Goal: Navigation & Orientation: Find specific page/section

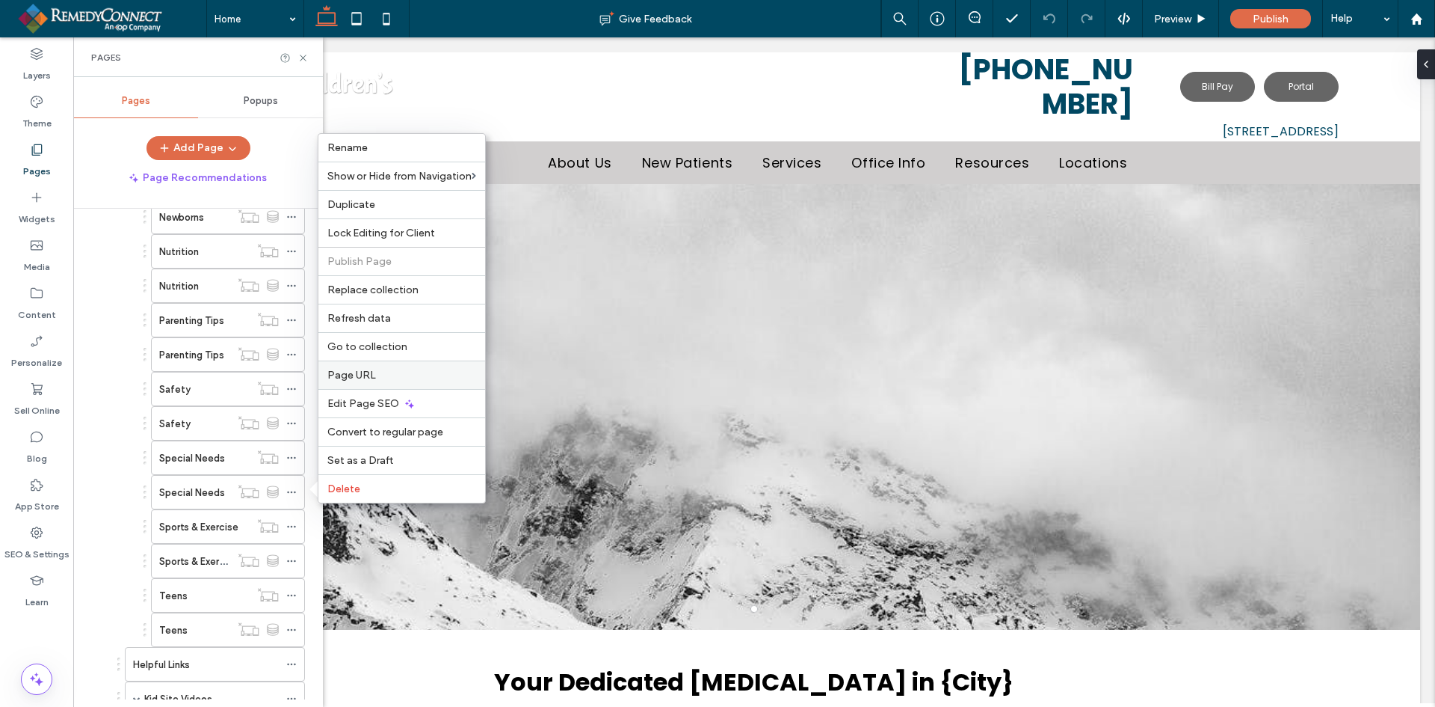
click at [365, 378] on span "Page URL" at bounding box center [351, 375] width 49 height 13
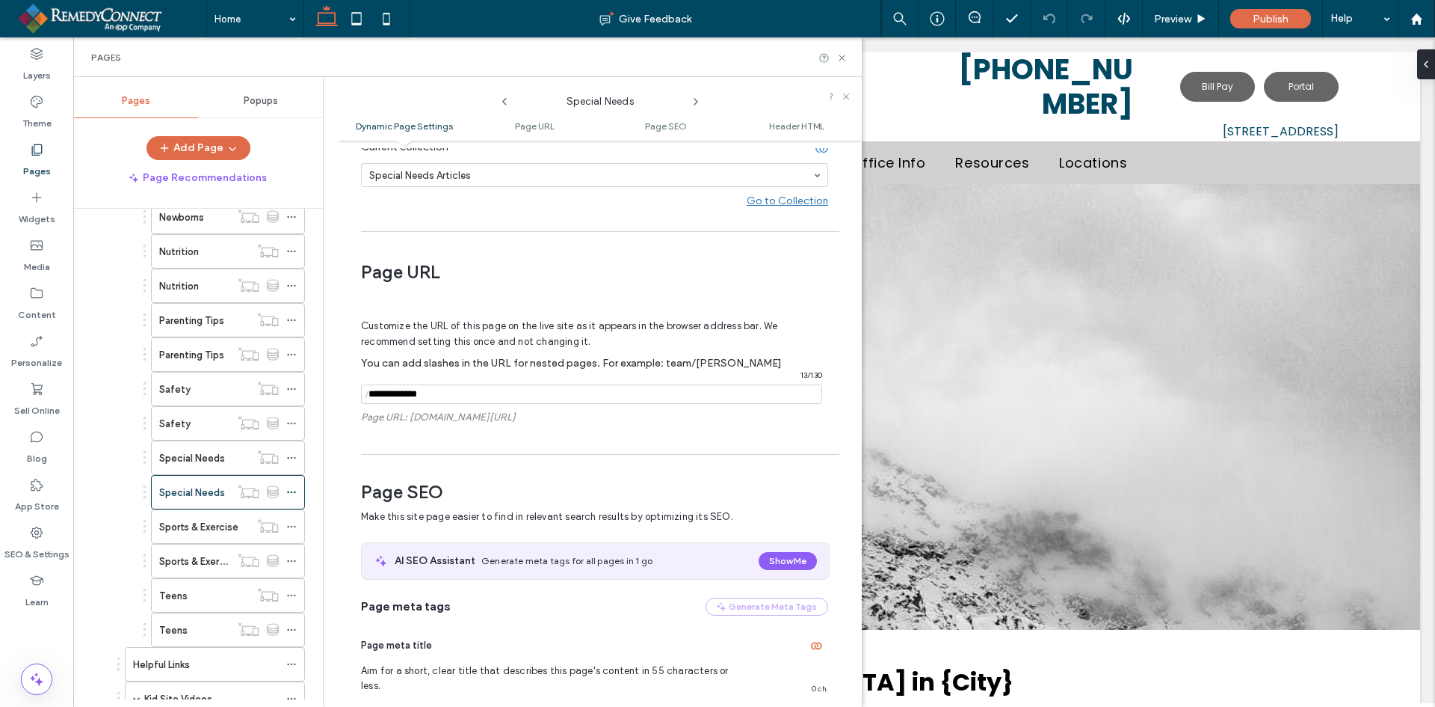
scroll to position [271, 0]
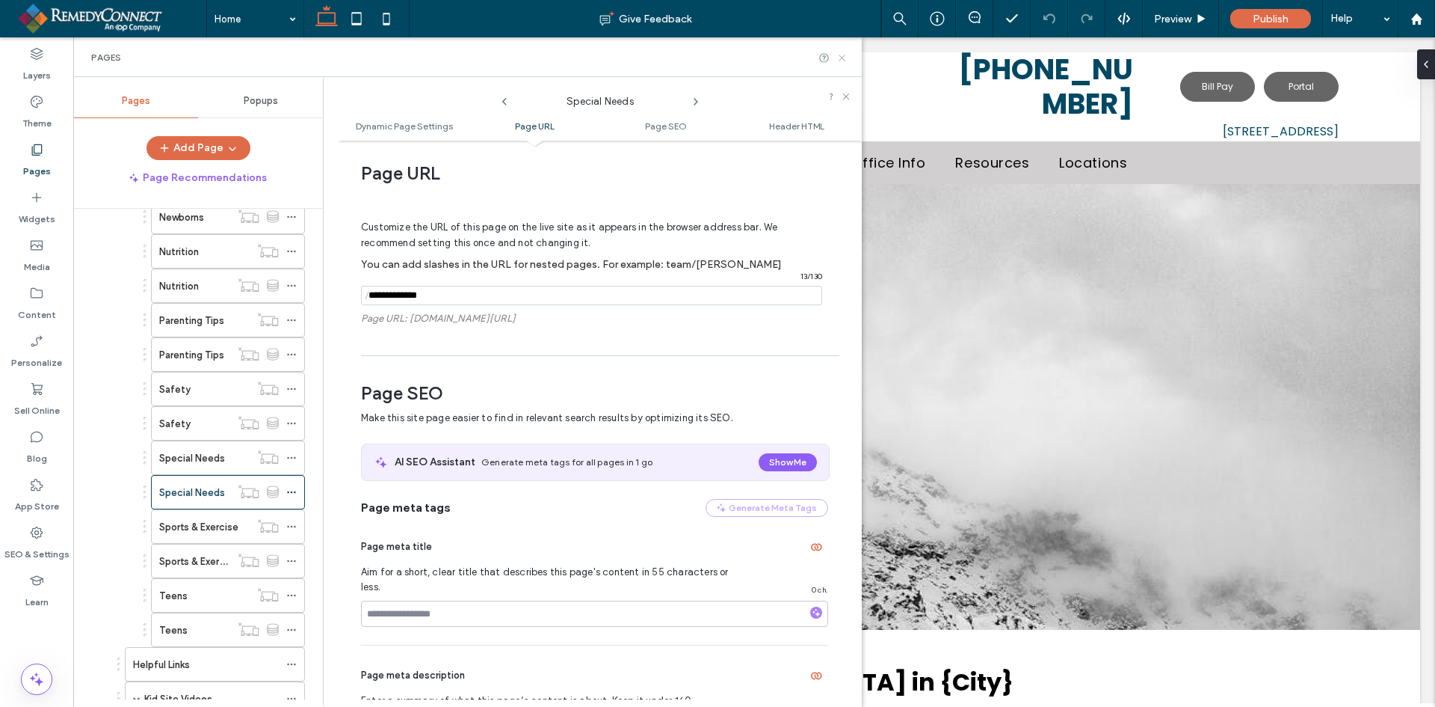
click at [843, 61] on icon at bounding box center [842, 57] width 11 height 11
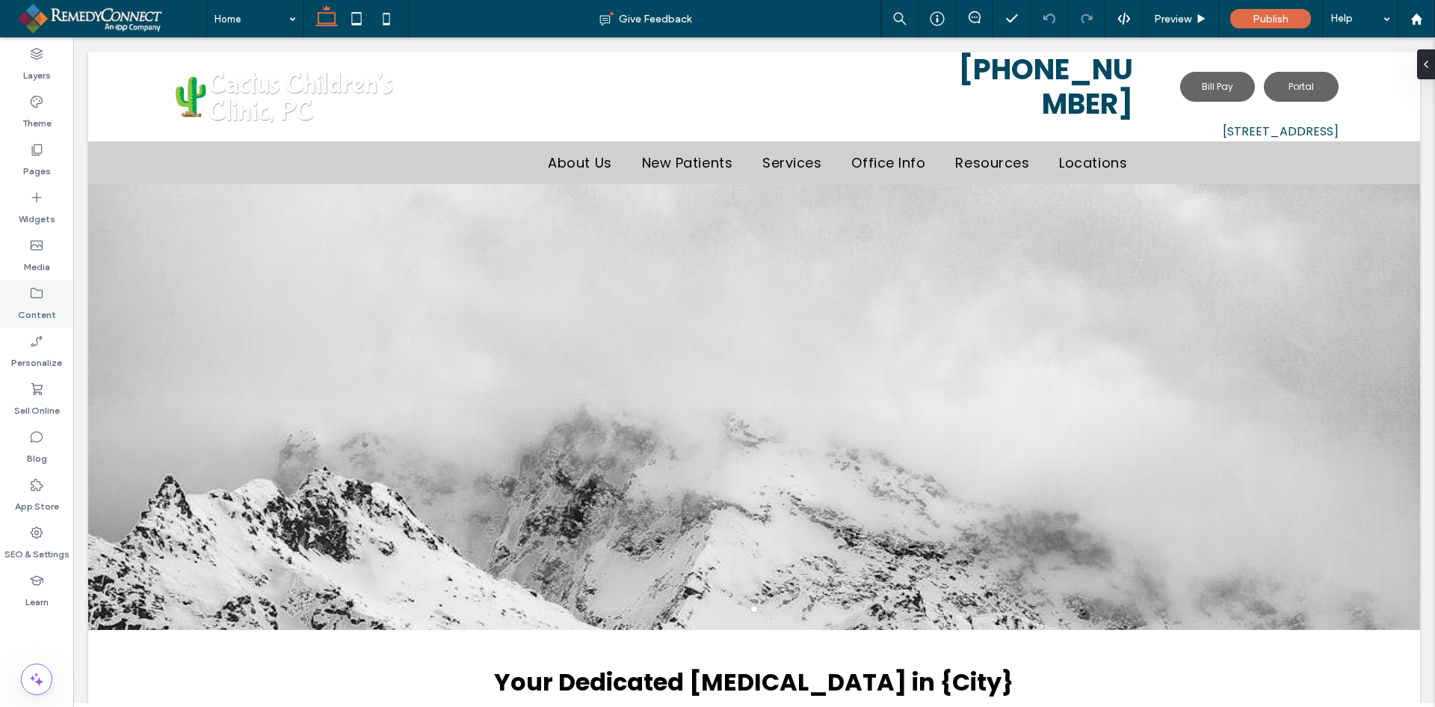
click at [39, 304] on label "Content" at bounding box center [37, 311] width 38 height 21
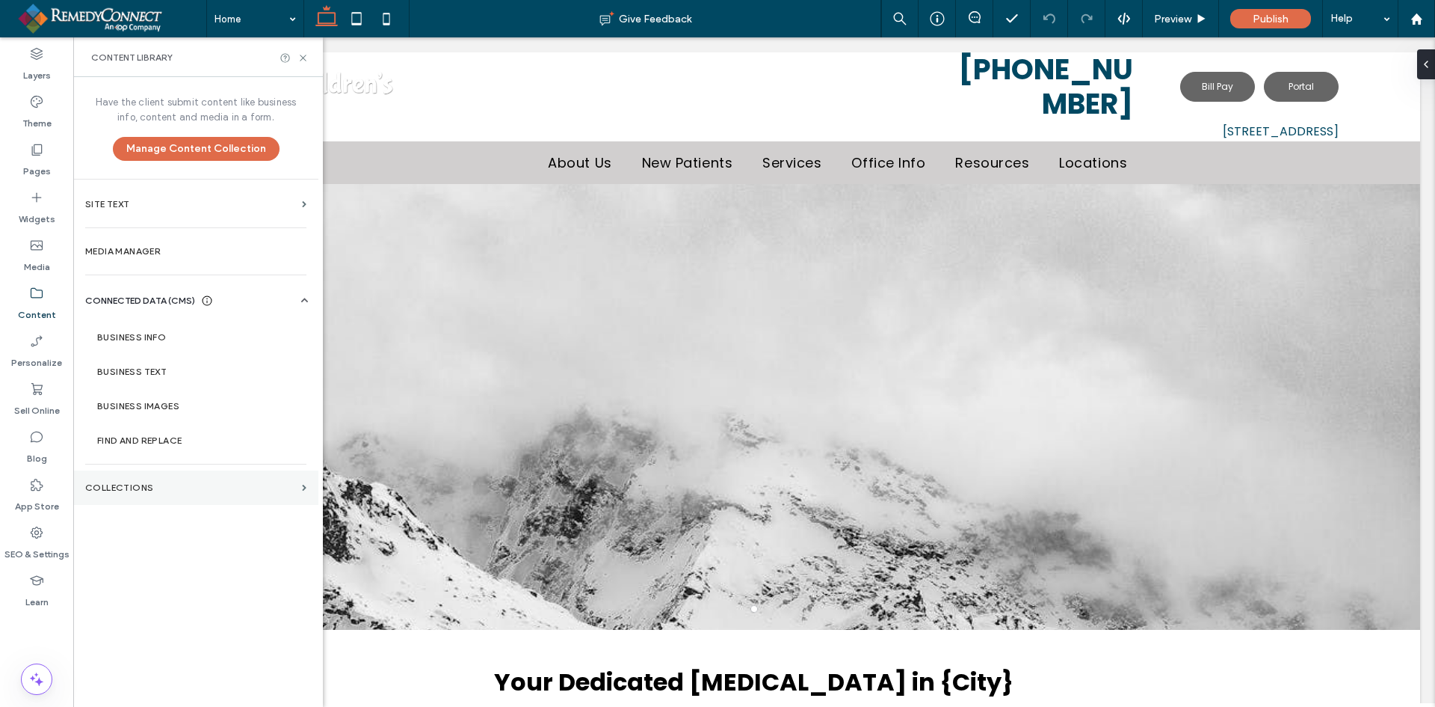
click at [156, 493] on section "Collections" at bounding box center [195, 487] width 245 height 34
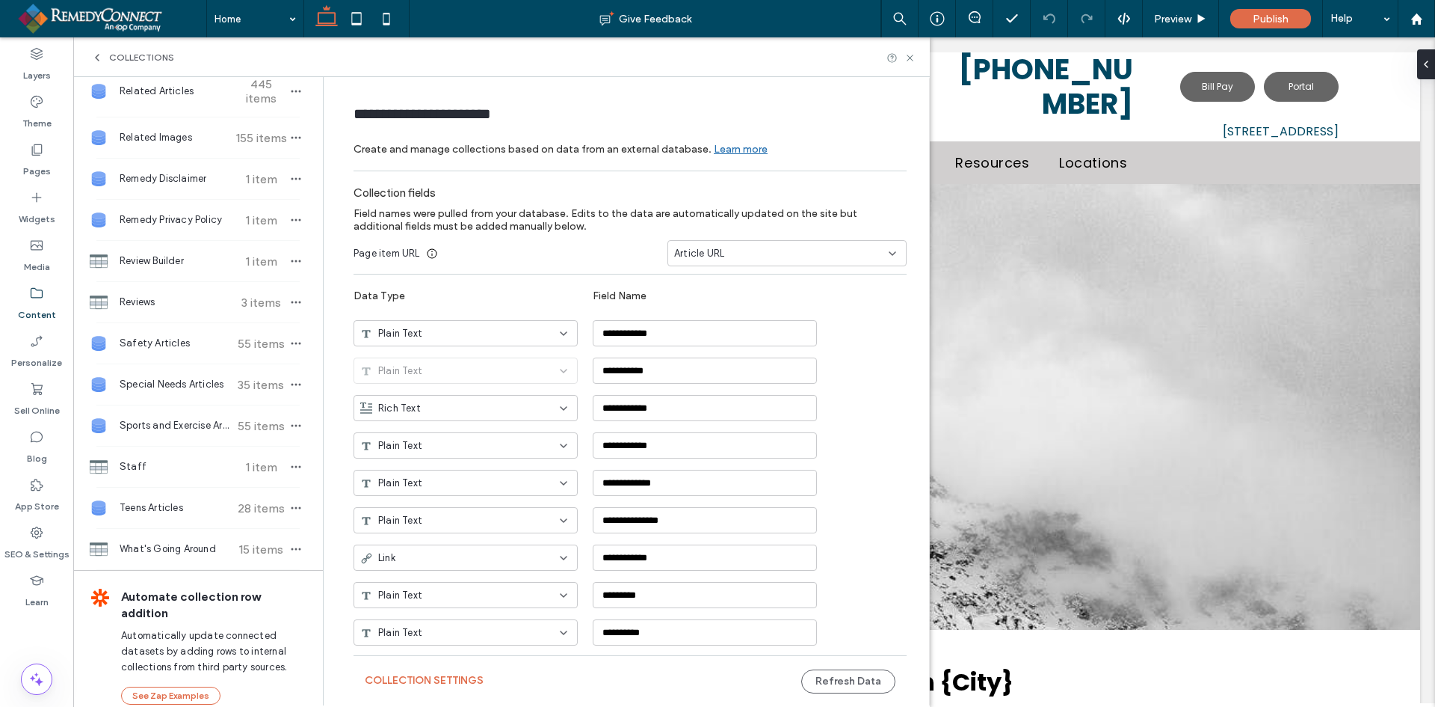
scroll to position [765, 0]
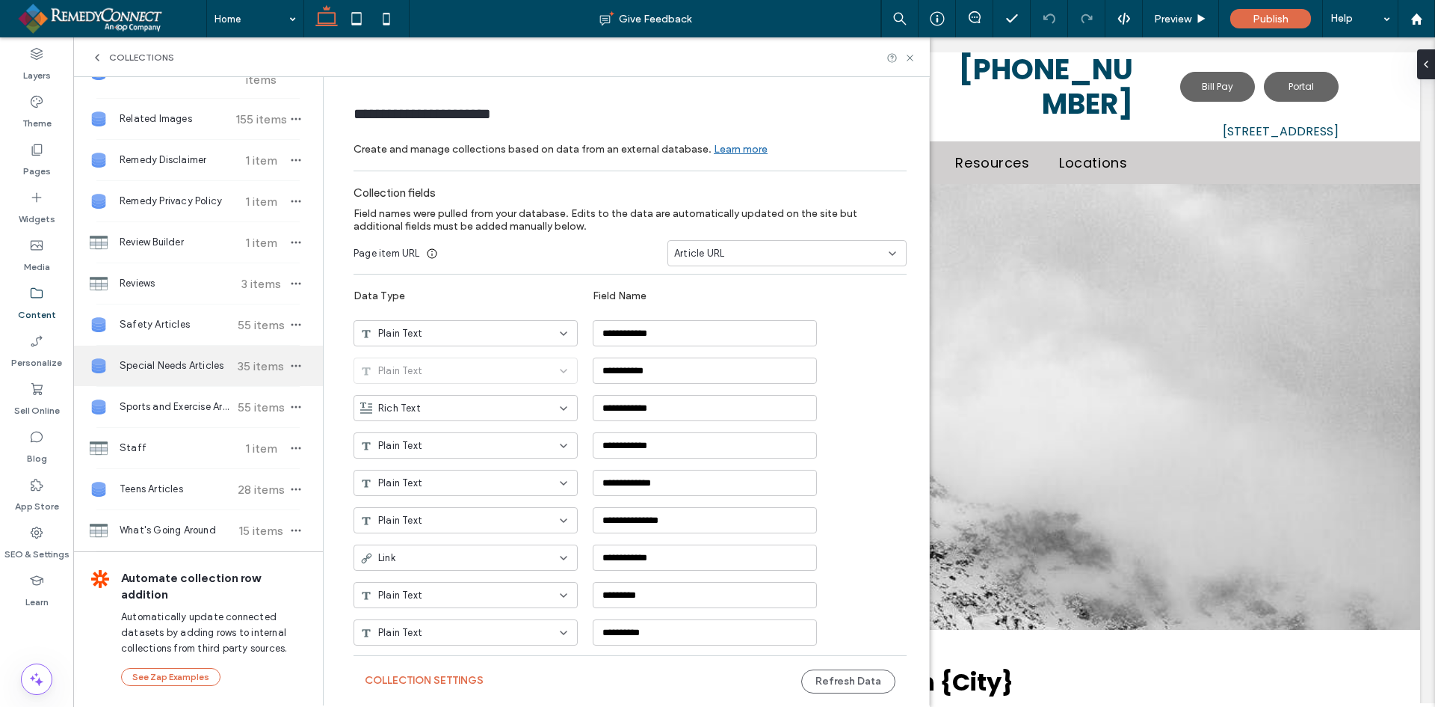
click at [173, 366] on span "Special Needs Articles" at bounding box center [175, 365] width 111 height 15
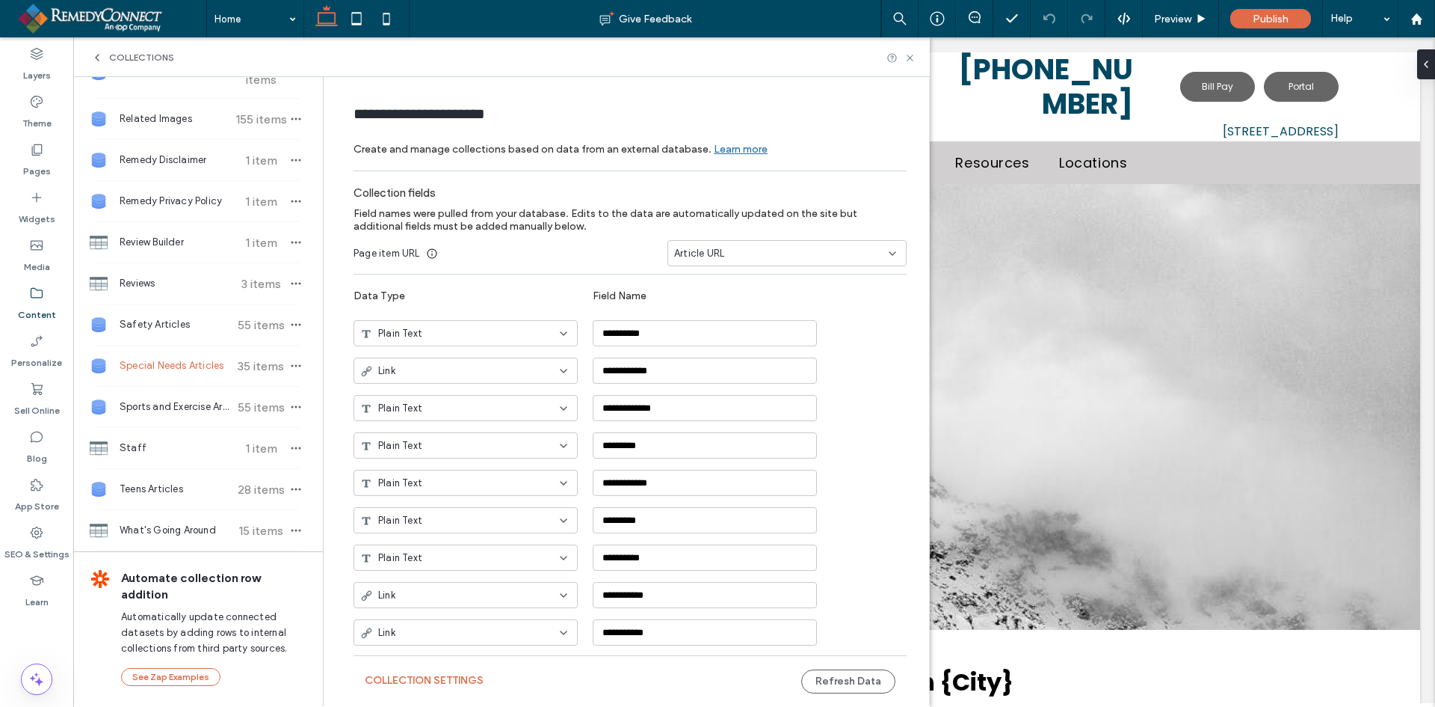
type input "**********"
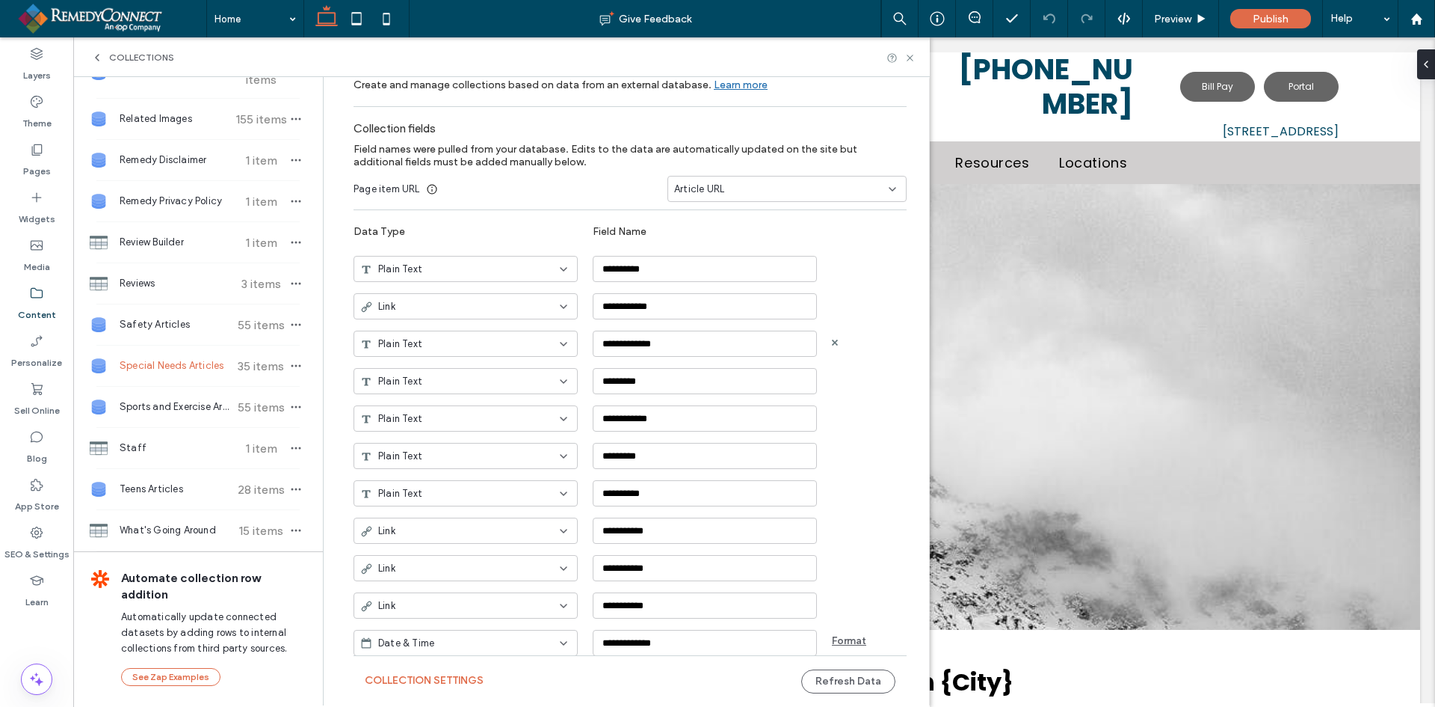
scroll to position [0, 0]
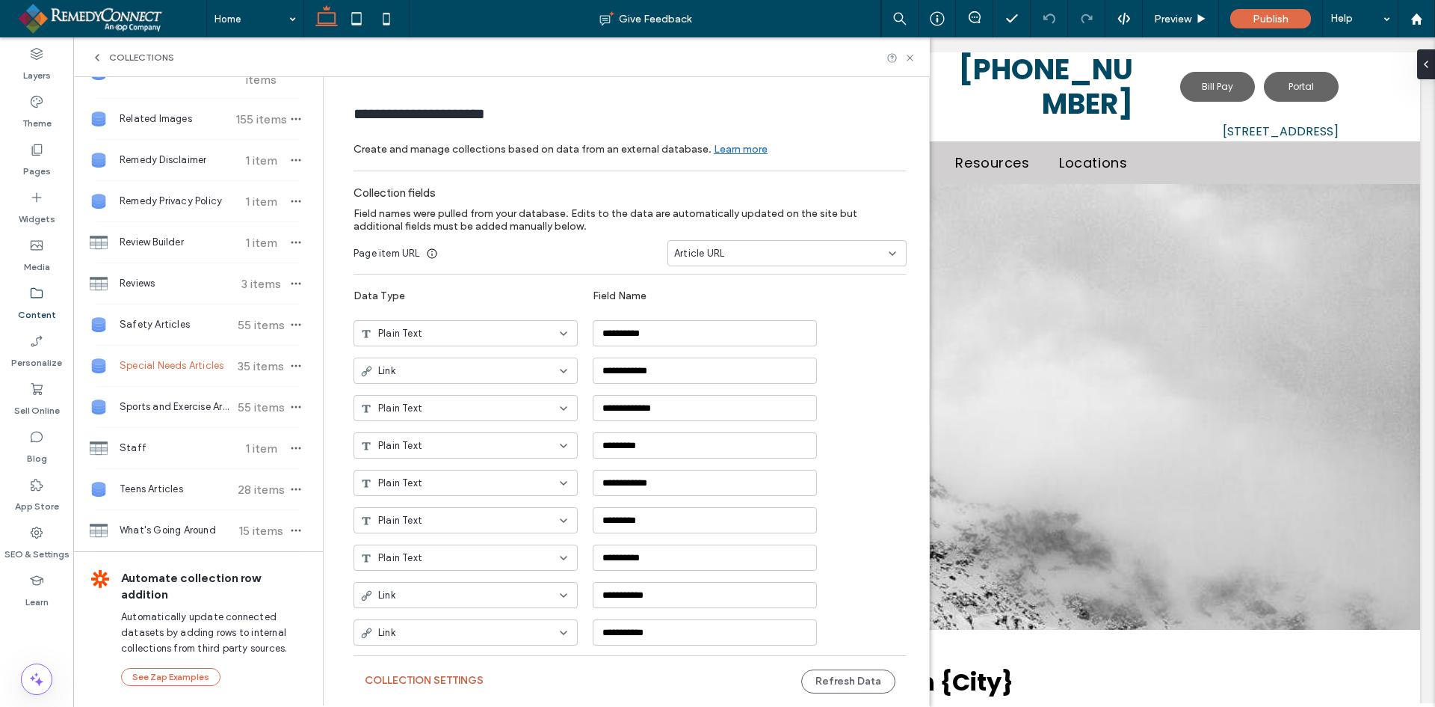
click at [443, 678] on button "Collection Settings" at bounding box center [424, 680] width 119 height 24
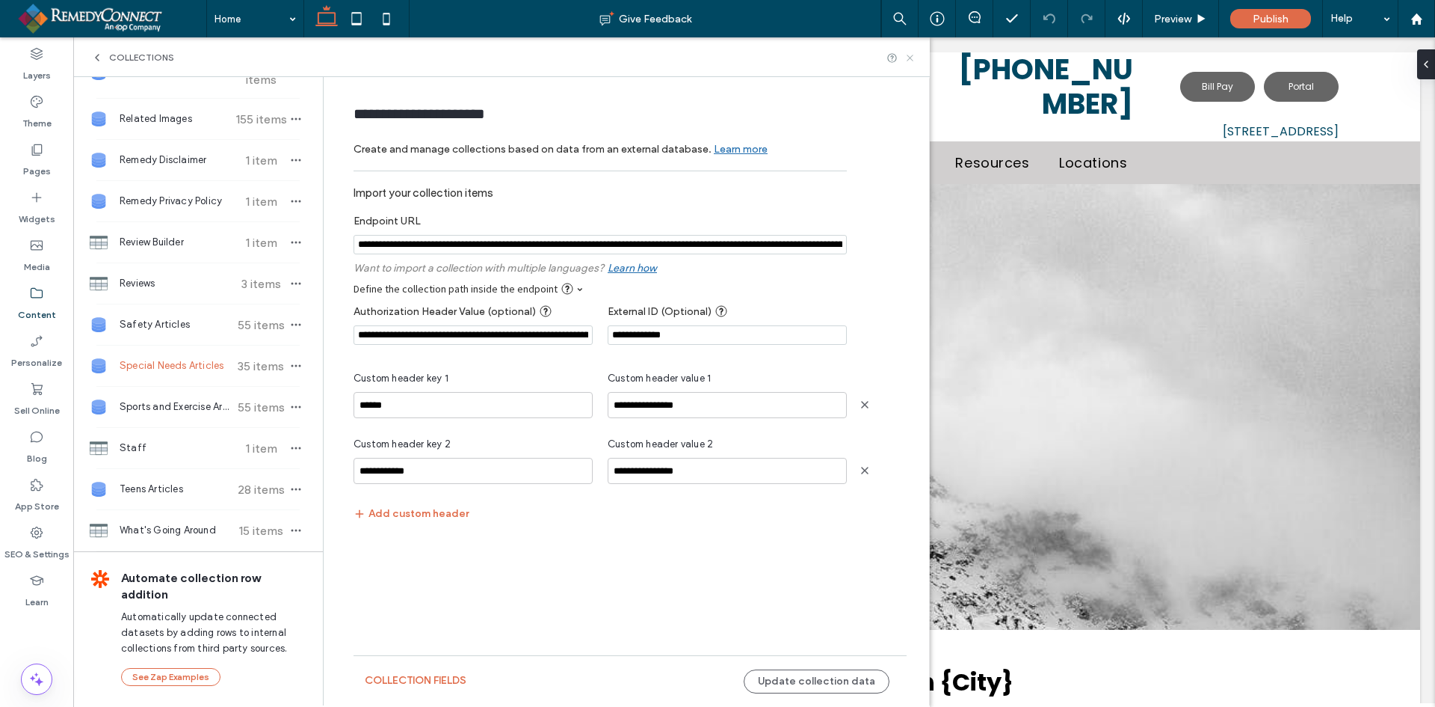
click at [910, 55] on icon at bounding box center [910, 57] width 11 height 11
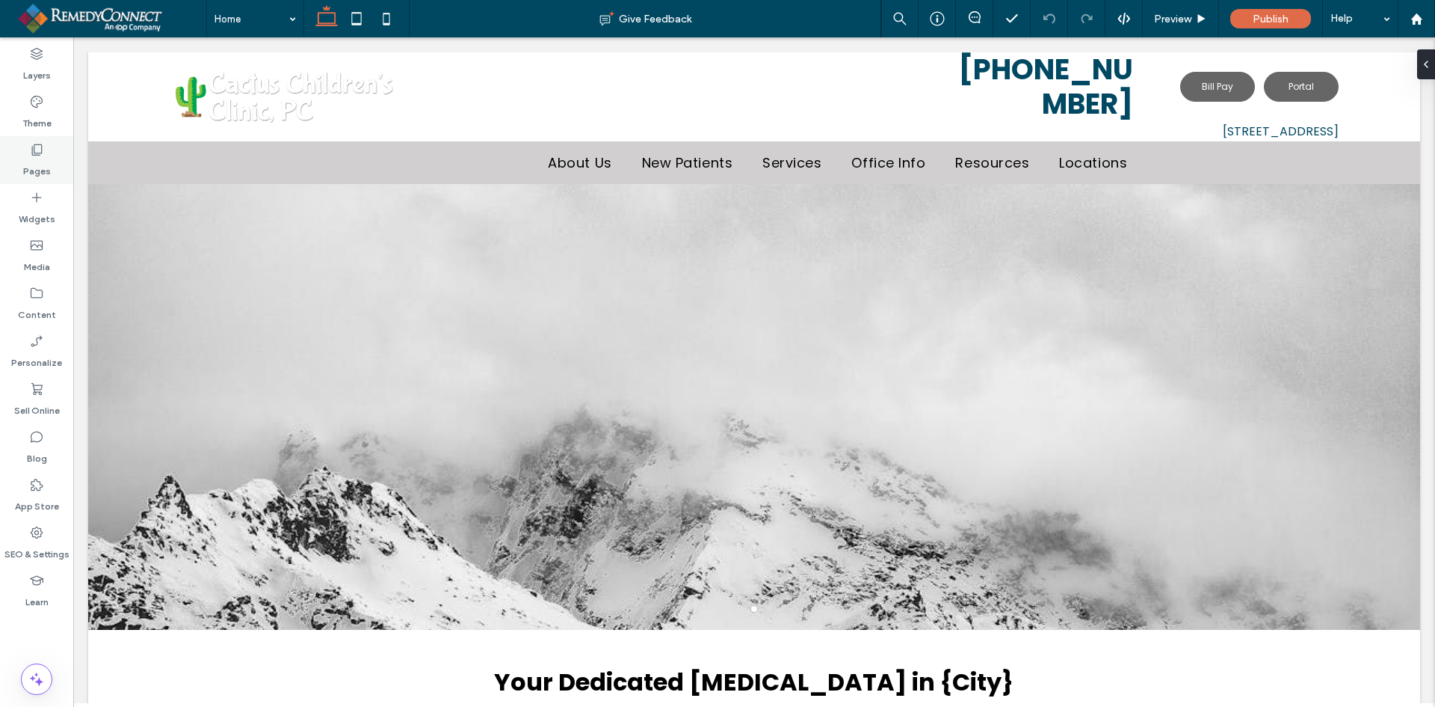
click at [43, 168] on label "Pages" at bounding box center [37, 167] width 28 height 21
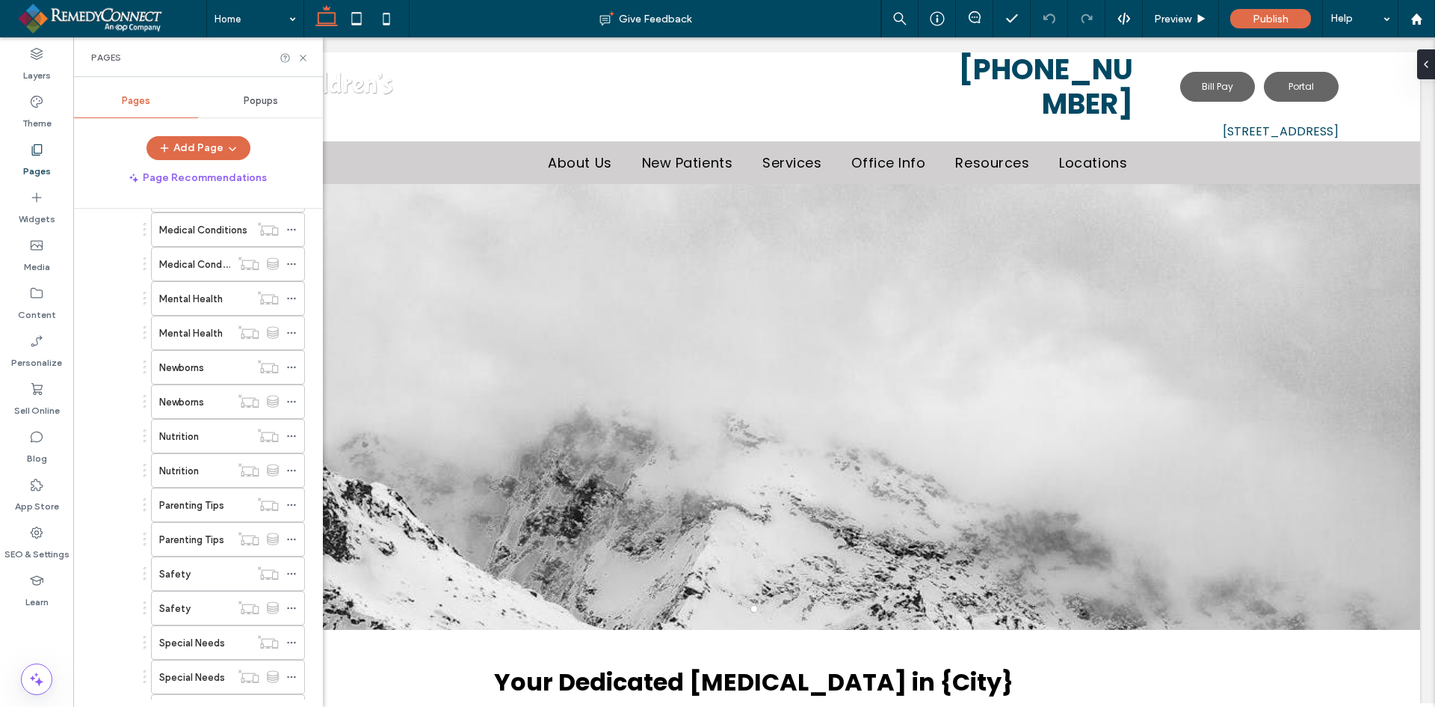
scroll to position [822, 0]
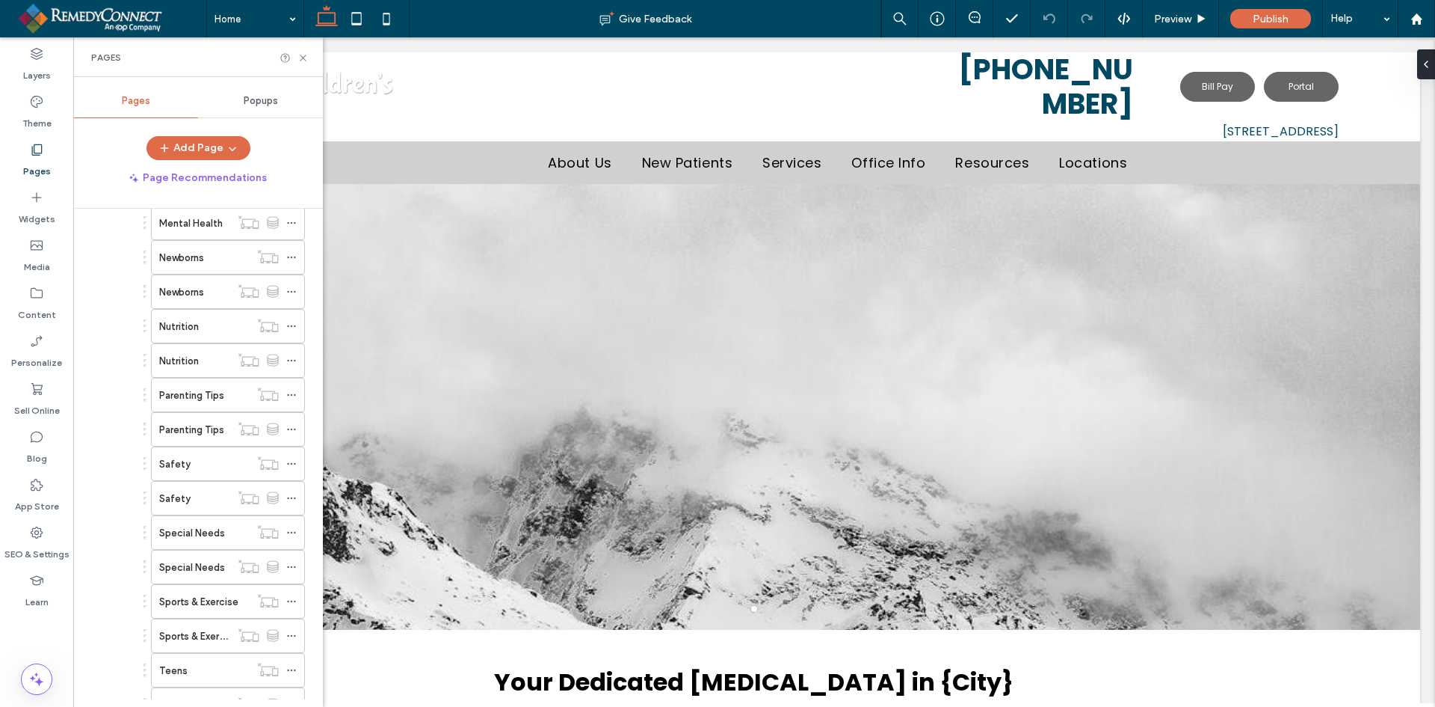
click at [189, 524] on div "Special Needs" at bounding box center [204, 532] width 90 height 33
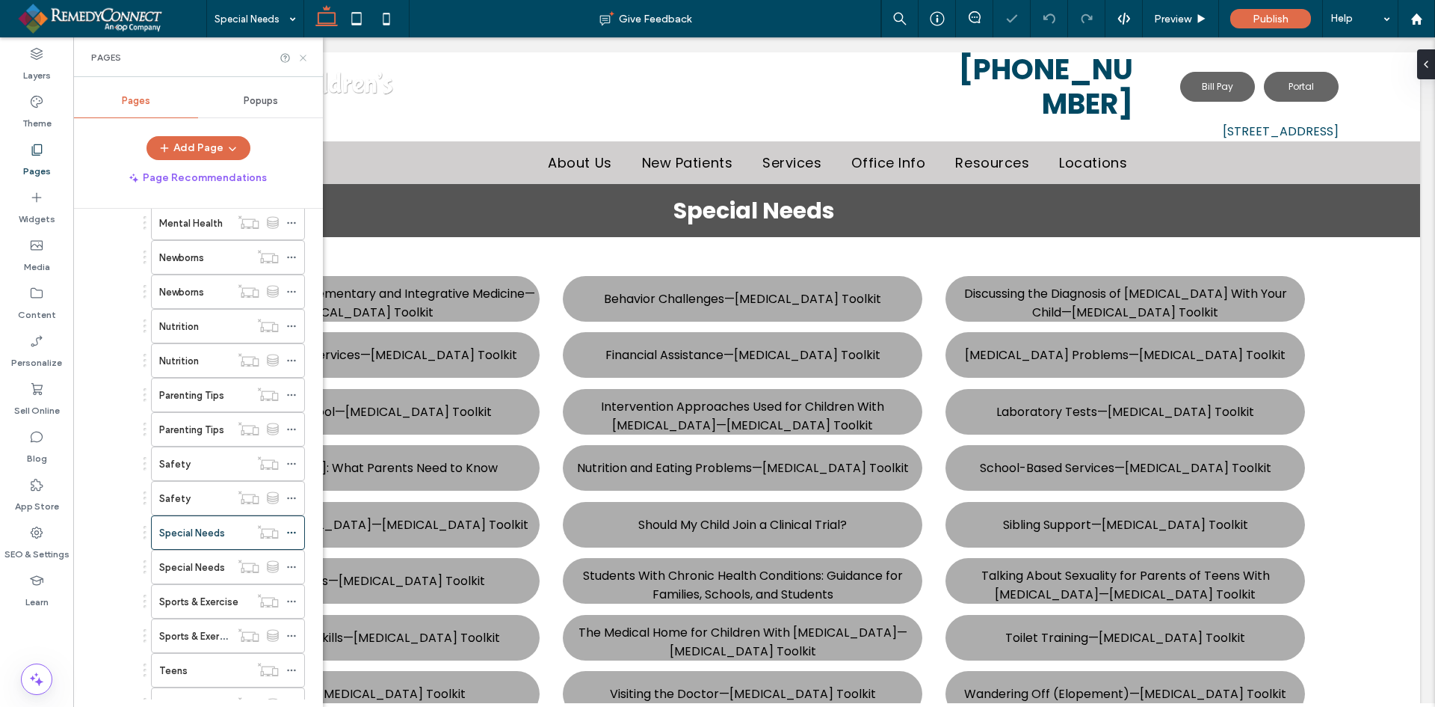
click at [302, 56] on use at bounding box center [303, 58] width 6 height 6
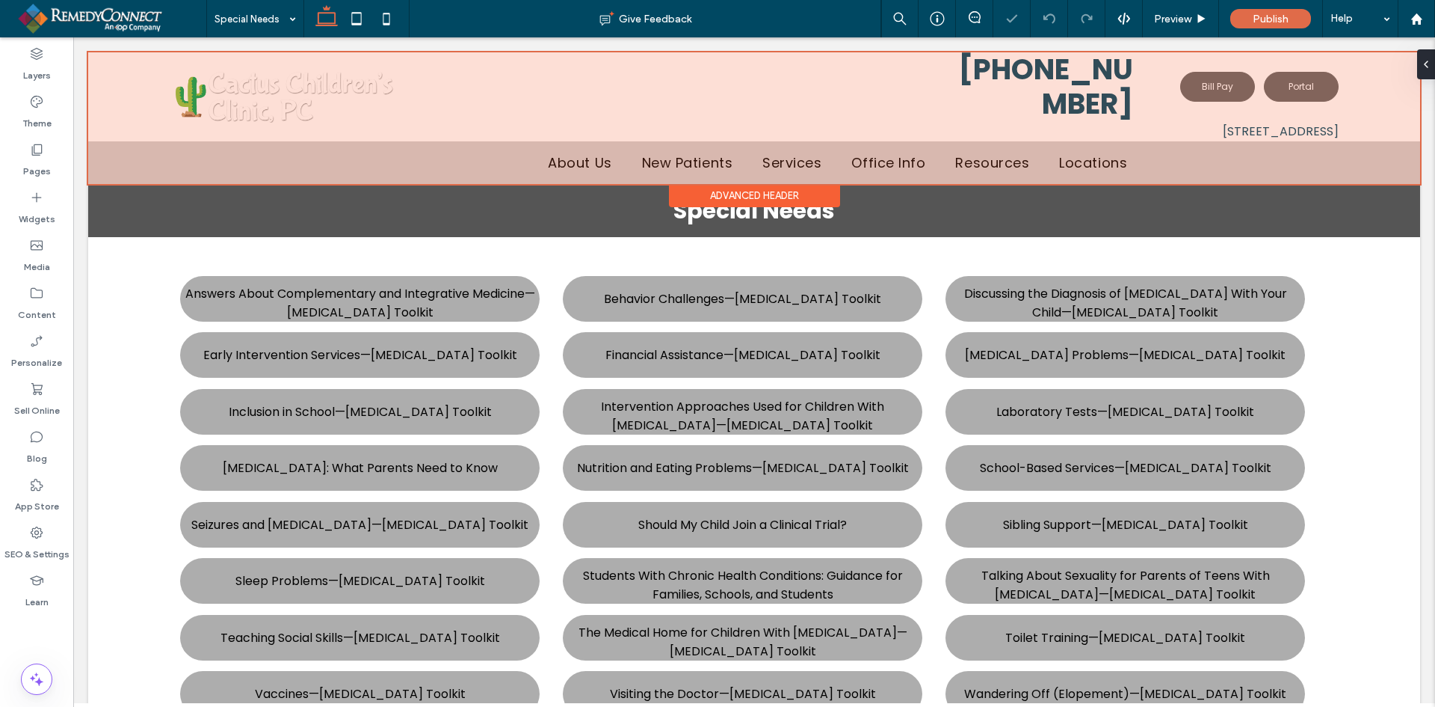
drag, startPoint x: 375, startPoint y: 93, endPoint x: 302, endPoint y: 56, distance: 82.3
click at [302, 56] on div at bounding box center [754, 118] width 1332 height 132
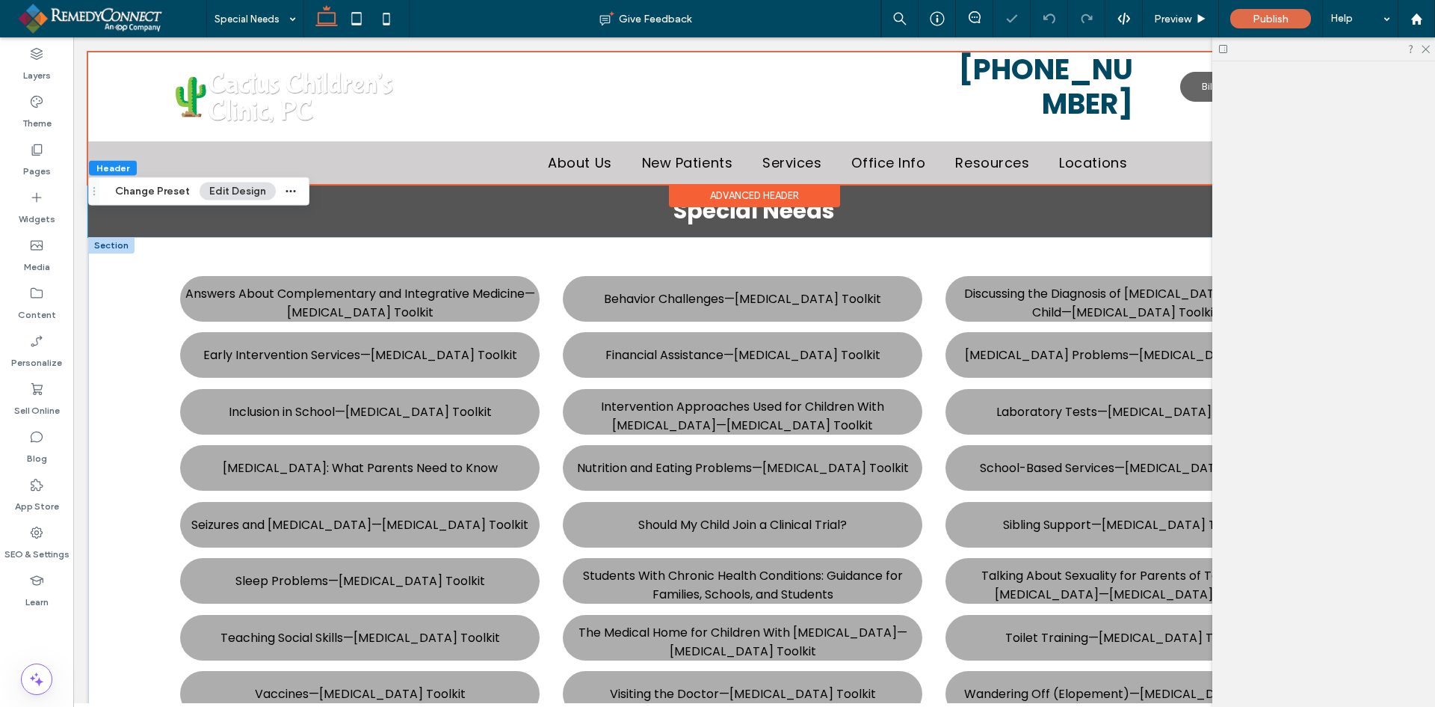
click at [538, 276] on div "Answers About Complementary and Integrative Medicine—[MEDICAL_DATA] Toolkit Beh…" at bounding box center [754, 530] width 1148 height 508
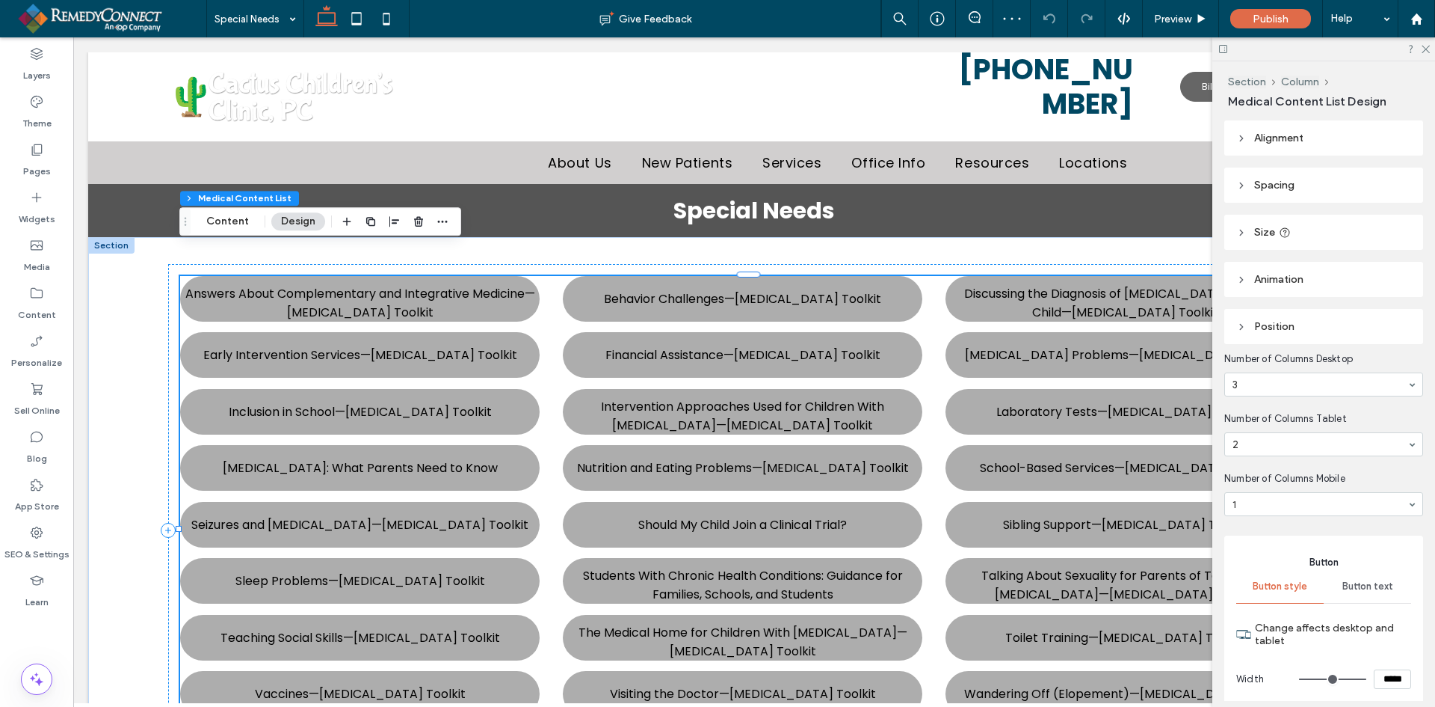
click at [547, 276] on div "Answers About Complementary and Integrative Medicine—[MEDICAL_DATA] Toolkit Beh…" at bounding box center [754, 530] width 1148 height 508
click at [439, 218] on icon "button" at bounding box center [443, 221] width 12 height 12
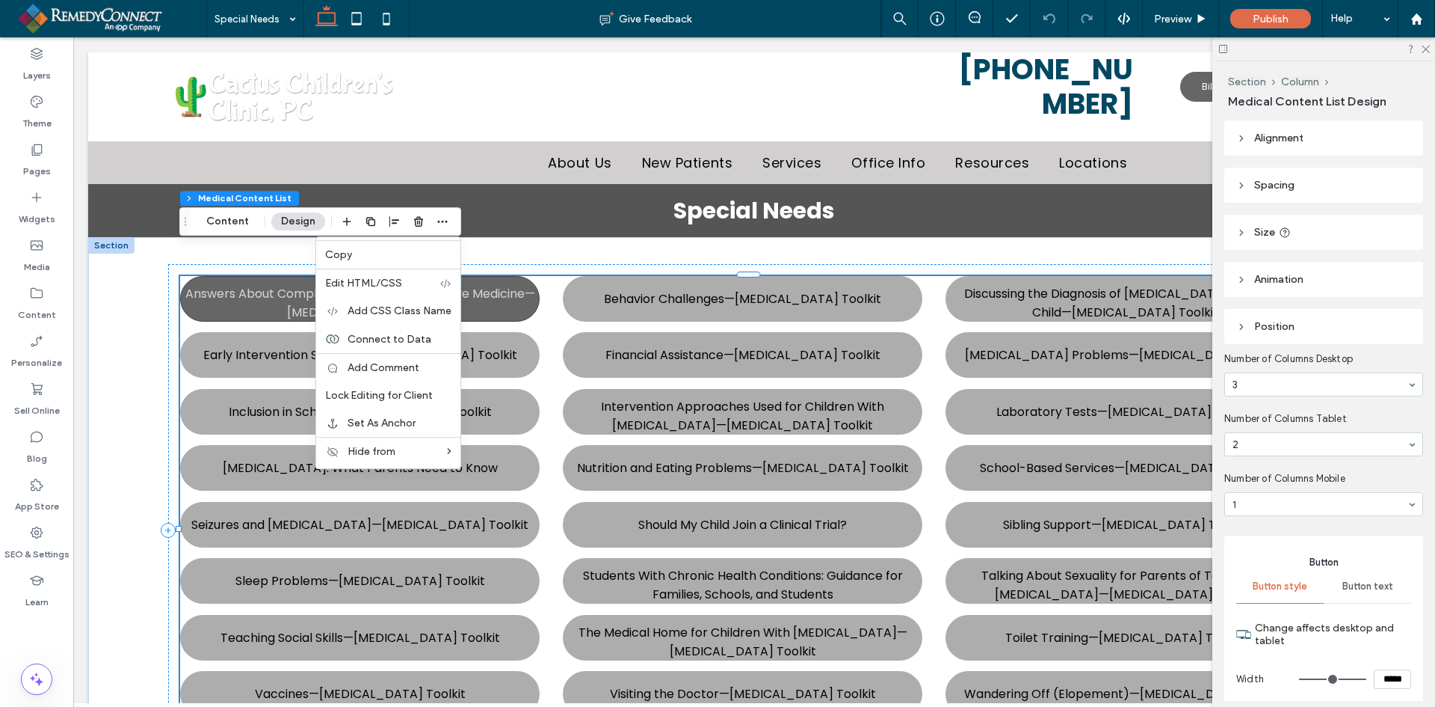
click at [533, 276] on div "Answers About Complementary and Integrative Medicine—[MEDICAL_DATA] Toolkit" at bounding box center [360, 299] width 360 height 46
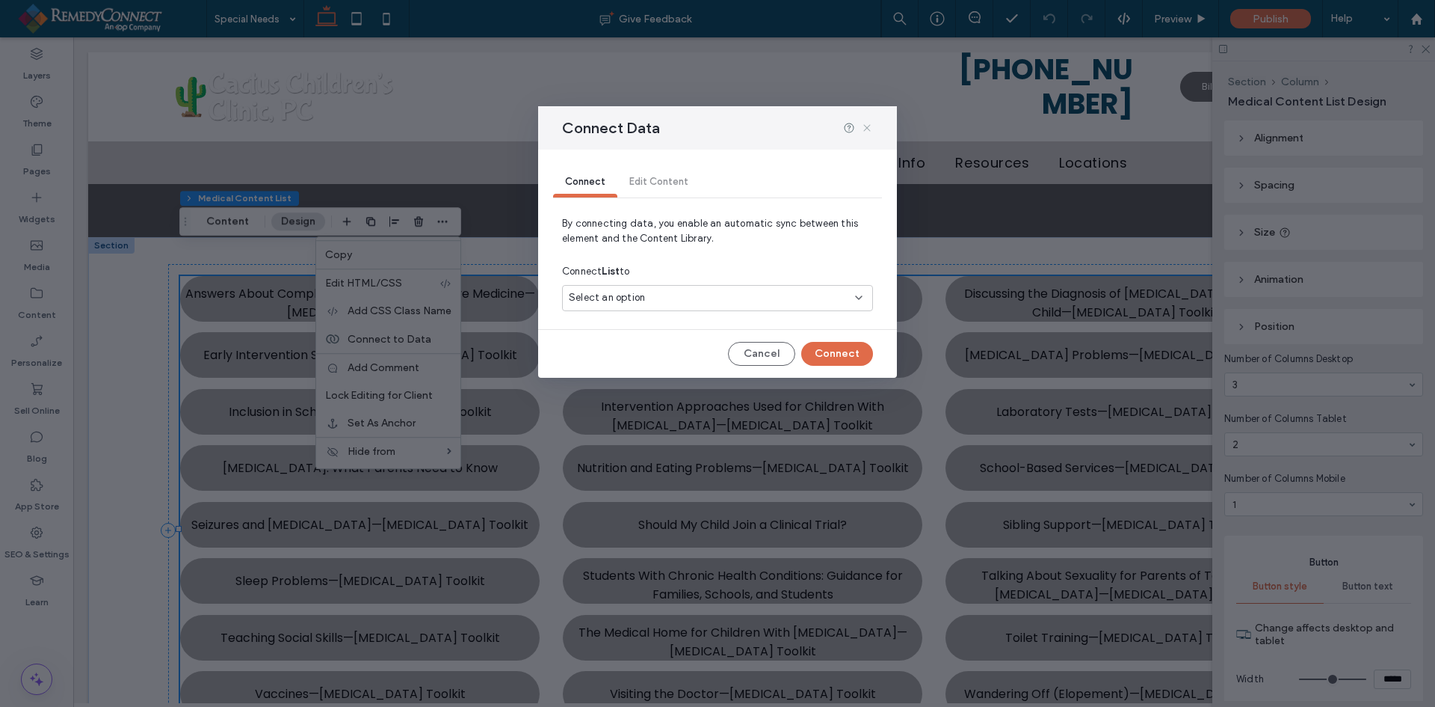
click at [872, 129] on icon at bounding box center [867, 128] width 12 height 12
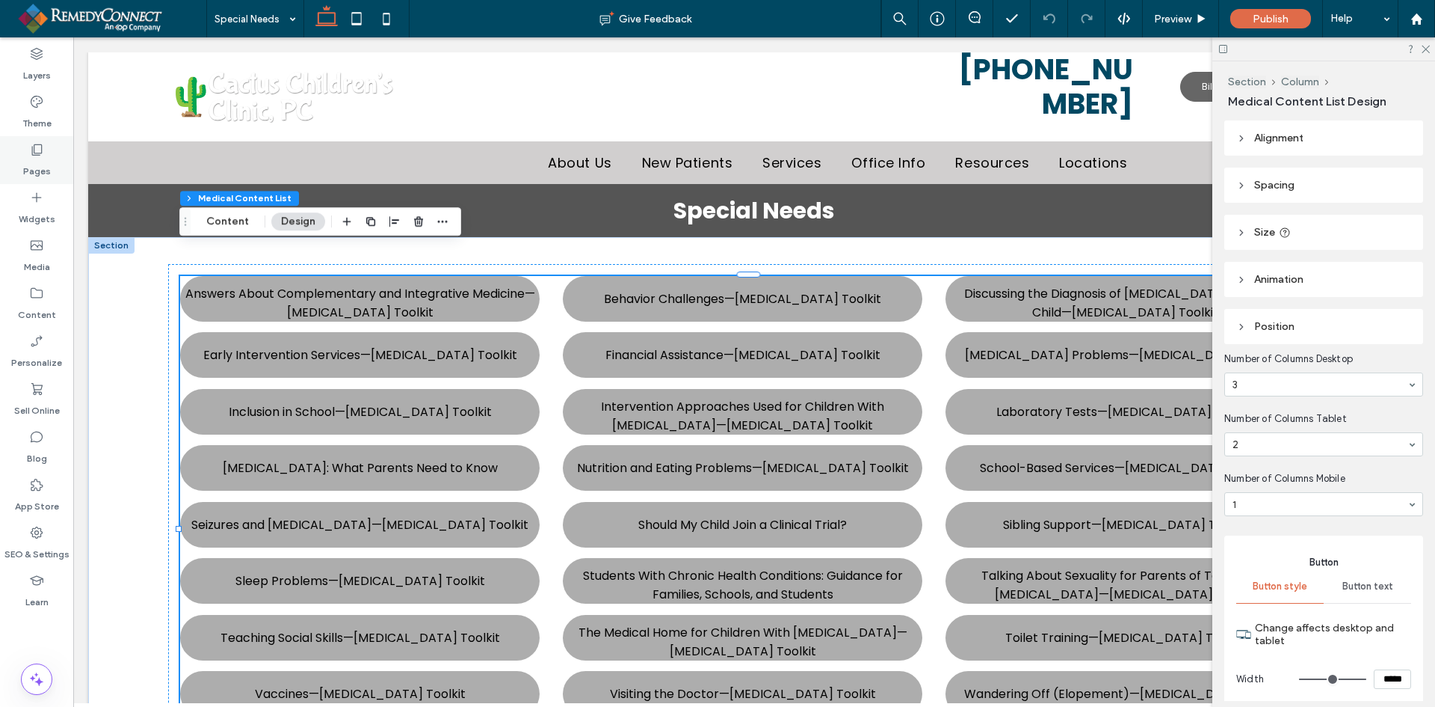
click at [49, 158] on label "Pages" at bounding box center [37, 167] width 28 height 21
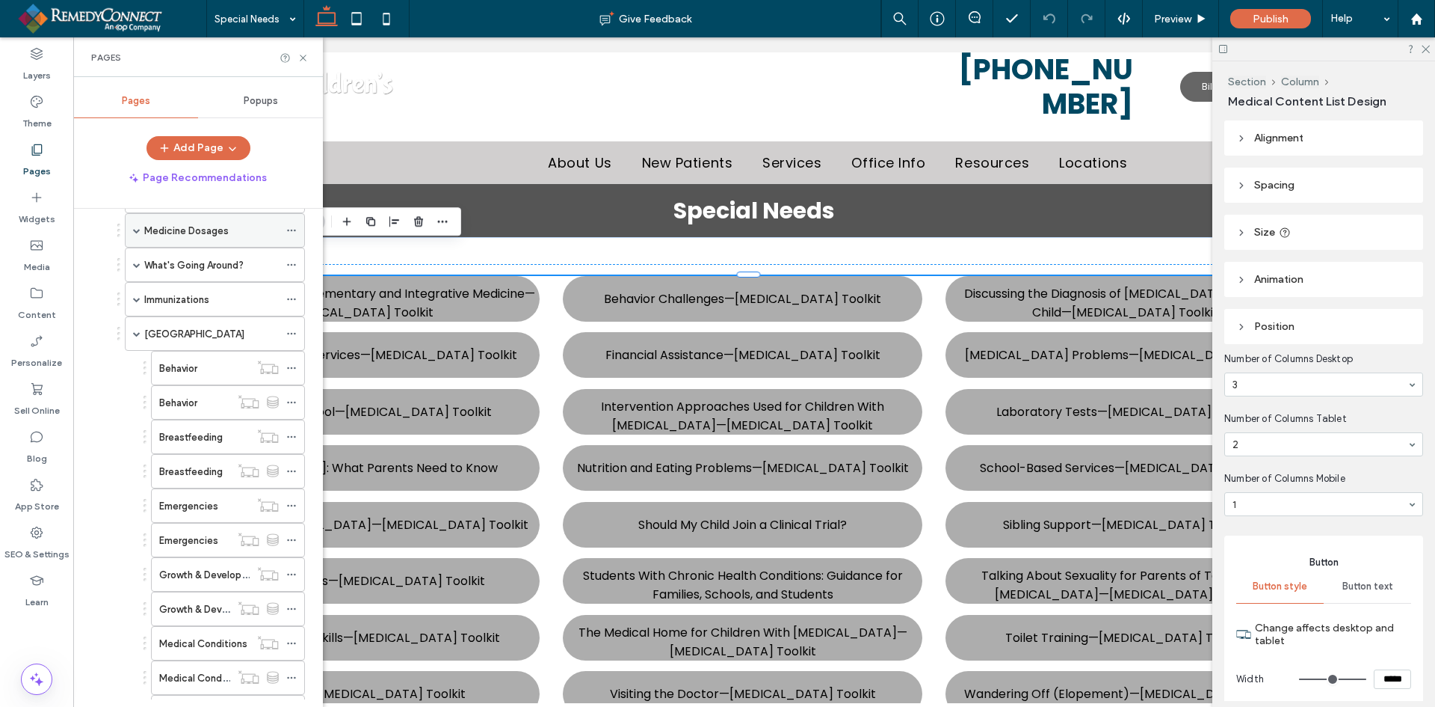
scroll to position [523, 0]
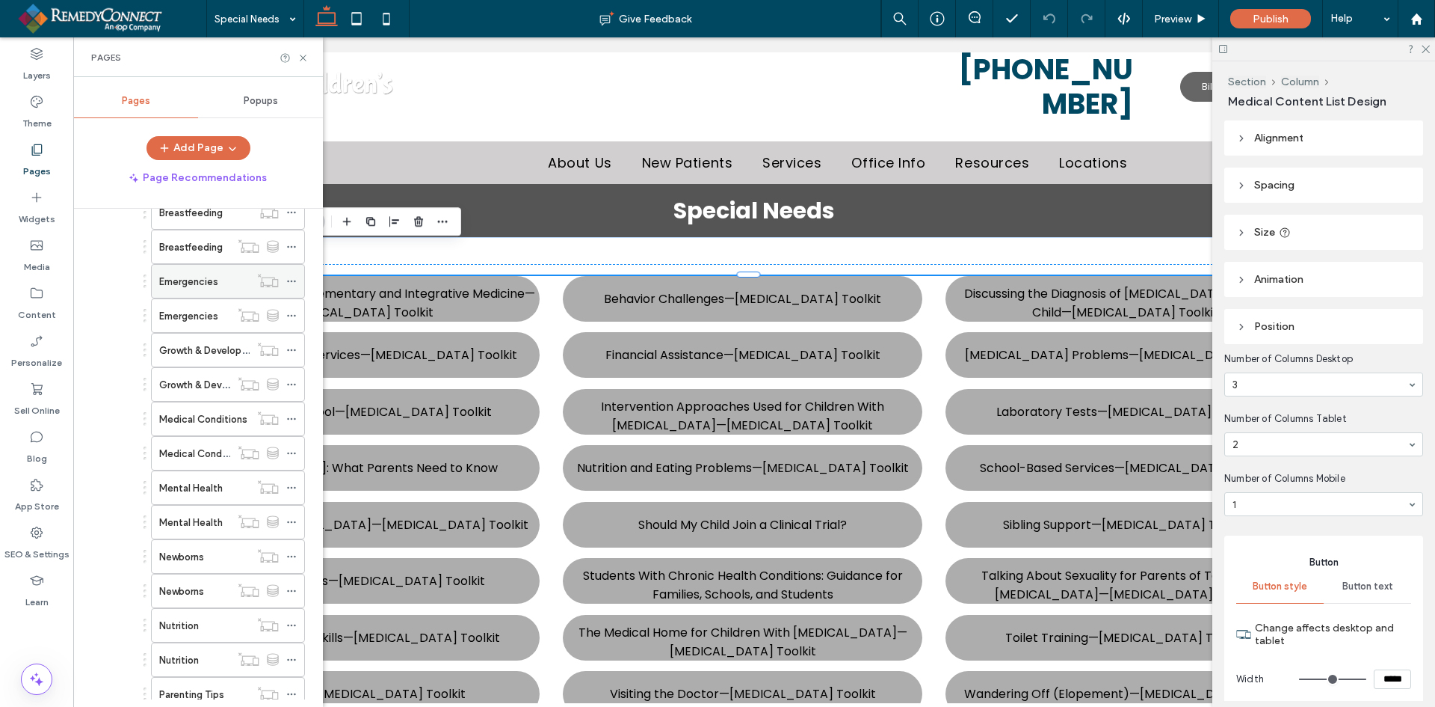
click at [202, 287] on label "Emergencies" at bounding box center [188, 281] width 59 height 26
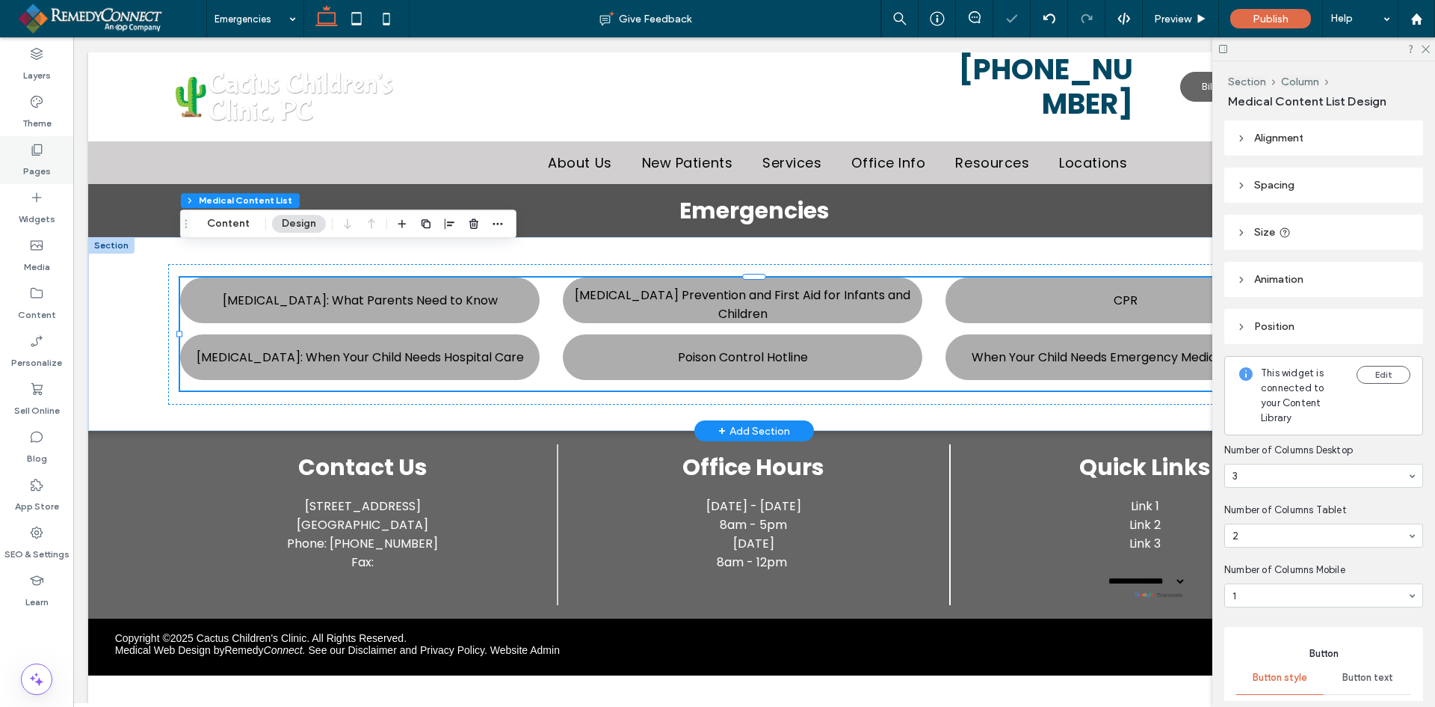
click at [33, 167] on label "Pages" at bounding box center [37, 167] width 28 height 21
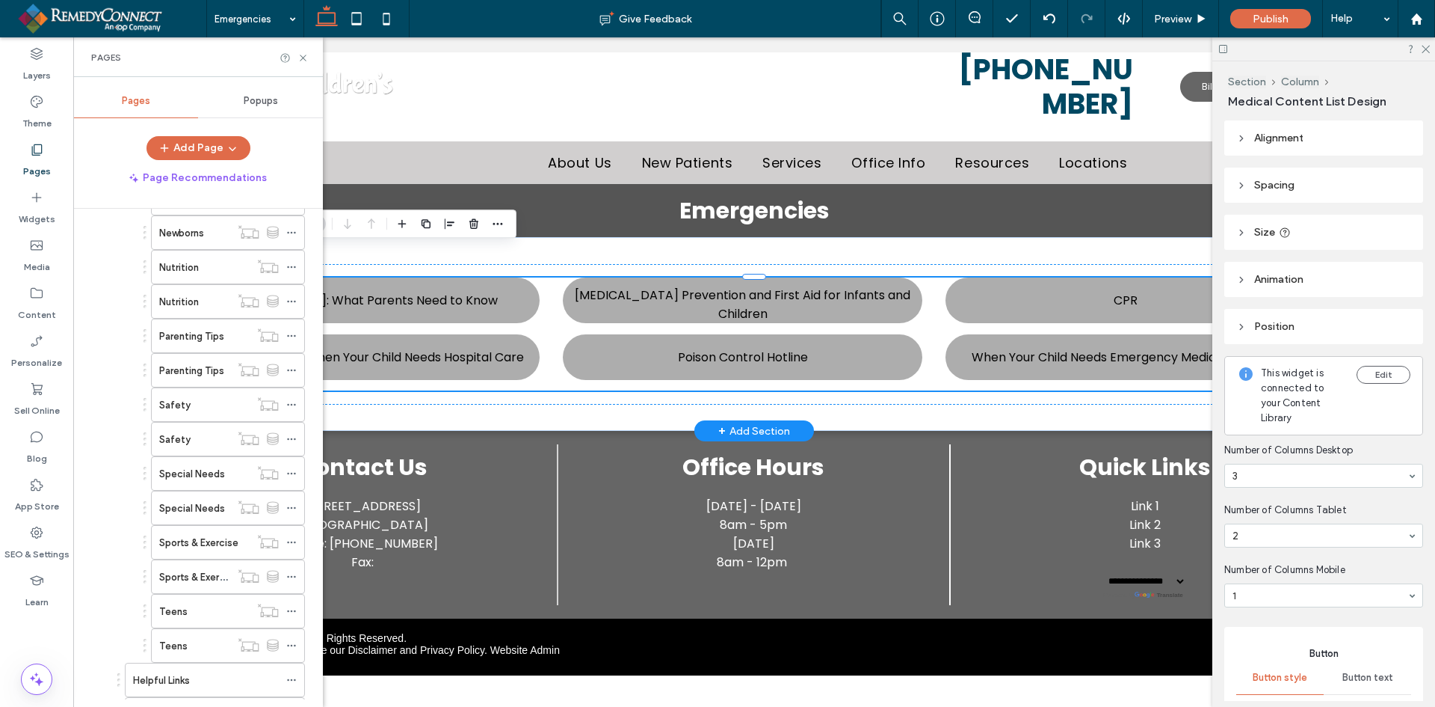
scroll to position [972, 0]
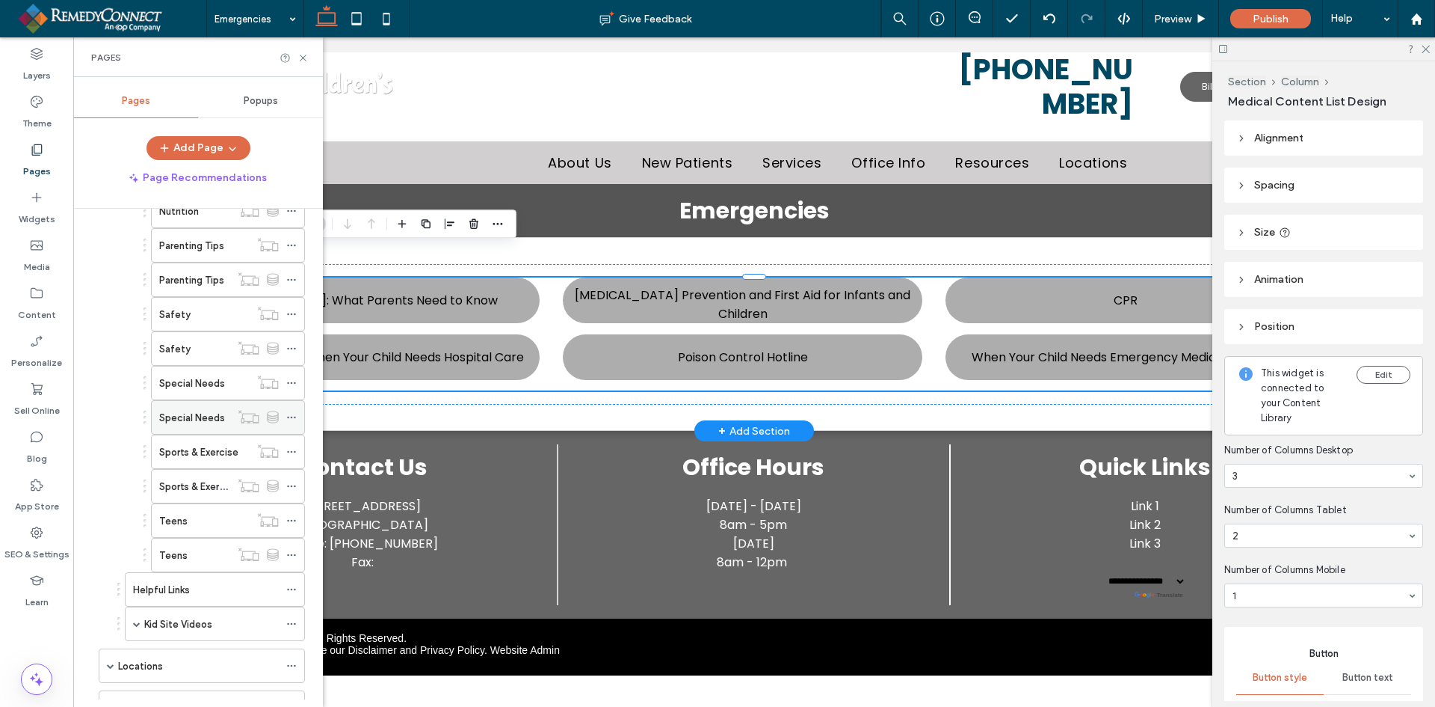
click at [289, 418] on icon at bounding box center [291, 417] width 10 height 10
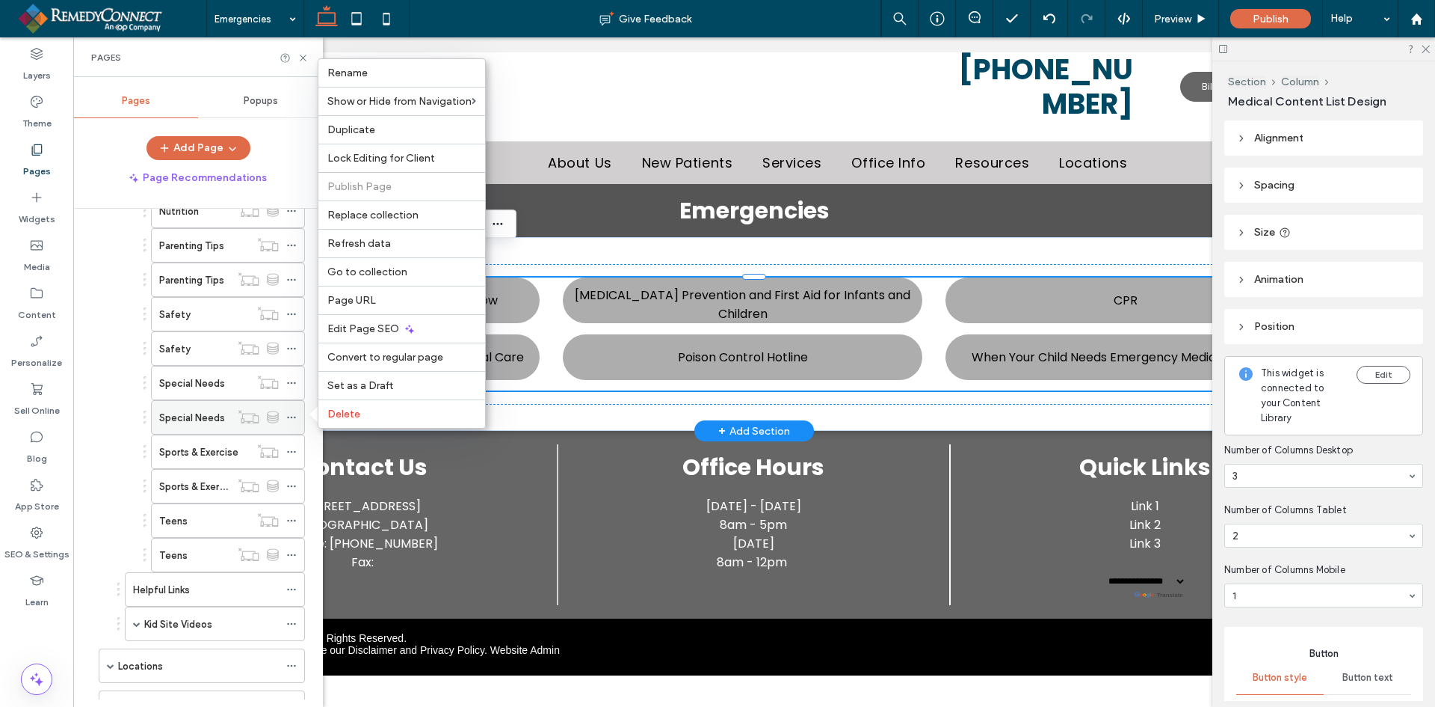
click at [191, 415] on label "Special Needs" at bounding box center [192, 417] width 66 height 26
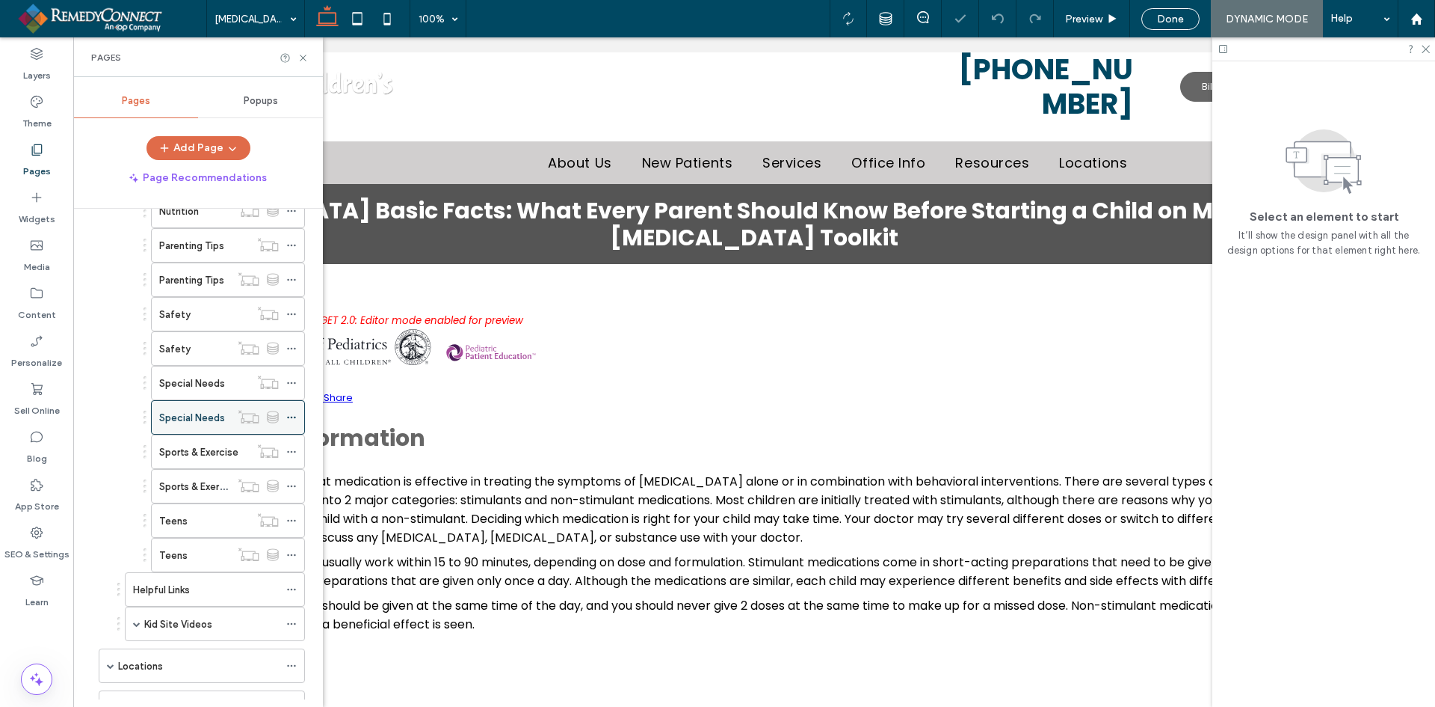
select select "Language Translate Widget"
click at [288, 416] on use at bounding box center [291, 417] width 8 height 2
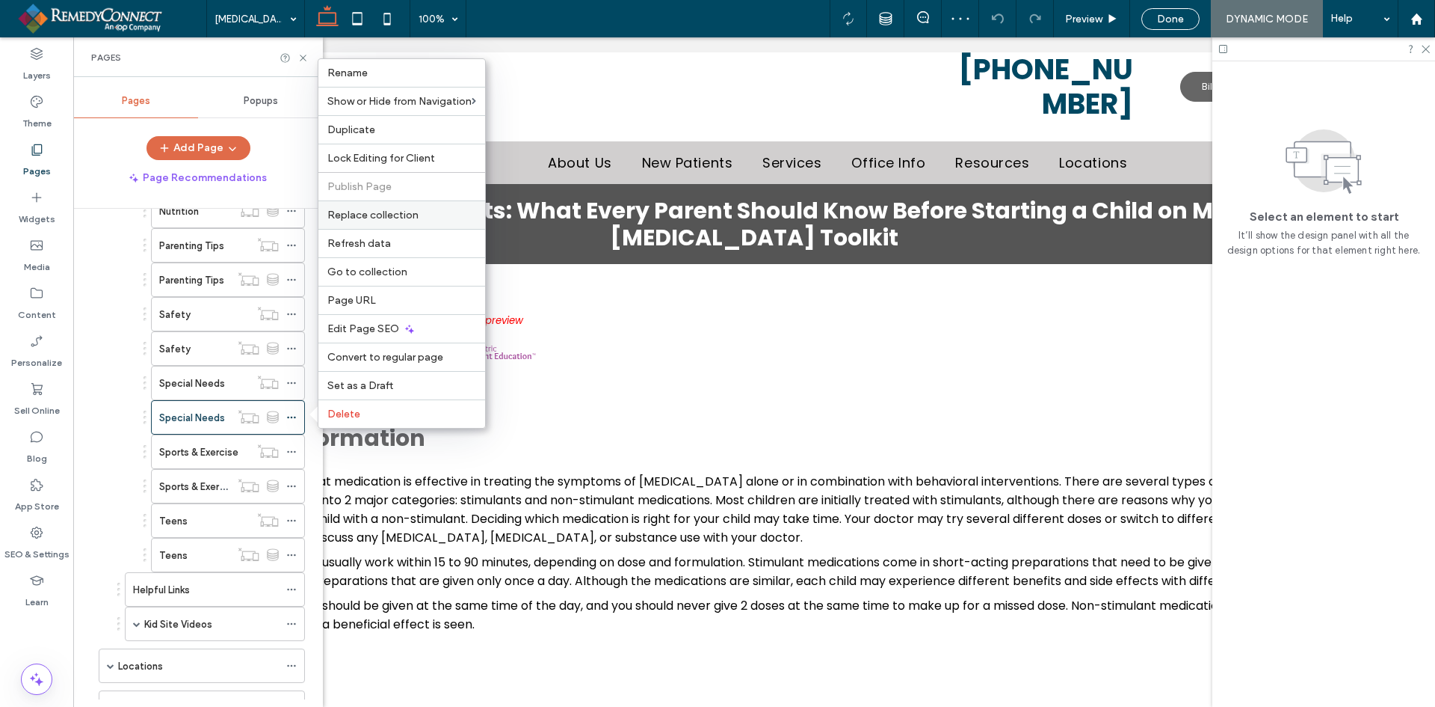
click at [354, 210] on span "Replace collection" at bounding box center [372, 215] width 91 height 13
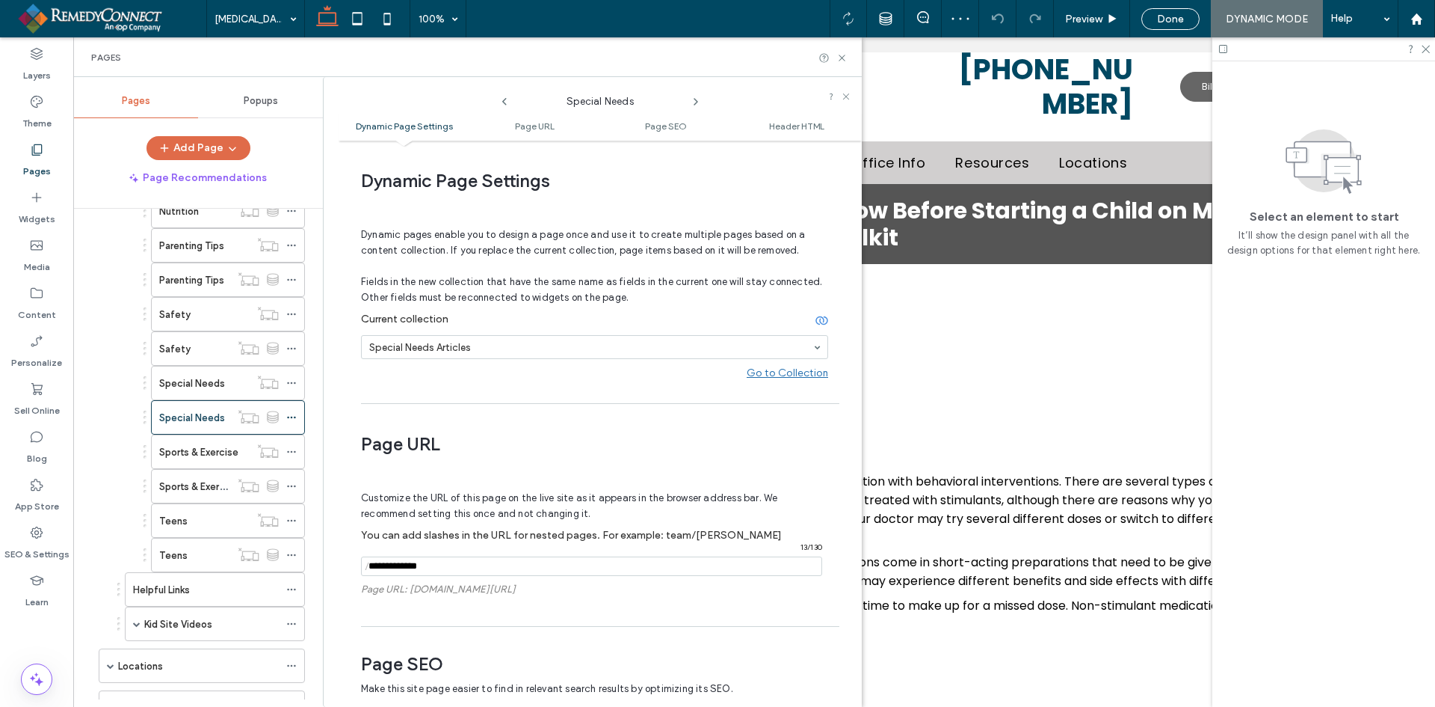
scroll to position [7, 0]
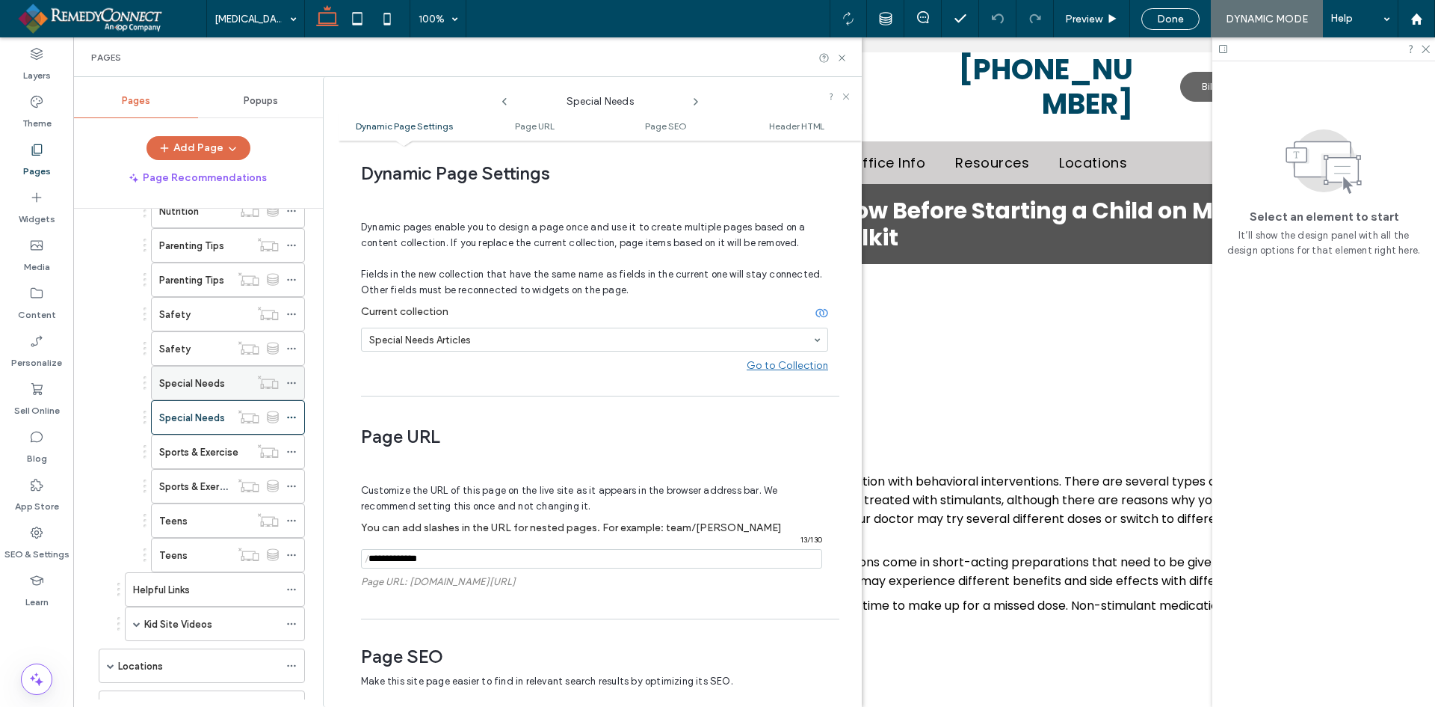
click at [199, 381] on label "Special Needs" at bounding box center [192, 383] width 66 height 26
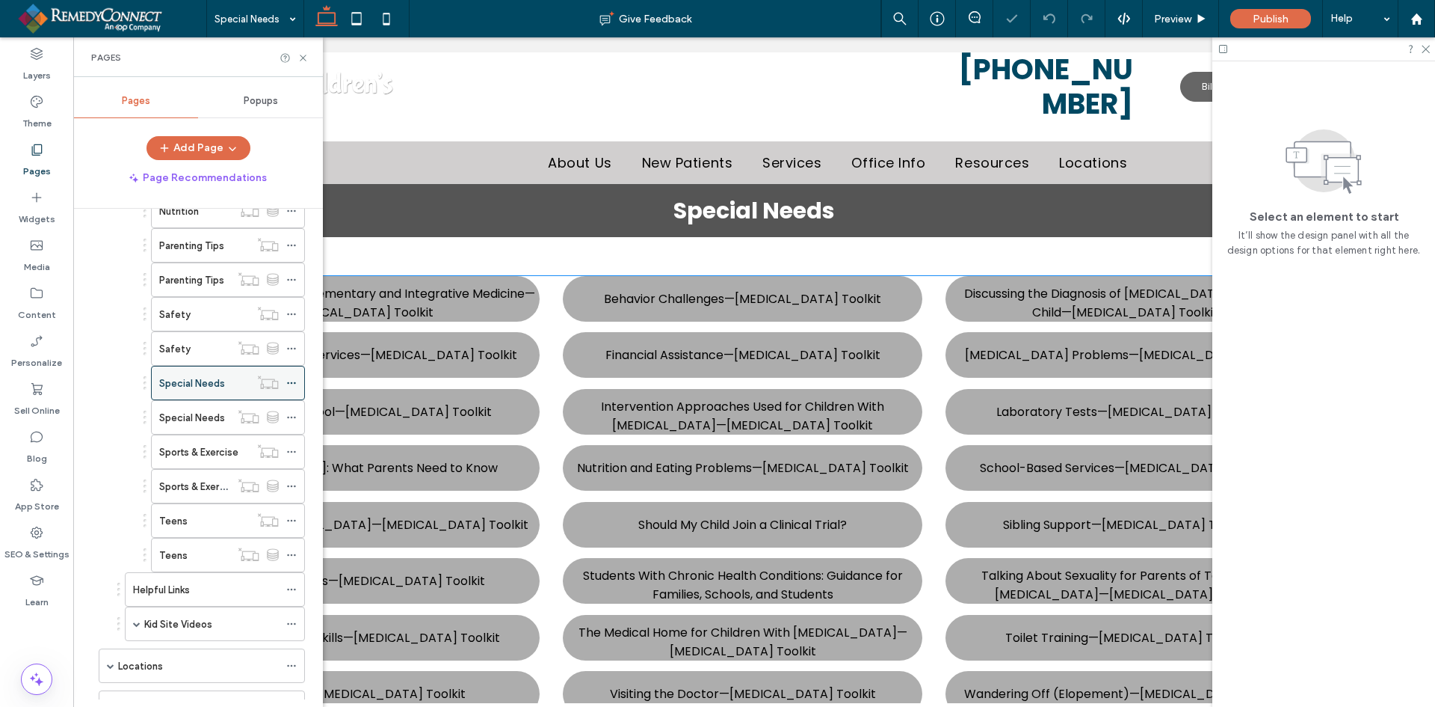
click at [554, 324] on div "Answers About Complementary and Integrative Medicine—[MEDICAL_DATA] Toolkit Beh…" at bounding box center [754, 530] width 1148 height 508
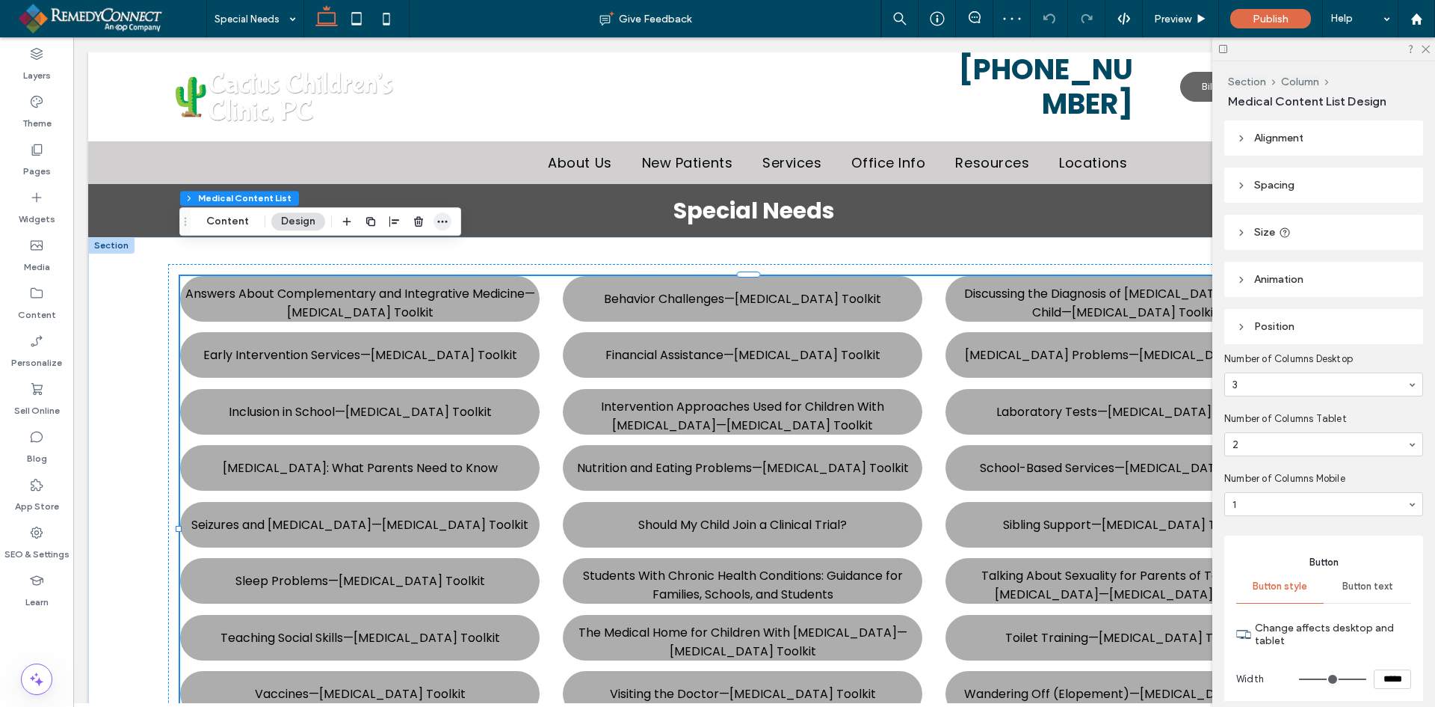
click at [446, 221] on icon "button" at bounding box center [443, 221] width 12 height 12
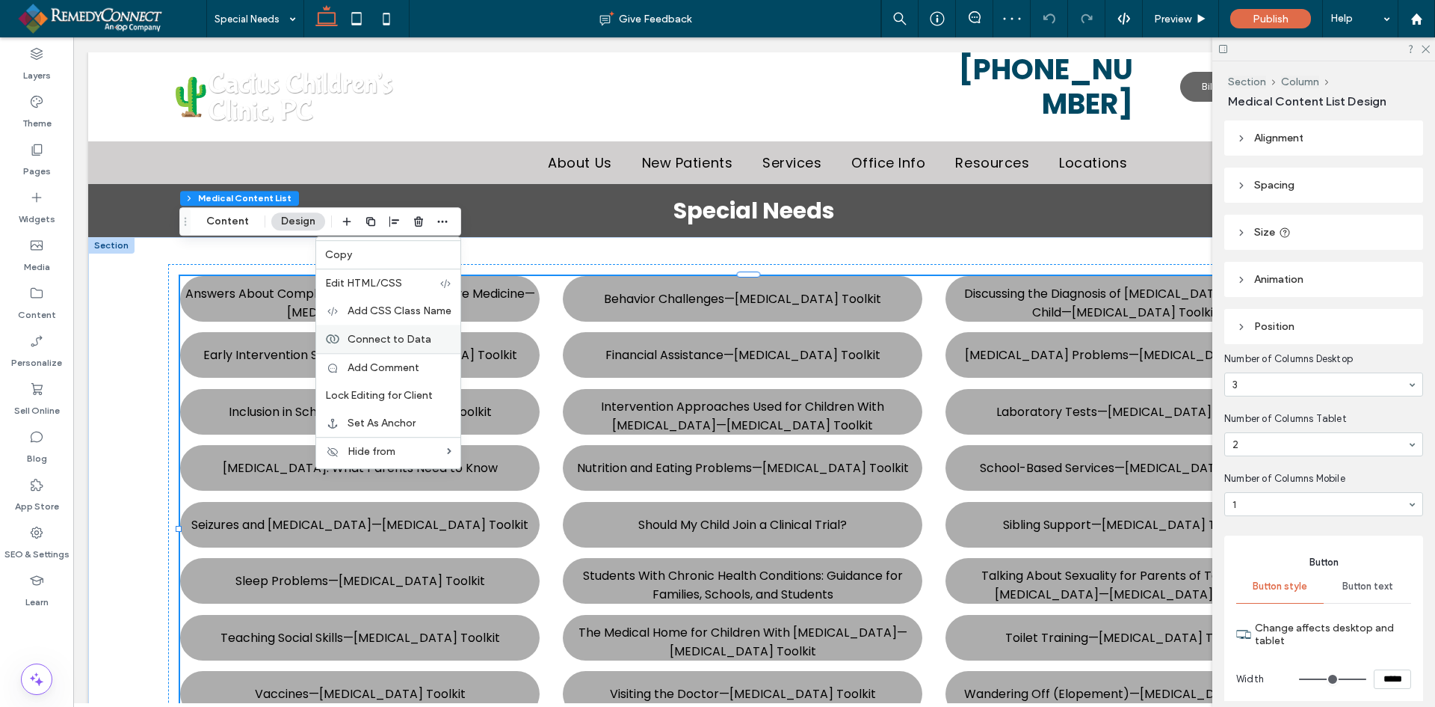
click at [438, 342] on label "Connect to Data" at bounding box center [400, 339] width 104 height 13
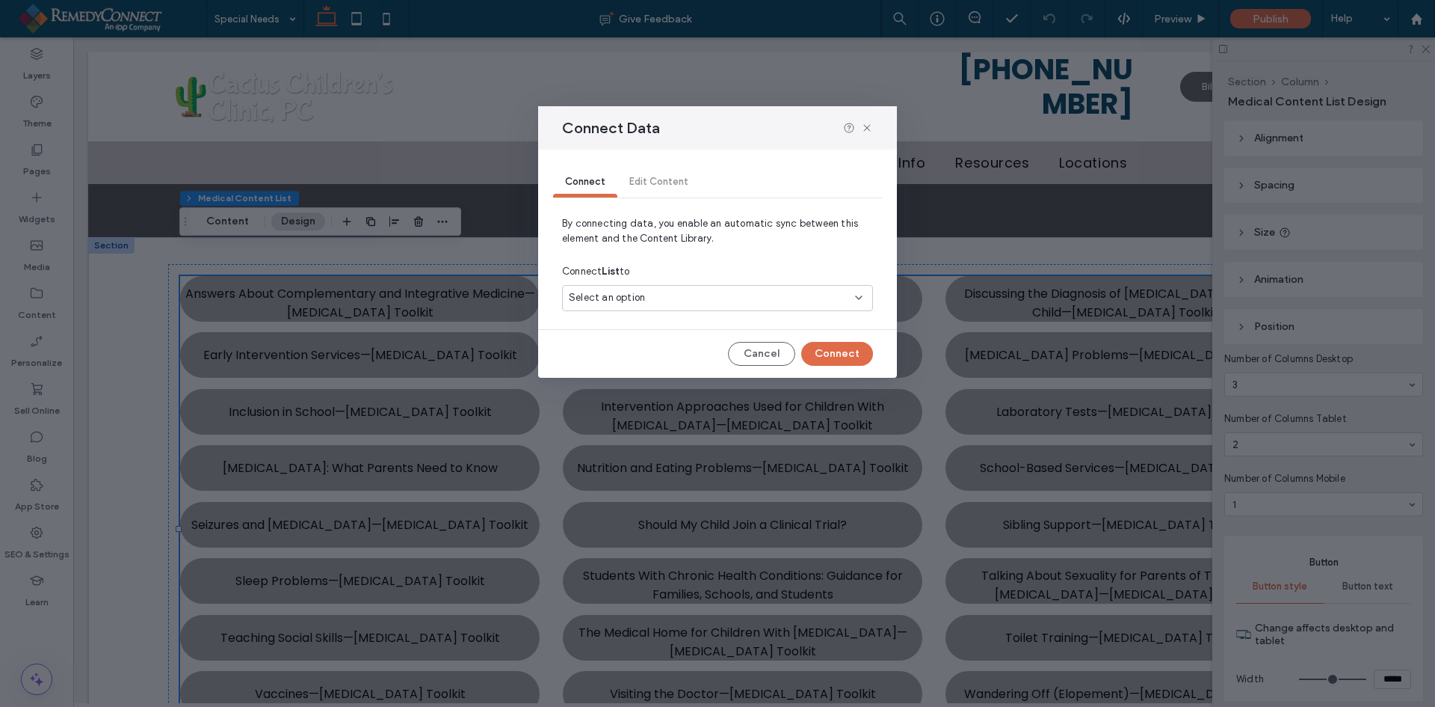
click at [630, 295] on span "Select an option" at bounding box center [607, 297] width 76 height 15
type input "****"
click at [627, 356] on span "Special Needs Articles" at bounding box center [648, 350] width 104 height 15
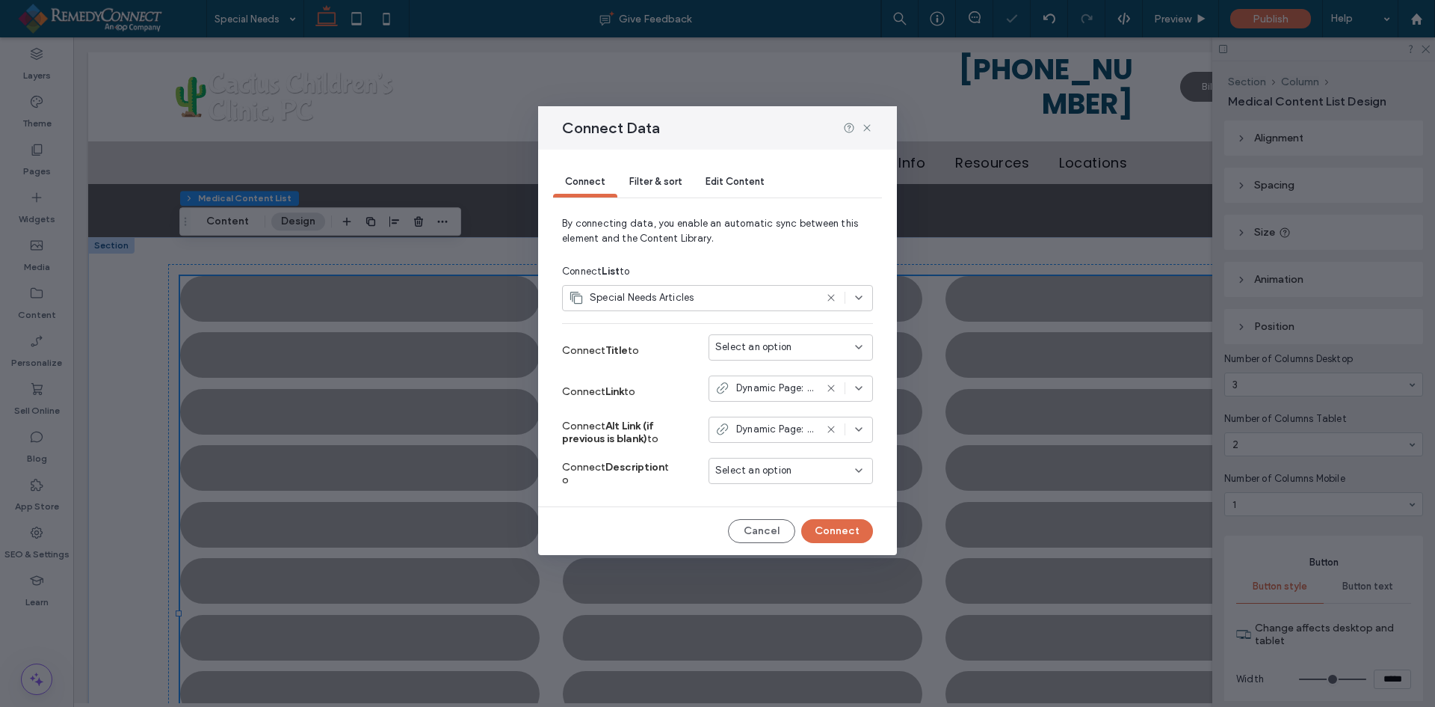
click at [731, 344] on span "Select an option" at bounding box center [753, 346] width 76 height 15
click at [769, 461] on span "Article Title" at bounding box center [769, 459] width 54 height 15
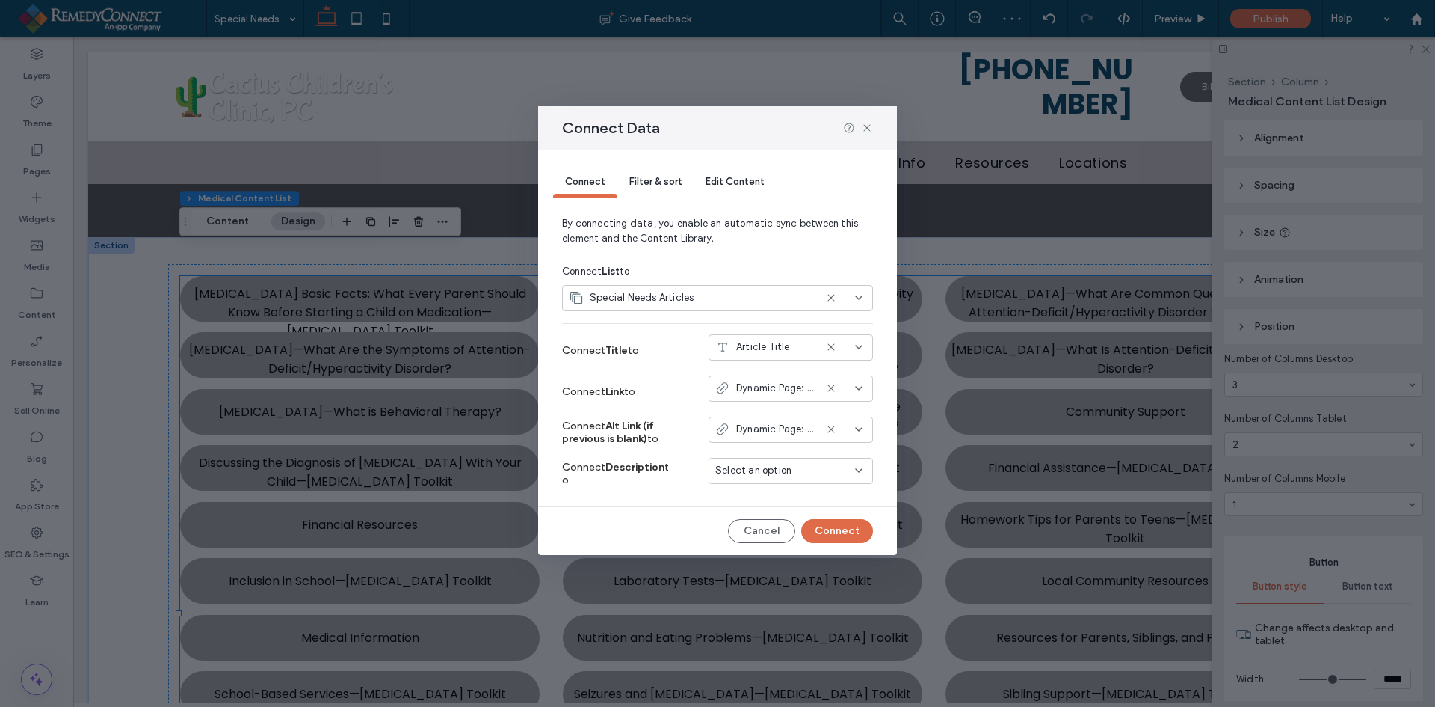
click at [655, 186] on span "Filter & sort" at bounding box center [656, 181] width 52 height 11
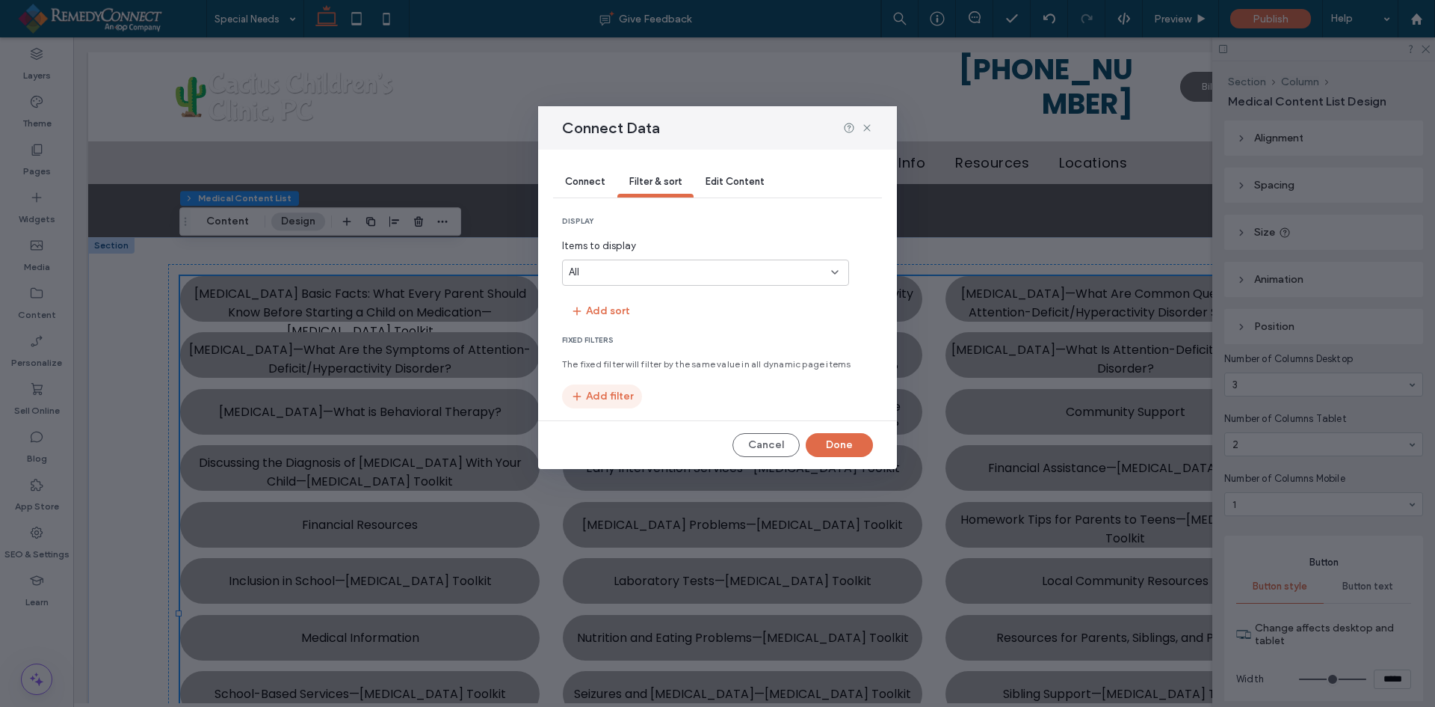
click at [606, 392] on button "Add filter" at bounding box center [602, 396] width 80 height 24
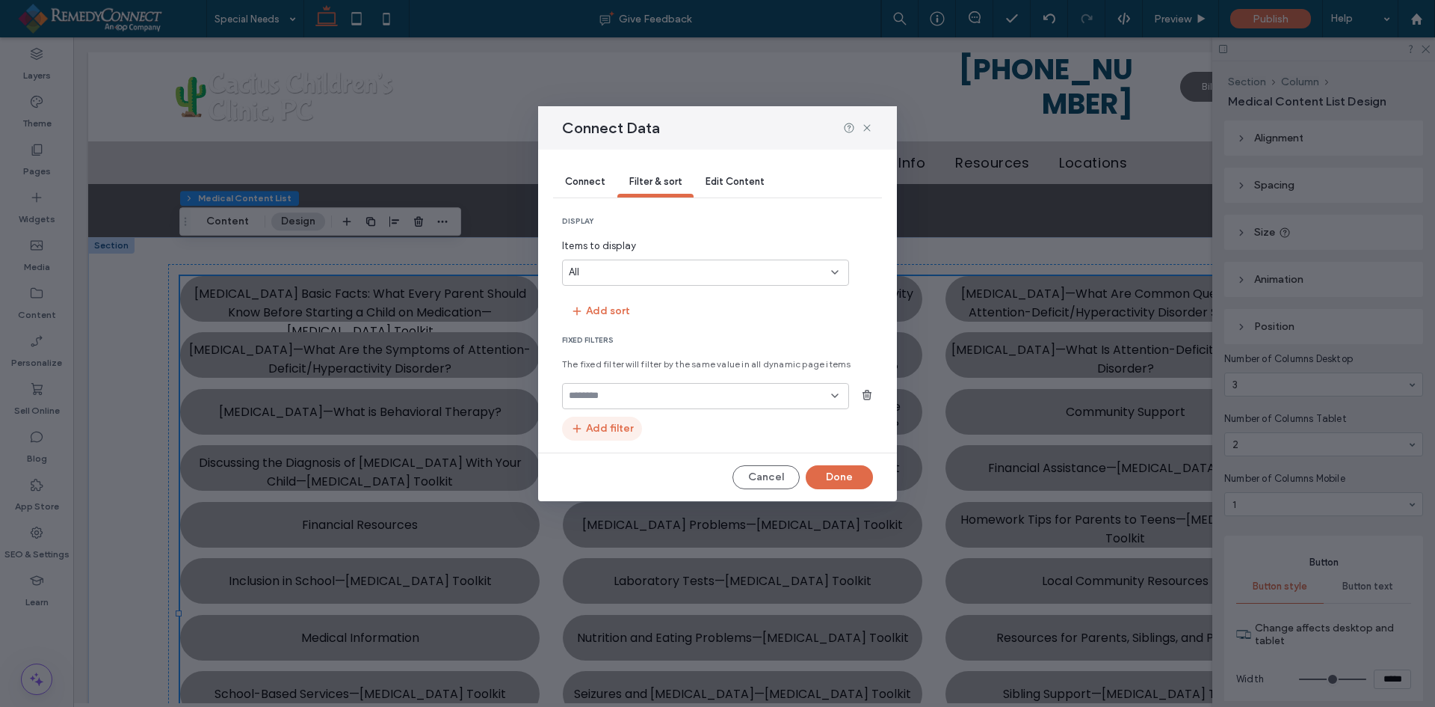
click at [606, 392] on input "fields-dropdown" at bounding box center [700, 396] width 262 height 12
type input "**********"
click at [613, 423] on span "SelectedText" at bounding box center [600, 422] width 63 height 15
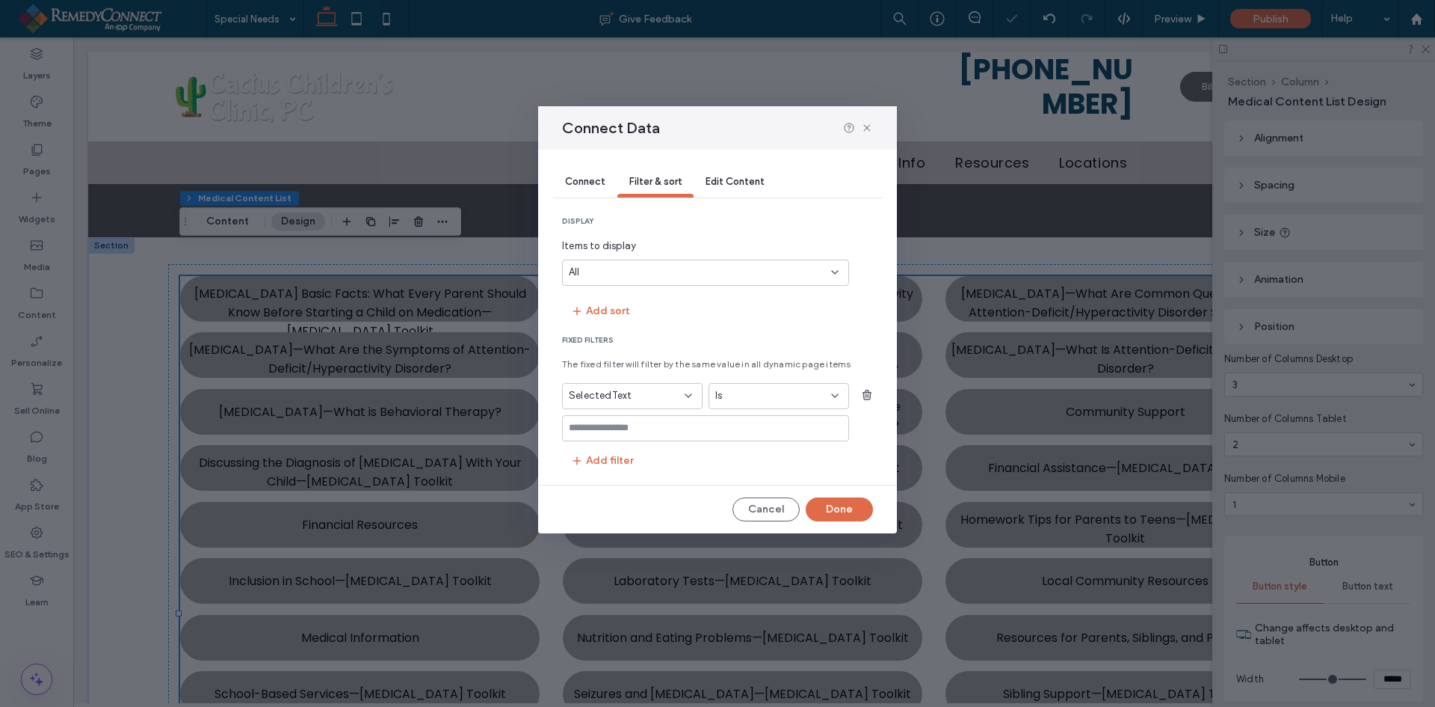
click at [606, 434] on input "values-textbox" at bounding box center [700, 428] width 262 height 12
type input "****"
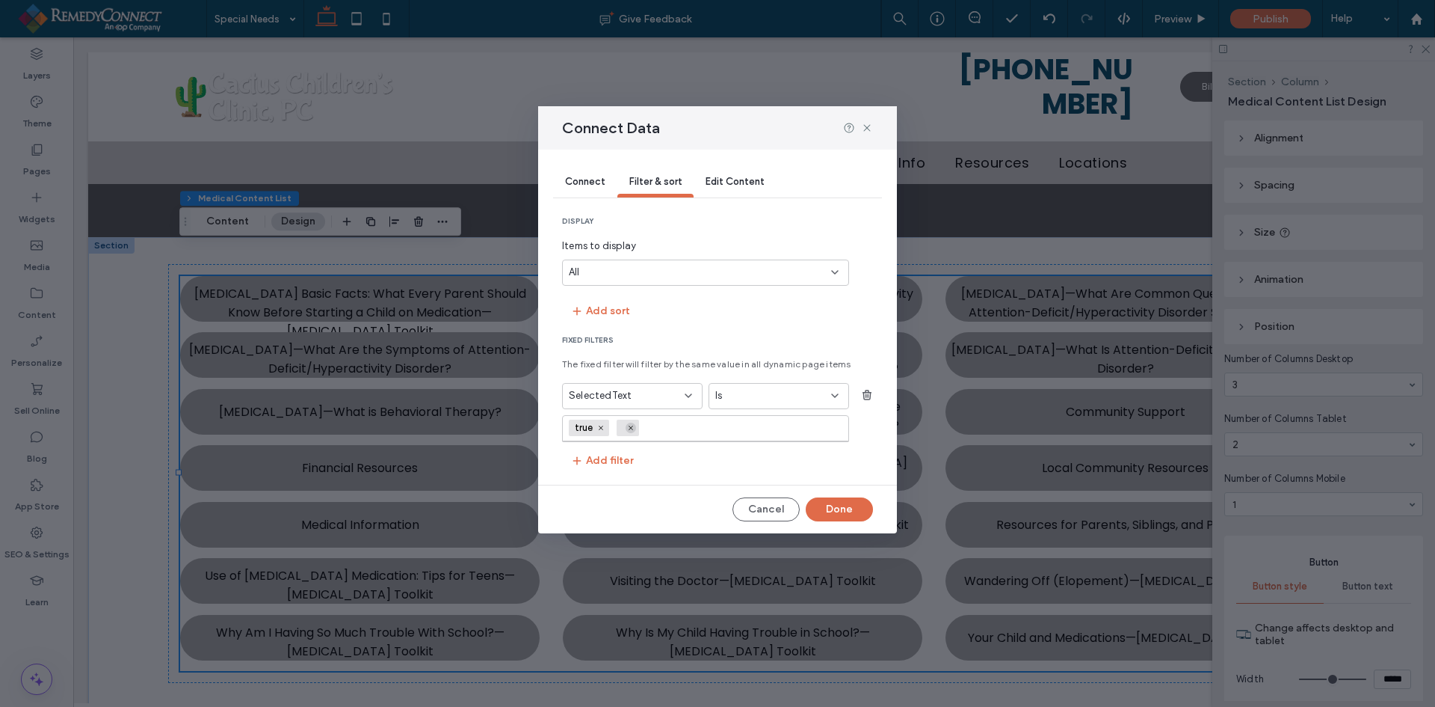
click at [630, 428] on icon at bounding box center [630, 427] width 7 height 7
click at [851, 513] on button "Done" at bounding box center [839, 509] width 67 height 24
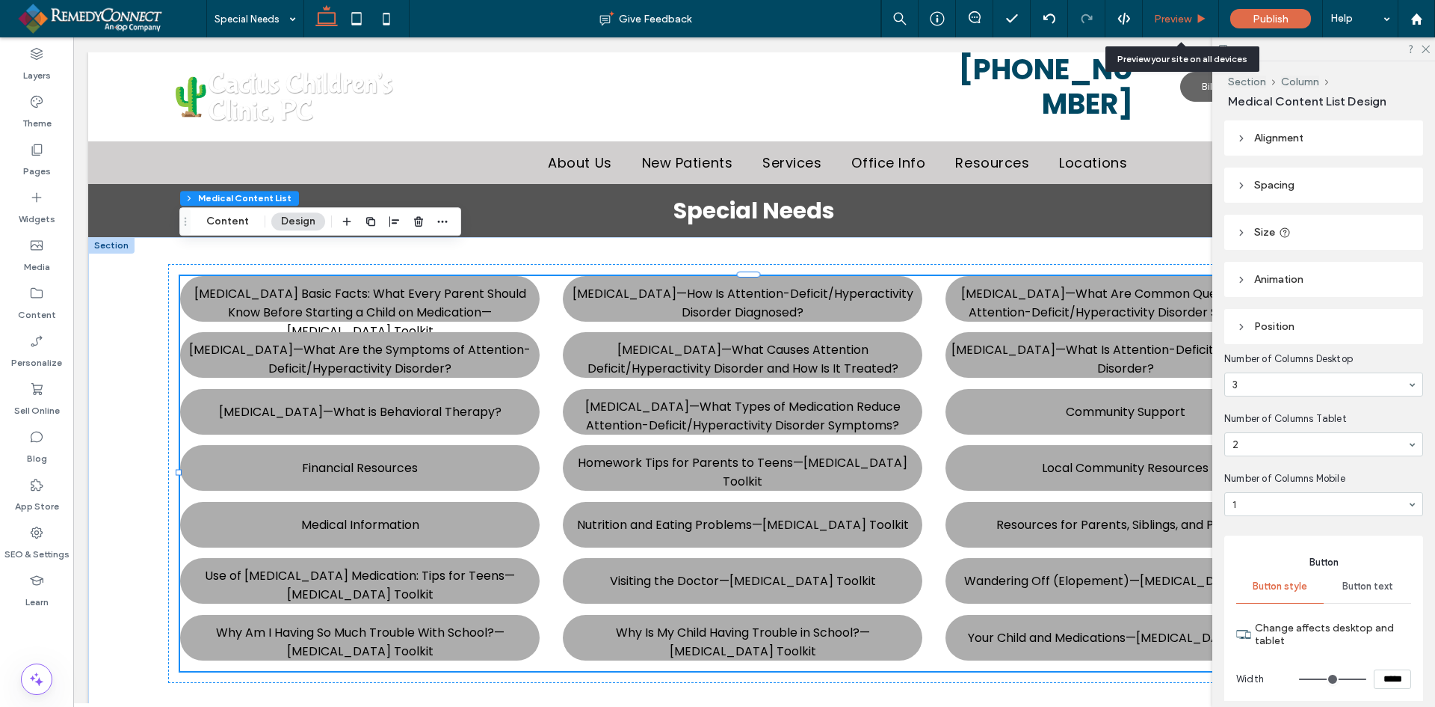
drag, startPoint x: 1169, startPoint y: 17, endPoint x: 1076, endPoint y: 1, distance: 94.0
click at [1169, 17] on span "Preview" at bounding box center [1172, 19] width 37 height 13
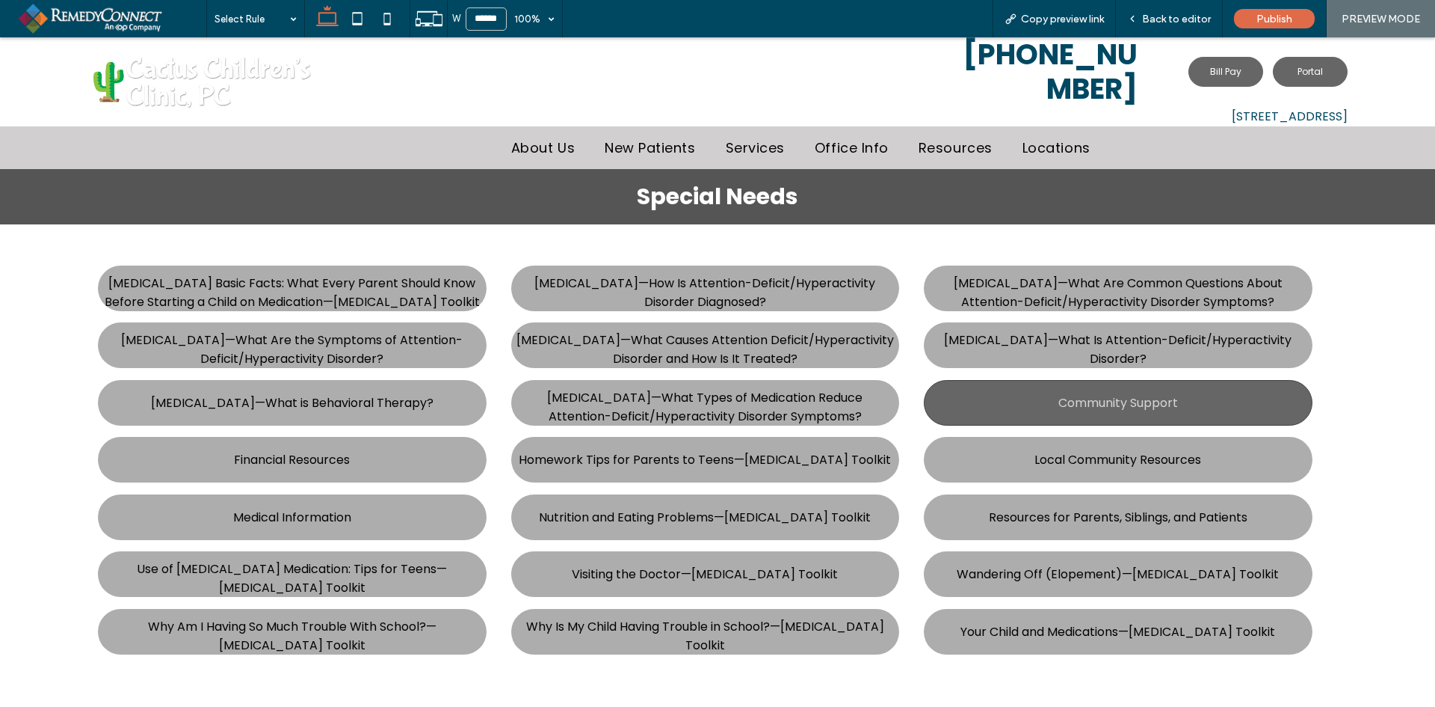
click at [1071, 386] on span "Community Support" at bounding box center [1119, 403] width 120 height 34
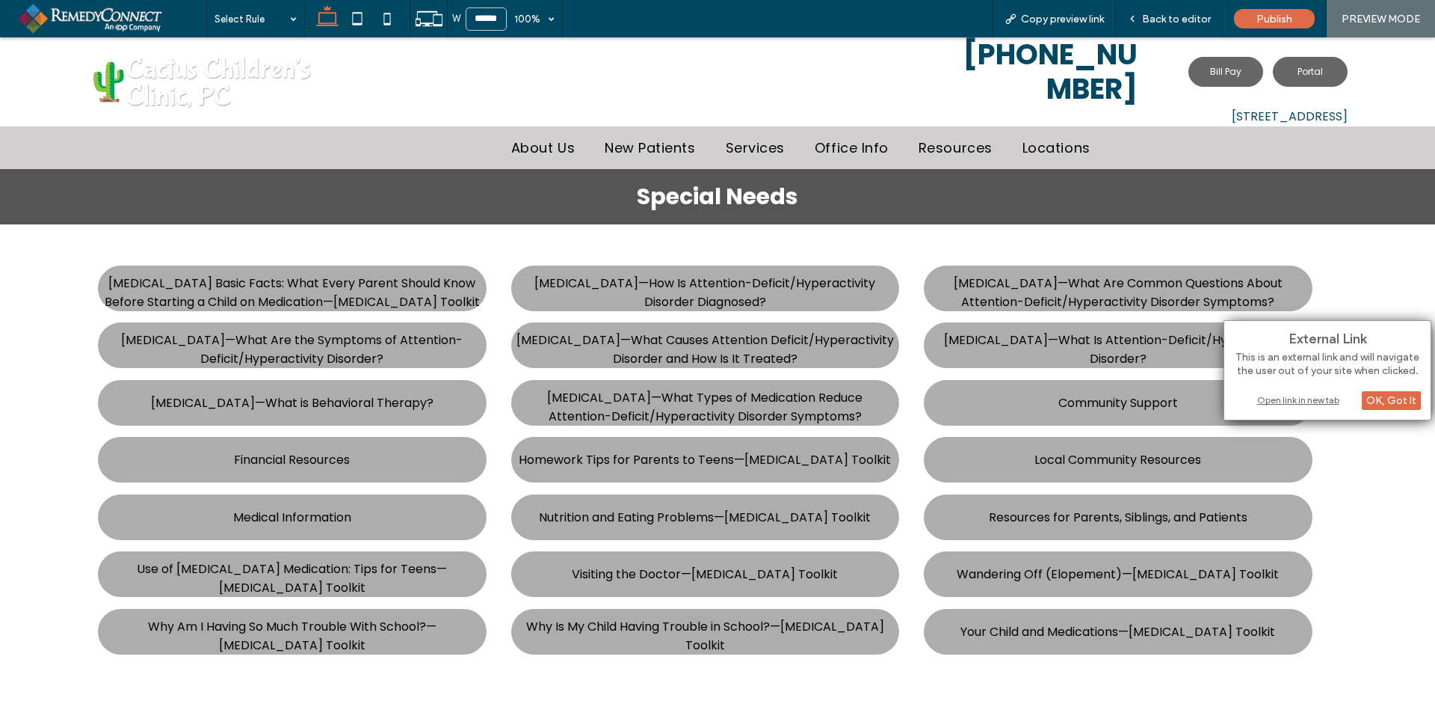
click at [1269, 396] on div "Open link in new tab" at bounding box center [1327, 400] width 187 height 16
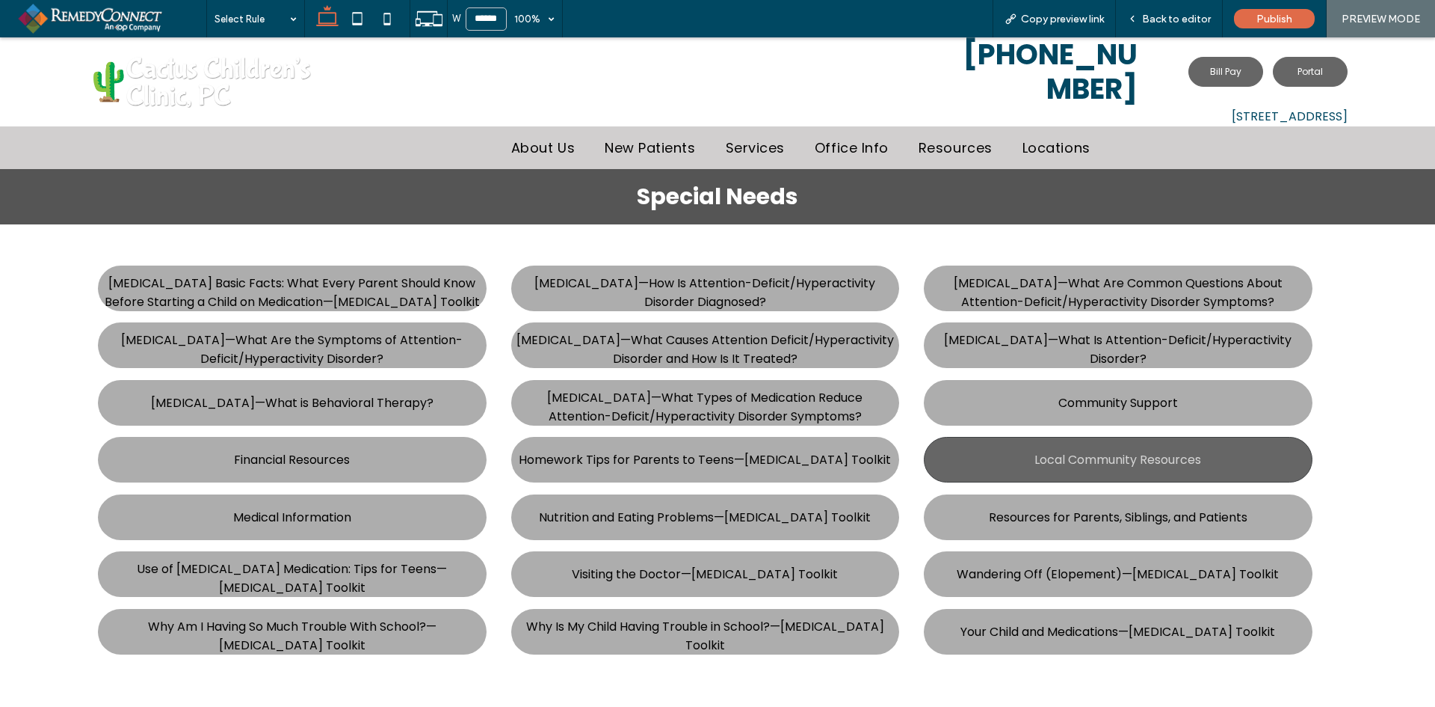
click at [1052, 443] on span "Local Community Resources" at bounding box center [1118, 460] width 167 height 34
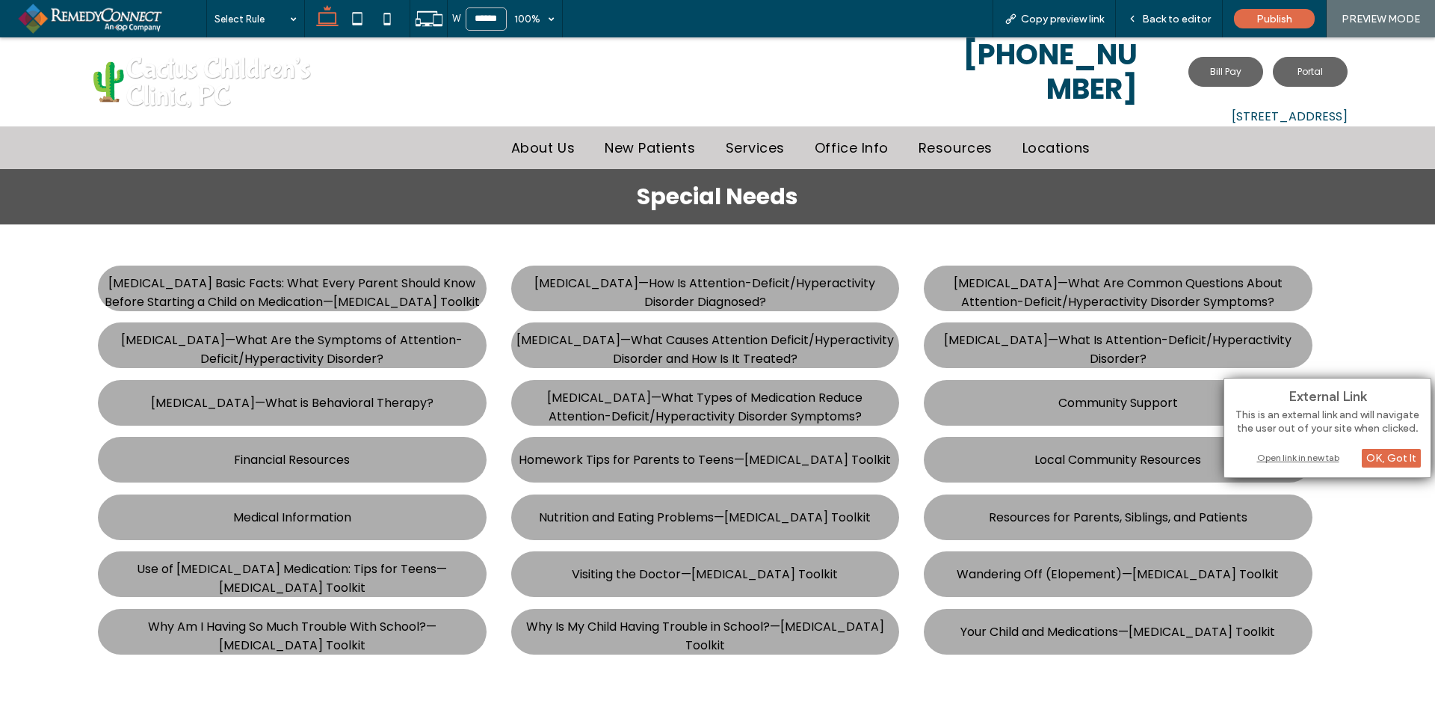
click at [1286, 456] on div "Open link in new tab" at bounding box center [1327, 457] width 187 height 16
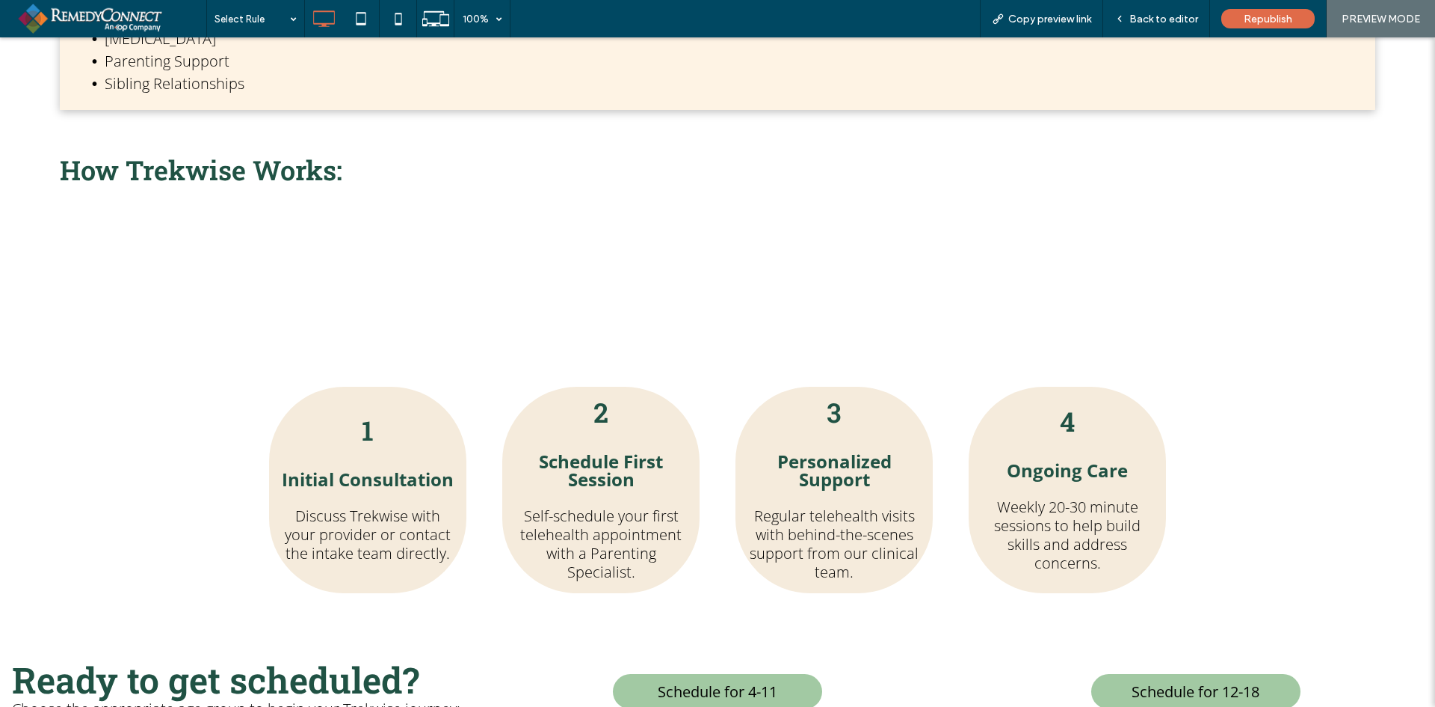
scroll to position [1121, 0]
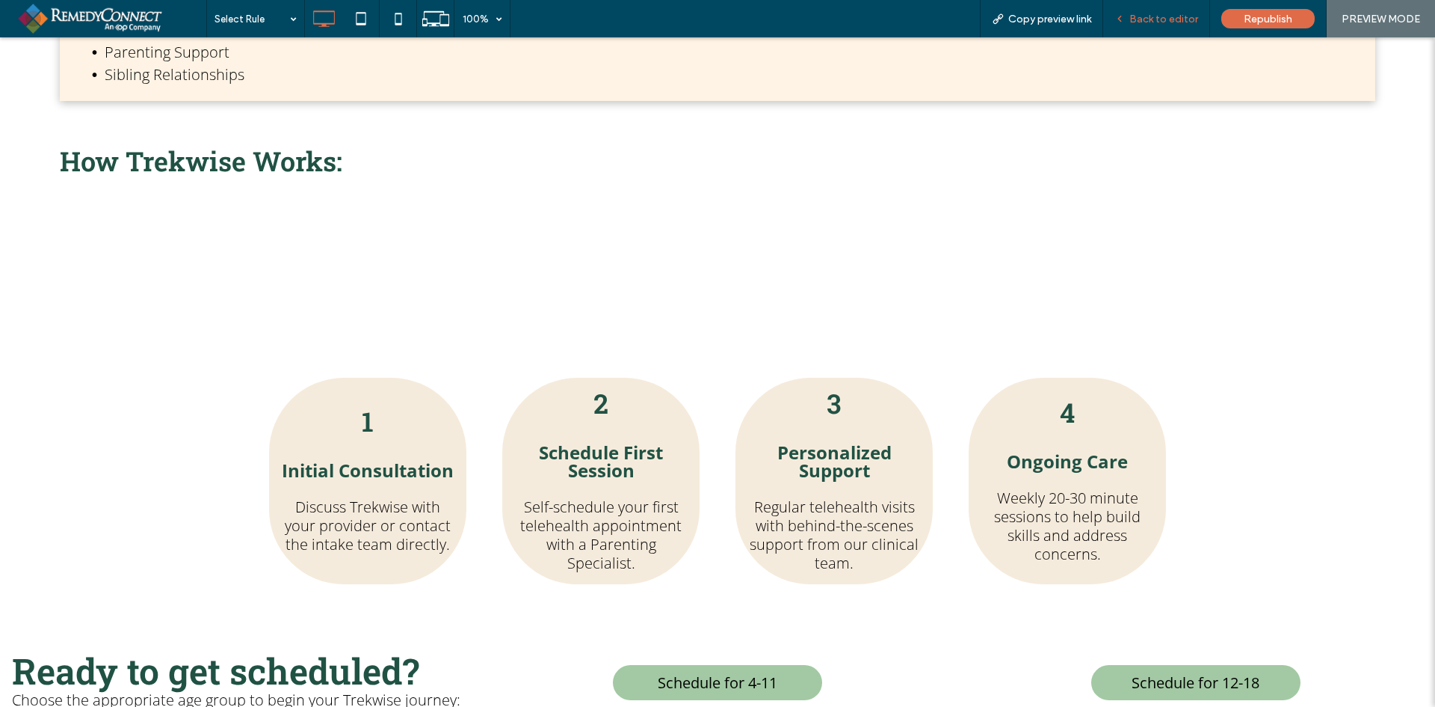
click at [1154, 21] on span "Back to editor" at bounding box center [1164, 19] width 69 height 13
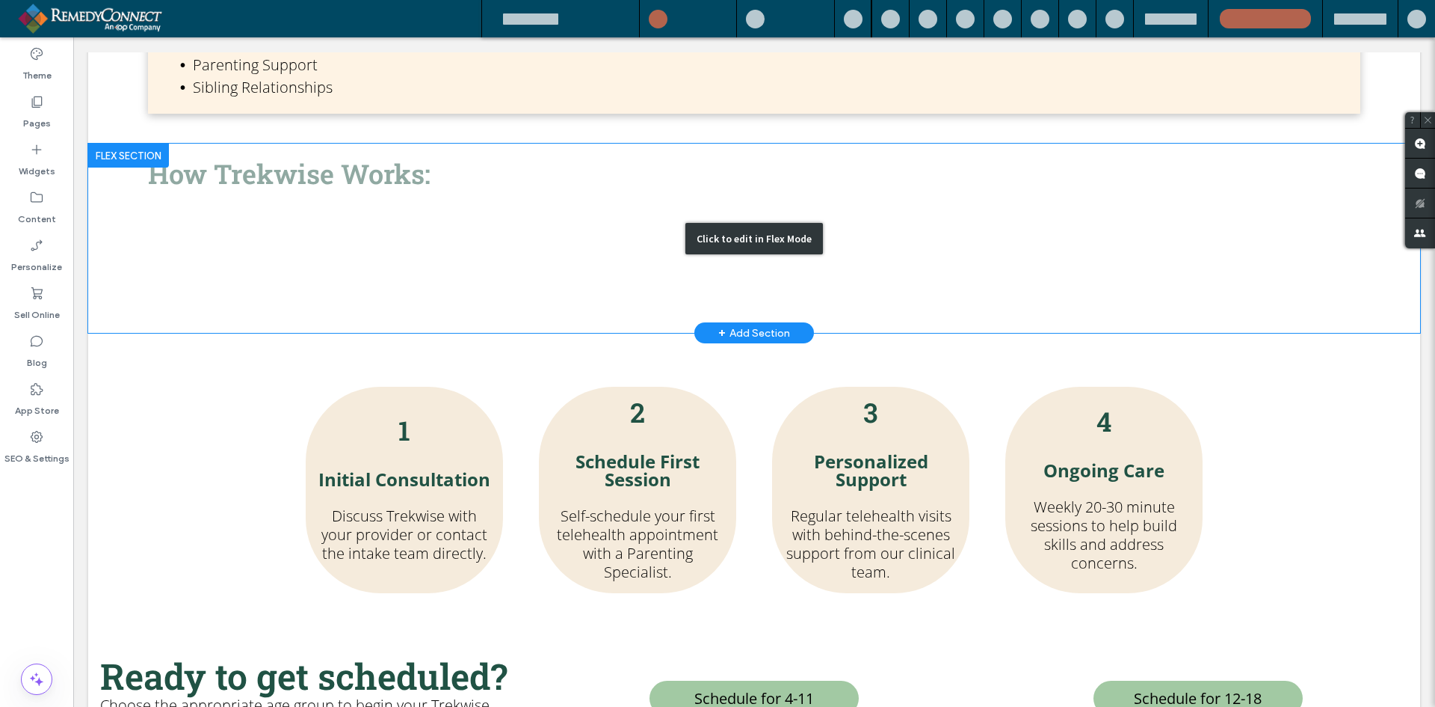
scroll to position [1118, 0]
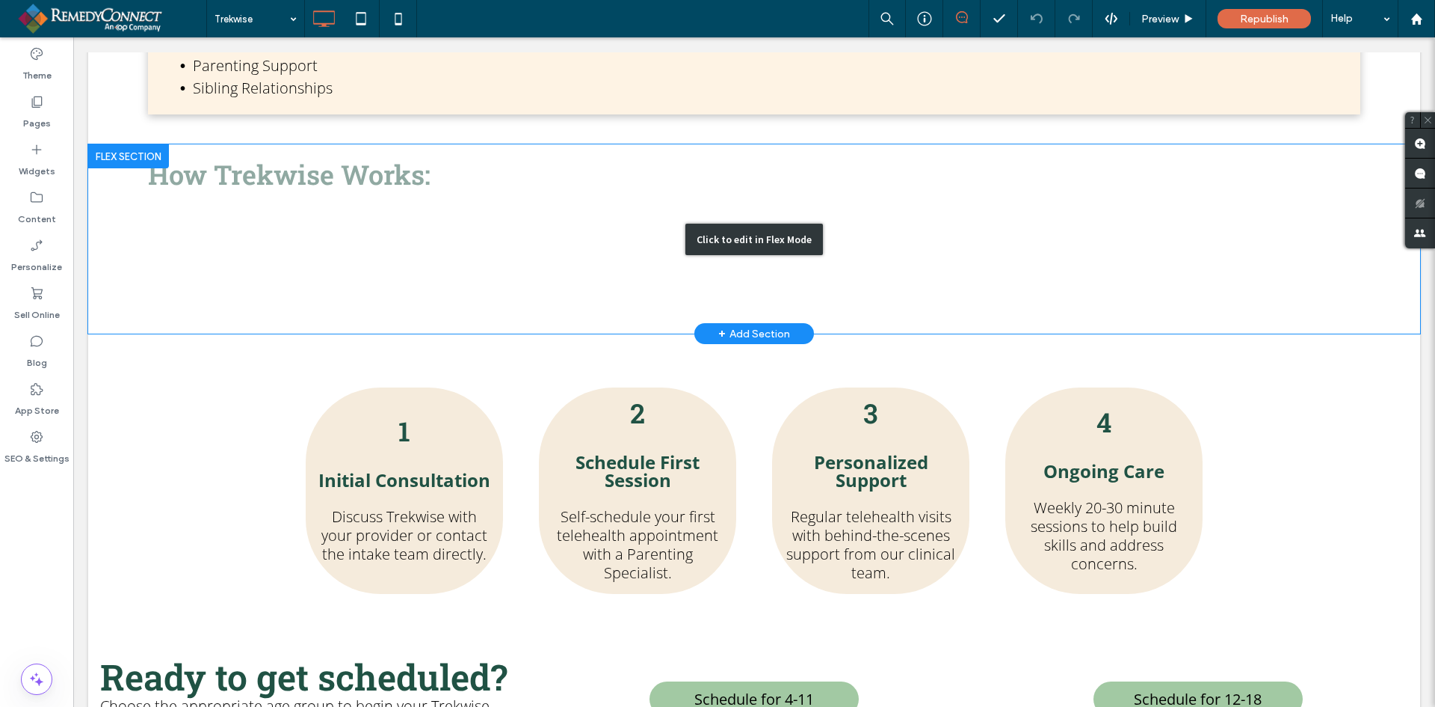
click at [432, 283] on div "Click to edit in Flex Mode" at bounding box center [754, 238] width 1332 height 189
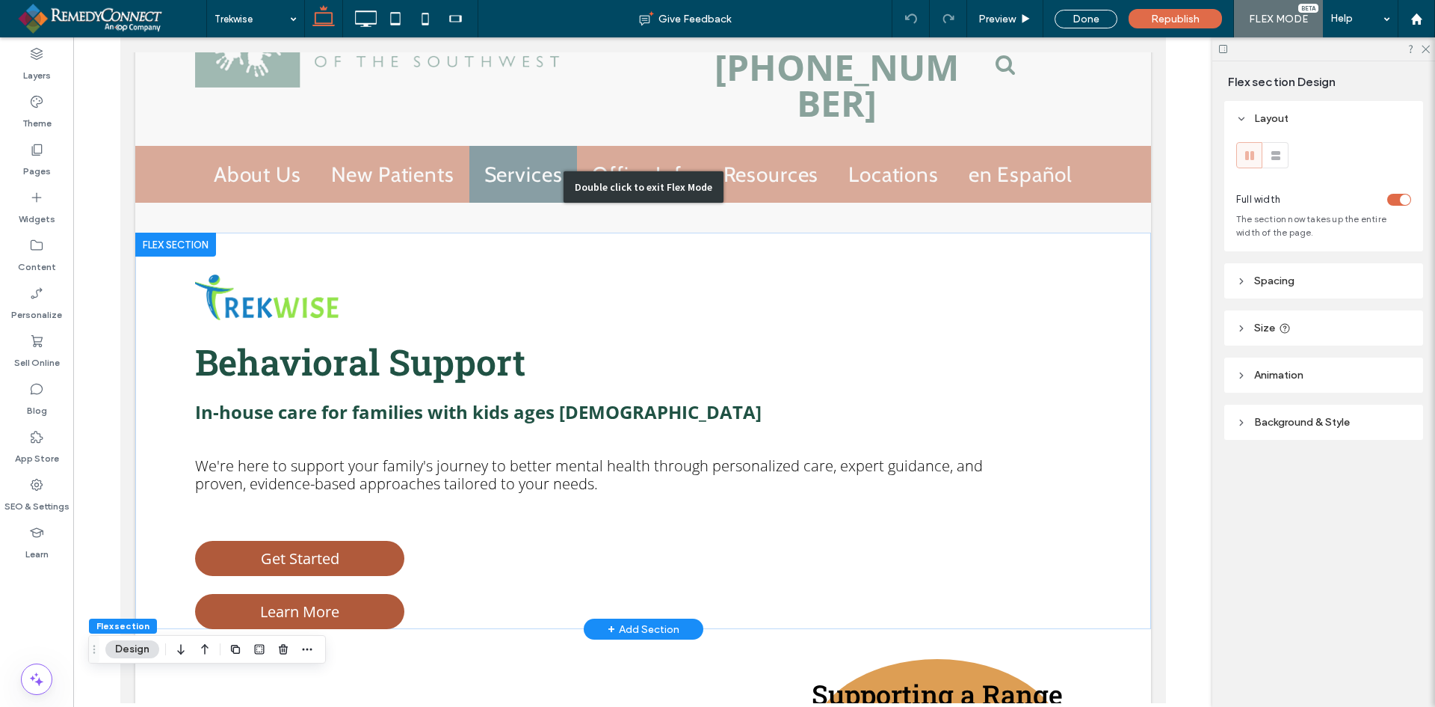
scroll to position [0, 0]
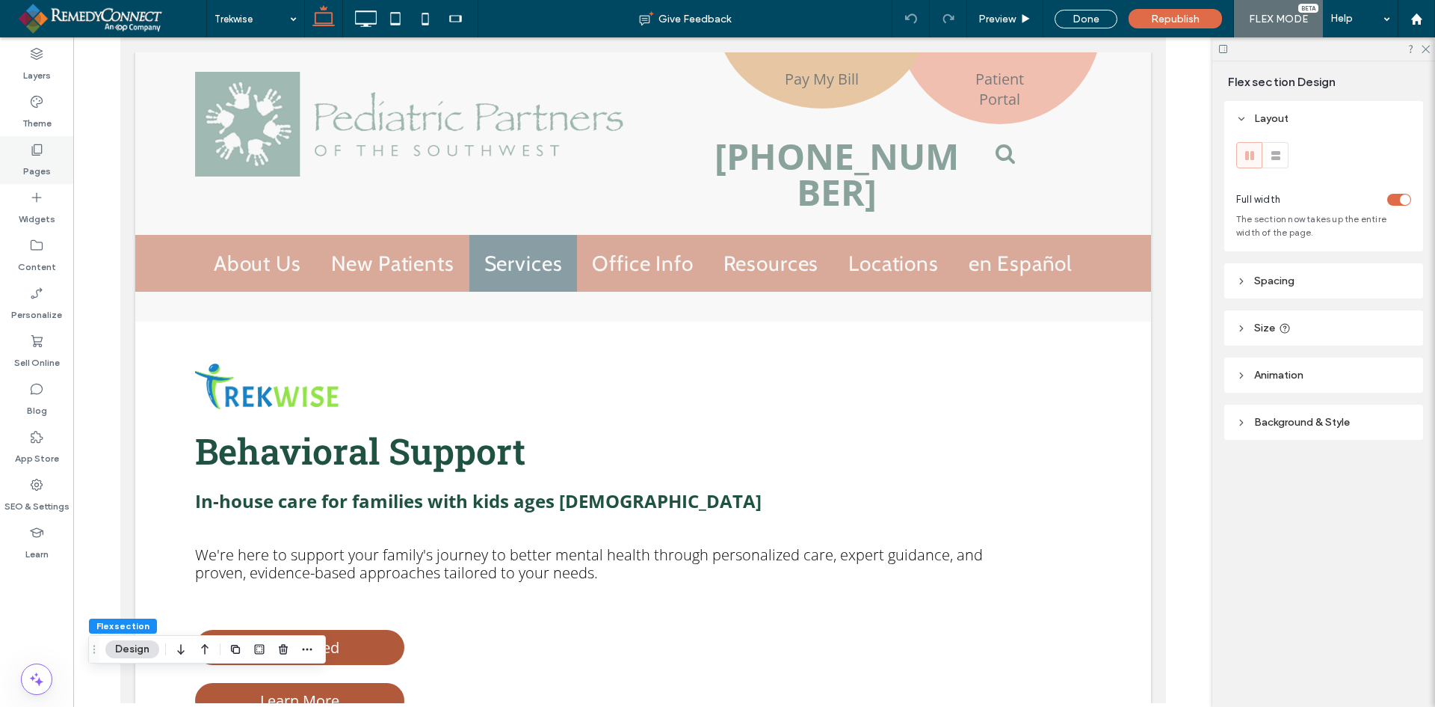
click at [44, 160] on label "Pages" at bounding box center [37, 167] width 28 height 21
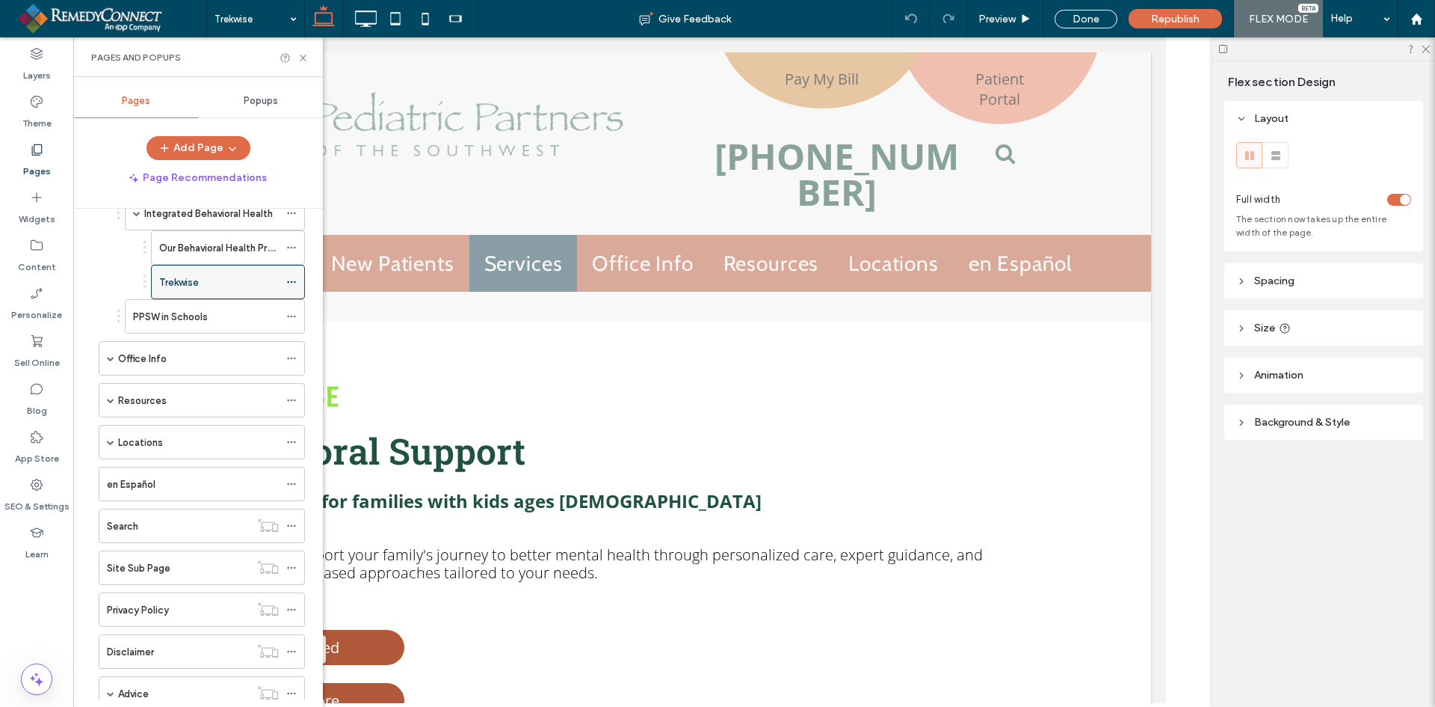
scroll to position [392, 0]
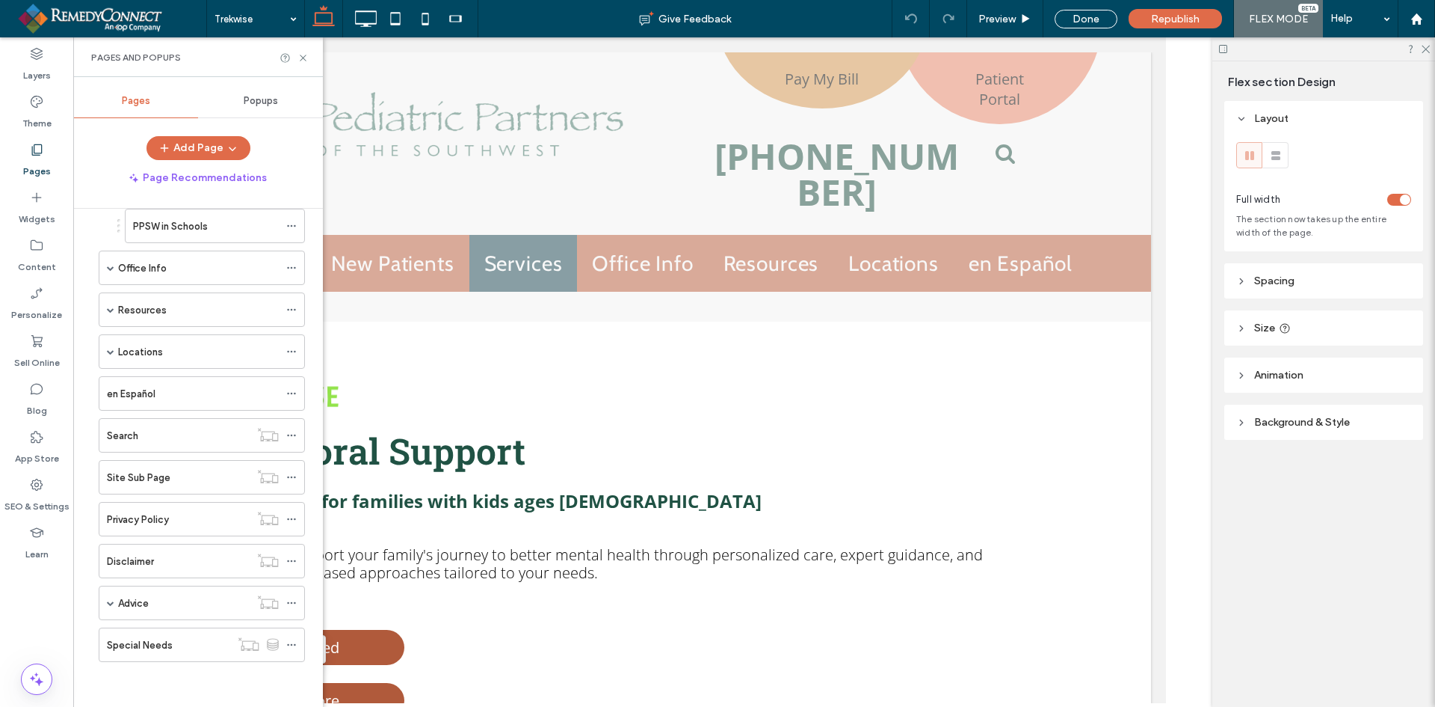
drag, startPoint x: 159, startPoint y: 480, endPoint x: 281, endPoint y: 455, distance: 125.2
click at [159, 480] on label "Site Sub Page" at bounding box center [139, 477] width 64 height 26
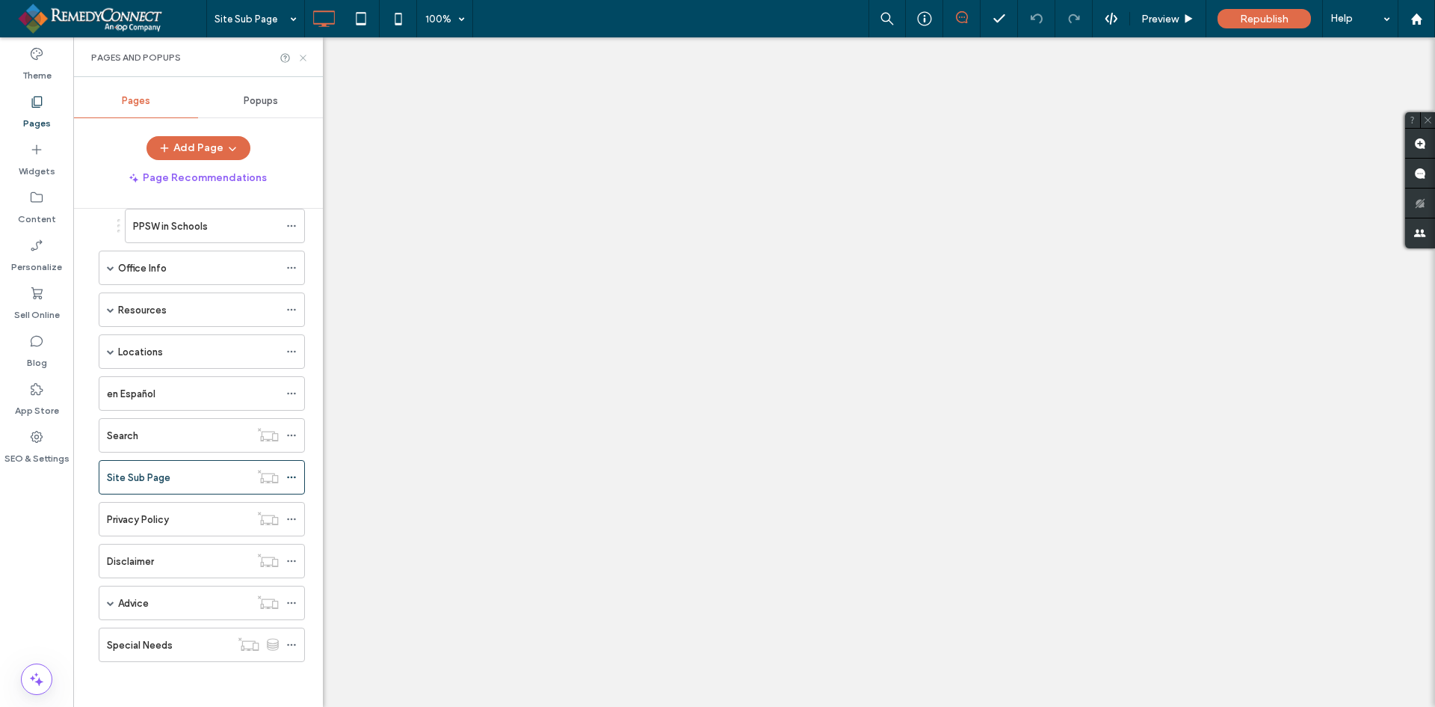
click at [301, 56] on icon at bounding box center [303, 57] width 11 height 11
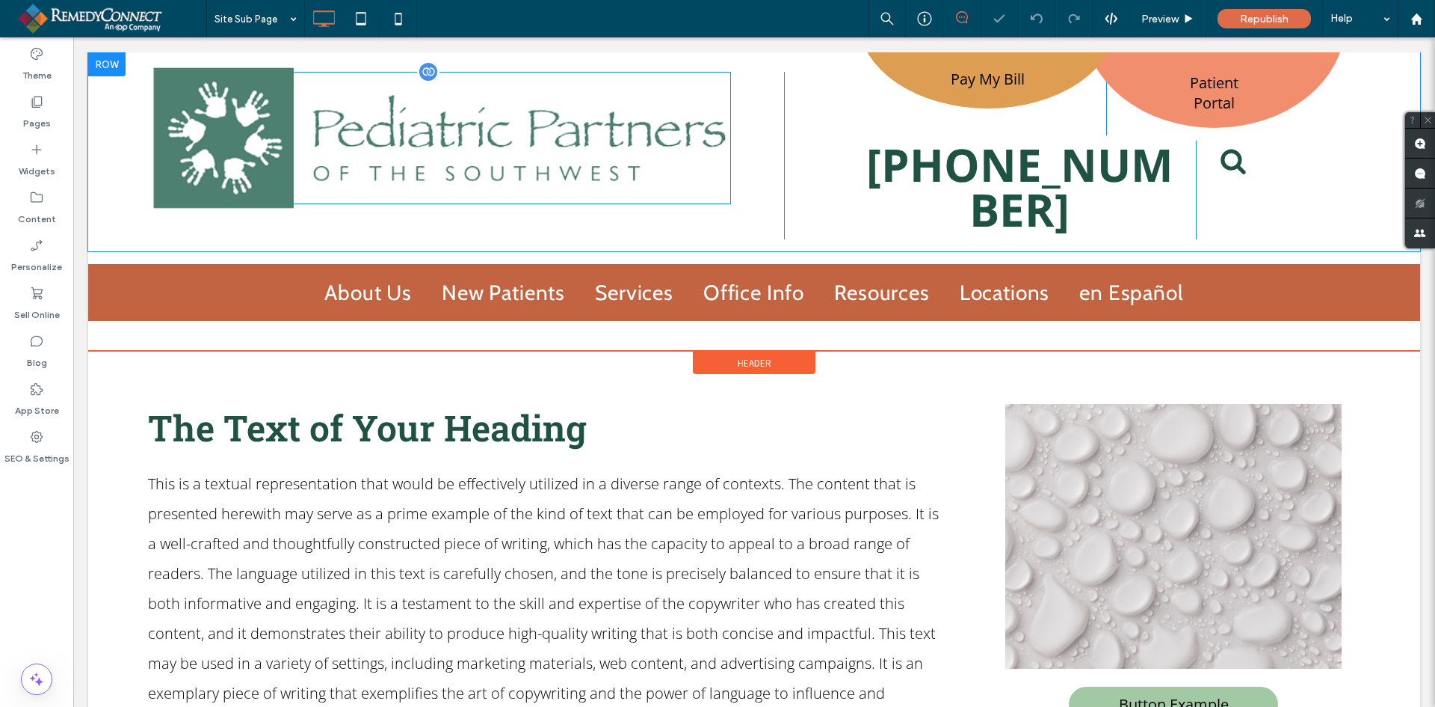
select select "Language Translate Widget"
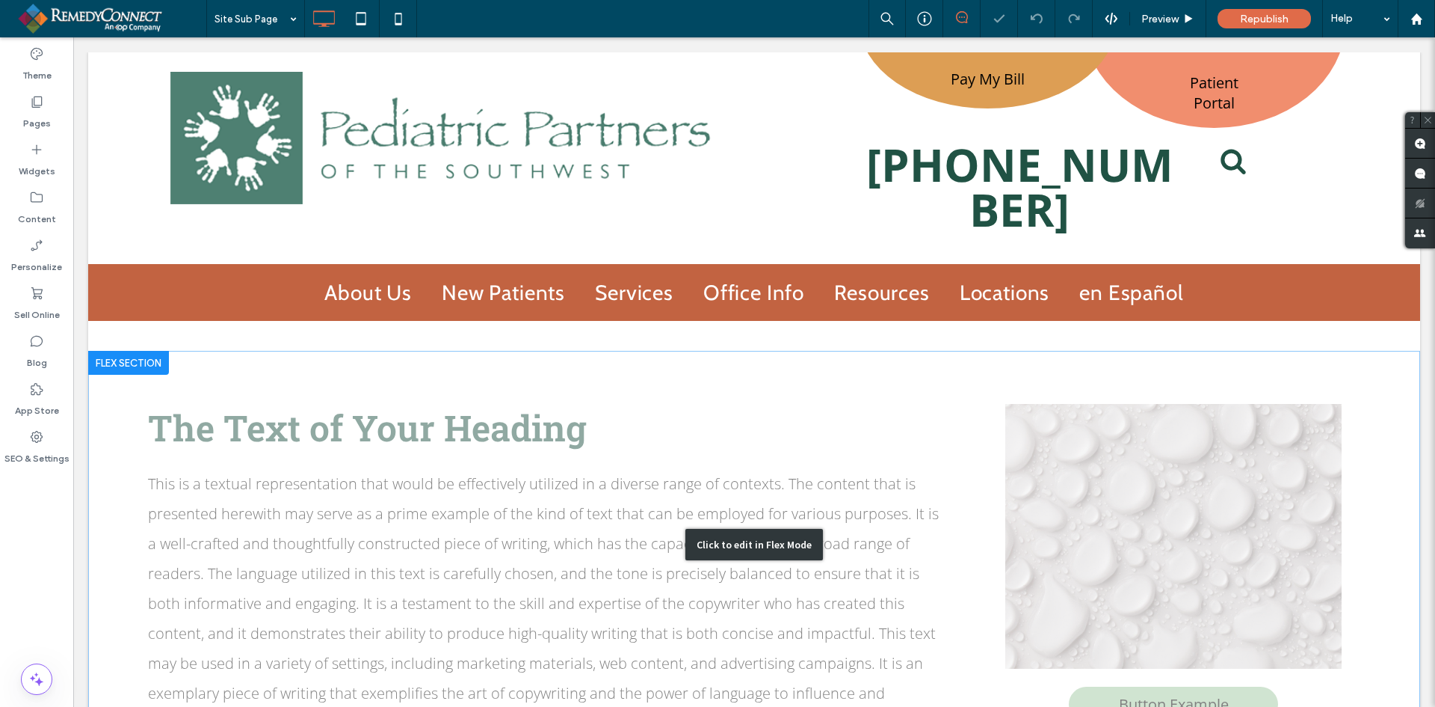
click at [111, 370] on div "Click to edit in Flex Mode" at bounding box center [754, 544] width 1332 height 387
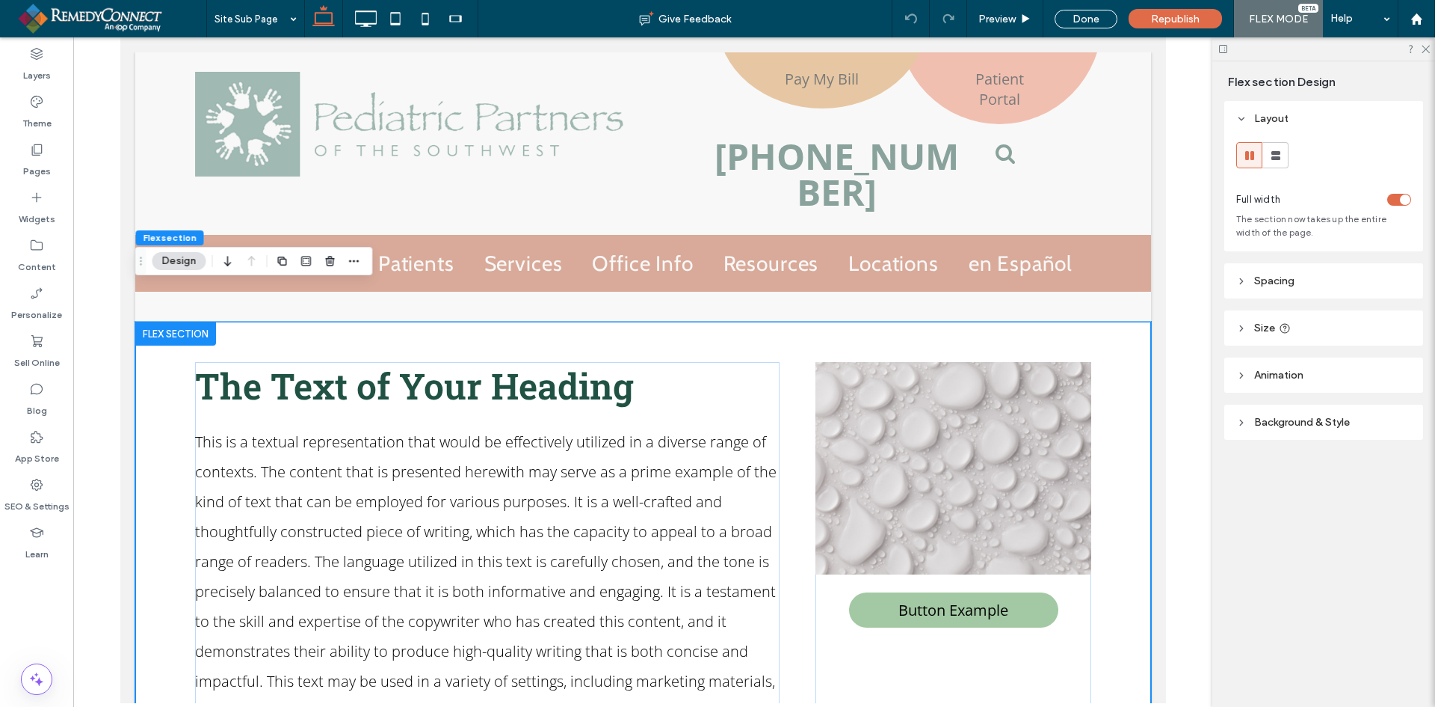
click at [180, 354] on div "The Text of Your Heading This is a textual representation that would be effecti…" at bounding box center [643, 553] width 1016 height 464
click at [1243, 280] on use at bounding box center [1241, 280] width 3 height 5
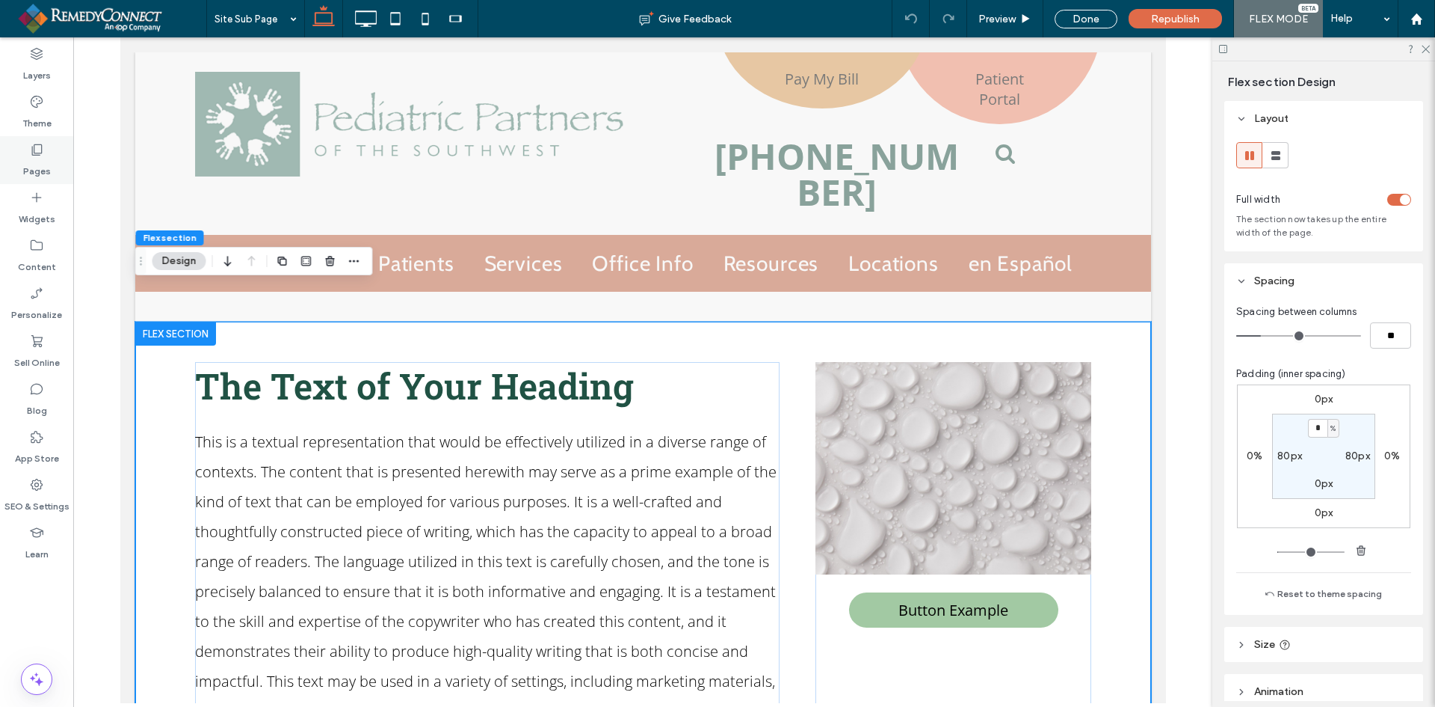
click at [34, 164] on label "Pages" at bounding box center [37, 167] width 28 height 21
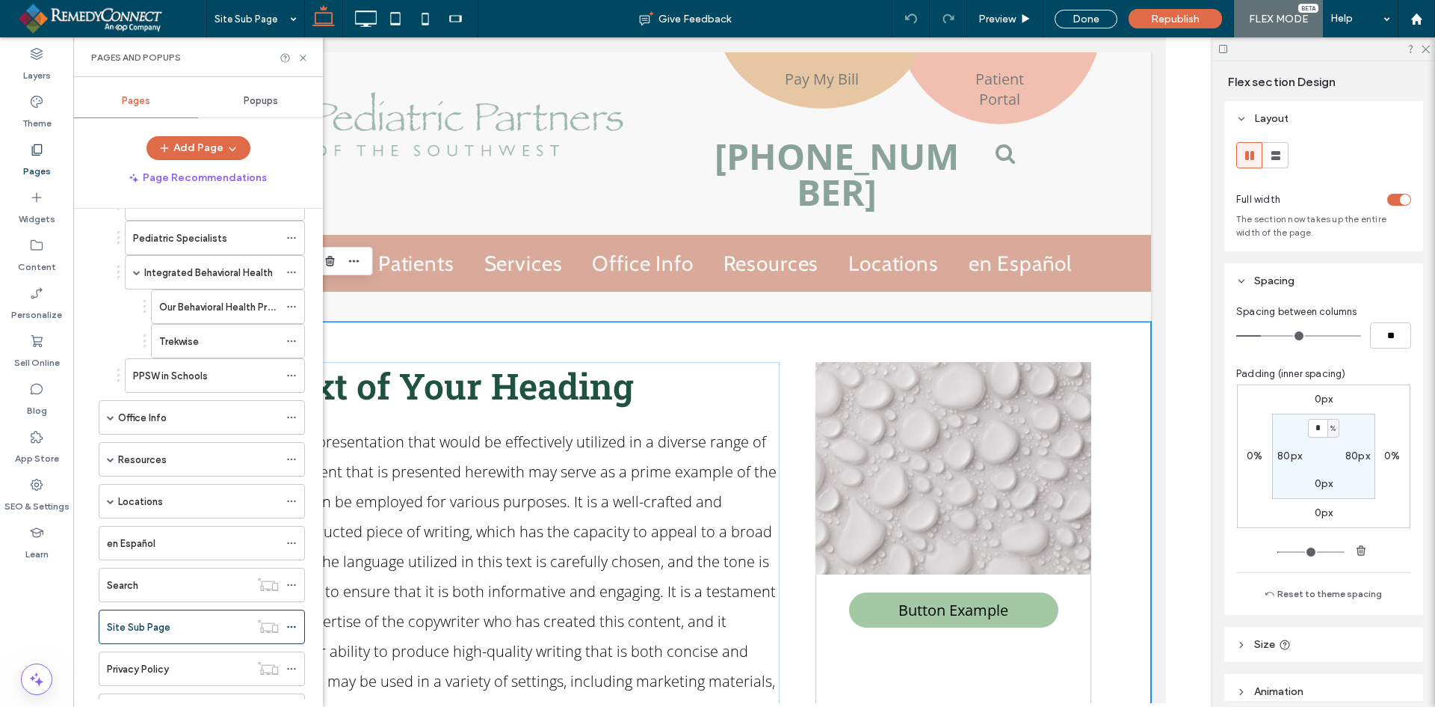
scroll to position [167, 0]
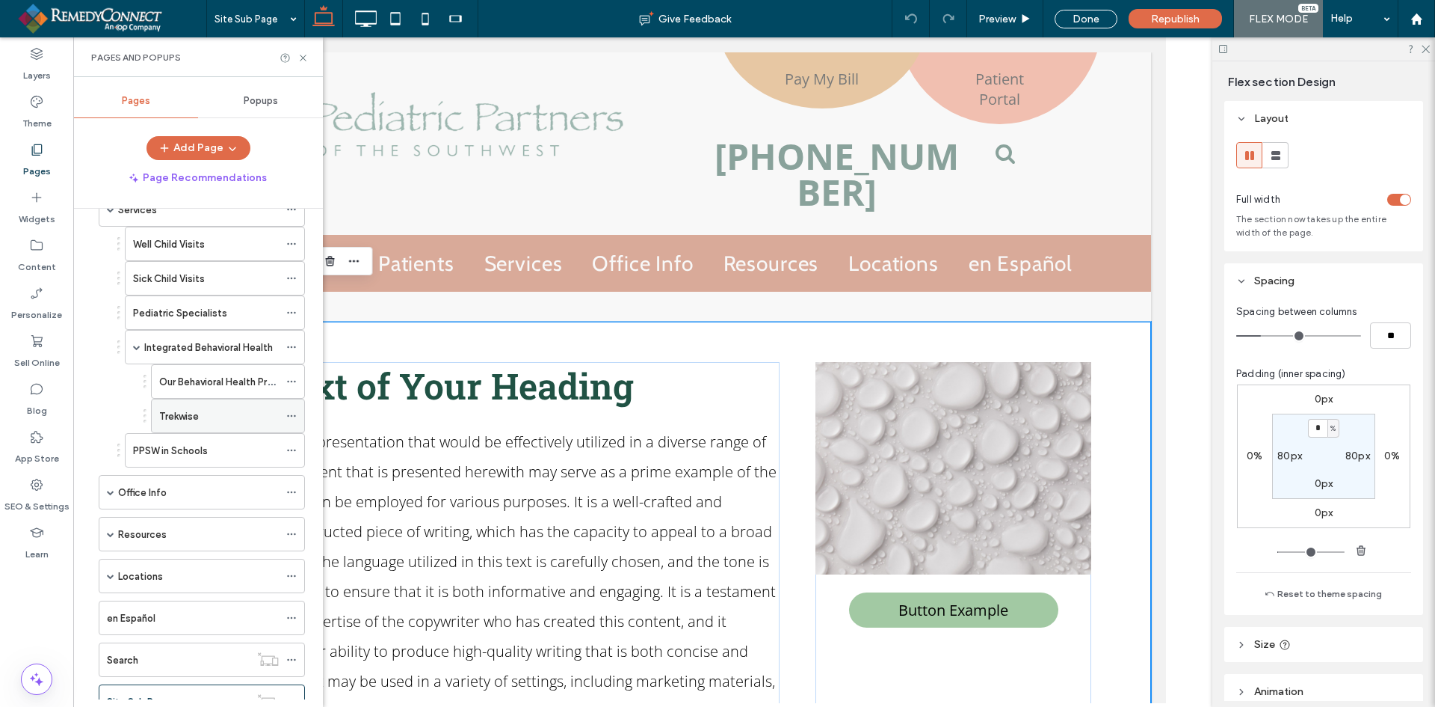
click at [185, 420] on label "Trekwise" at bounding box center [179, 416] width 40 height 26
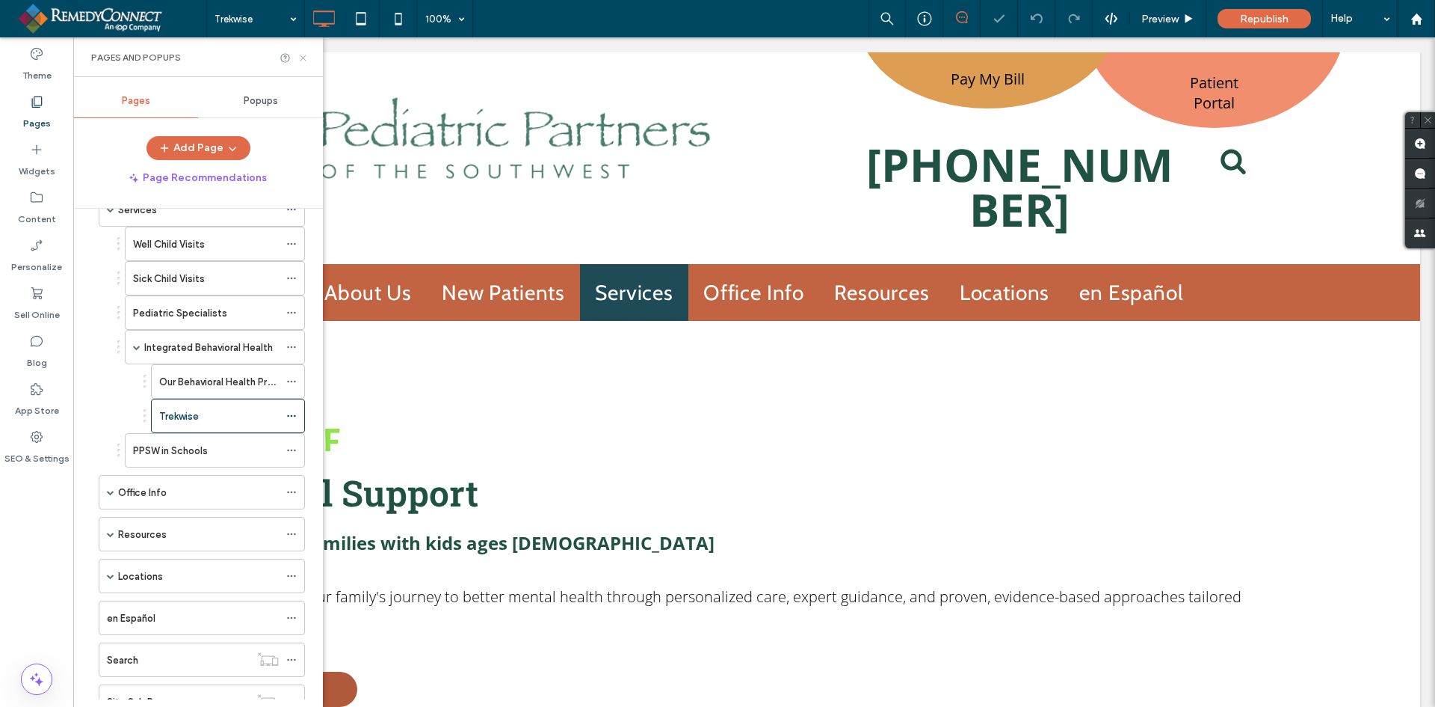
click at [303, 55] on icon at bounding box center [303, 57] width 11 height 11
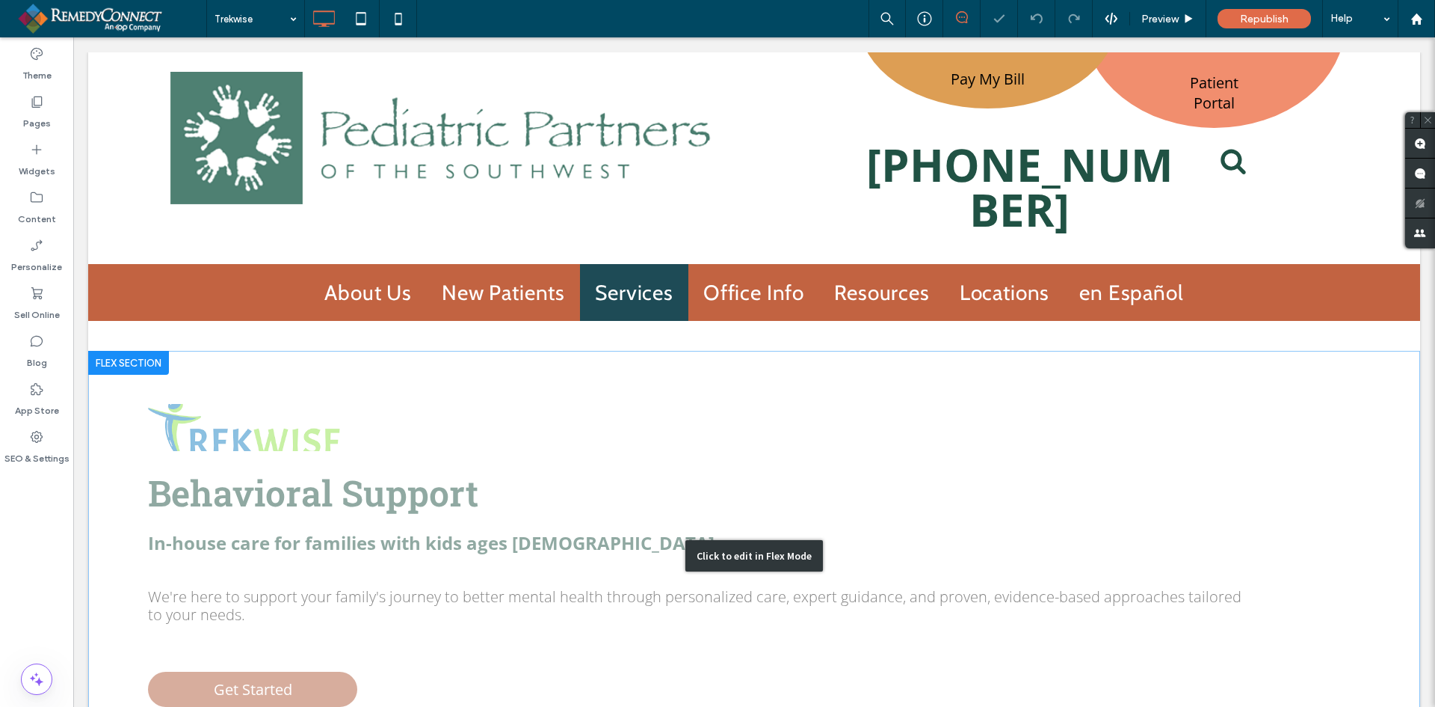
click at [123, 357] on div "Click to edit in Flex Mode" at bounding box center [754, 555] width 1332 height 409
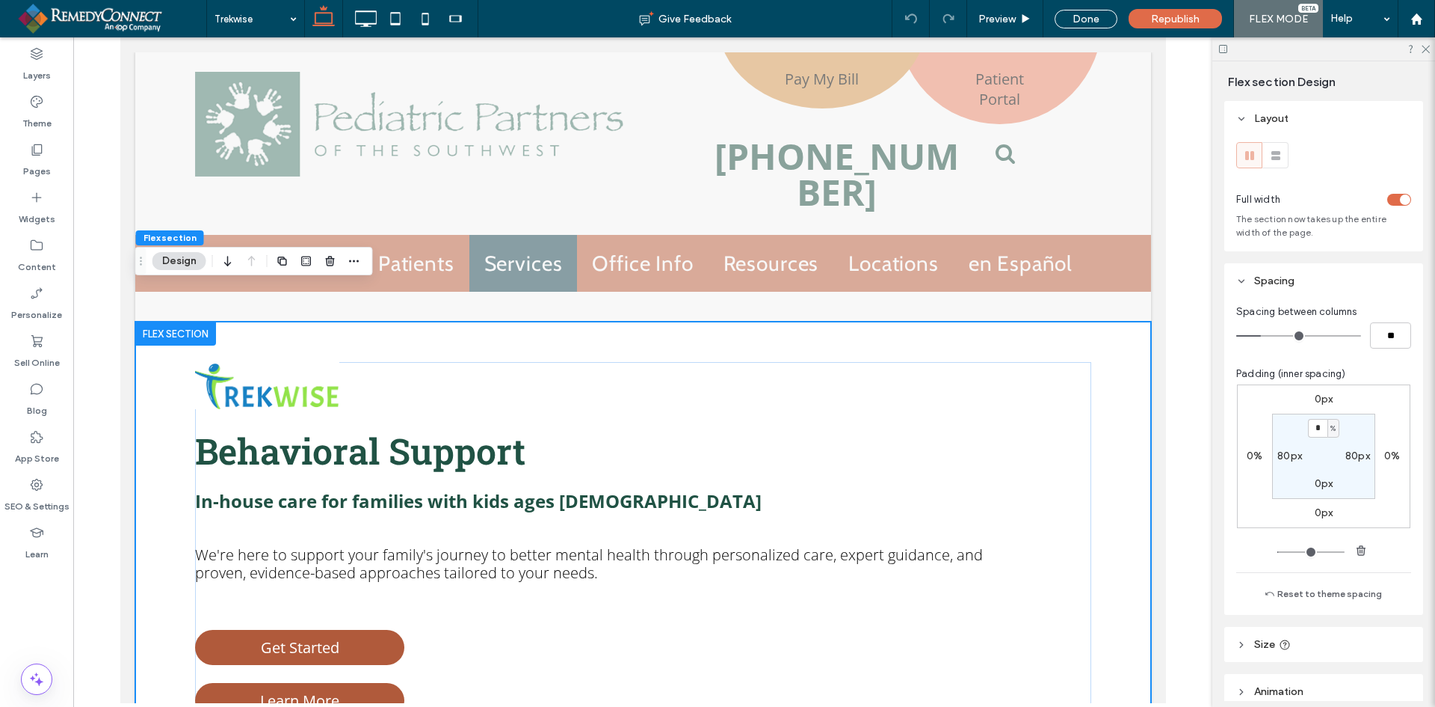
click at [154, 345] on div "Behavioral Support In-house care for families with kids ages 4-18 We're here to…" at bounding box center [643, 519] width 1016 height 396
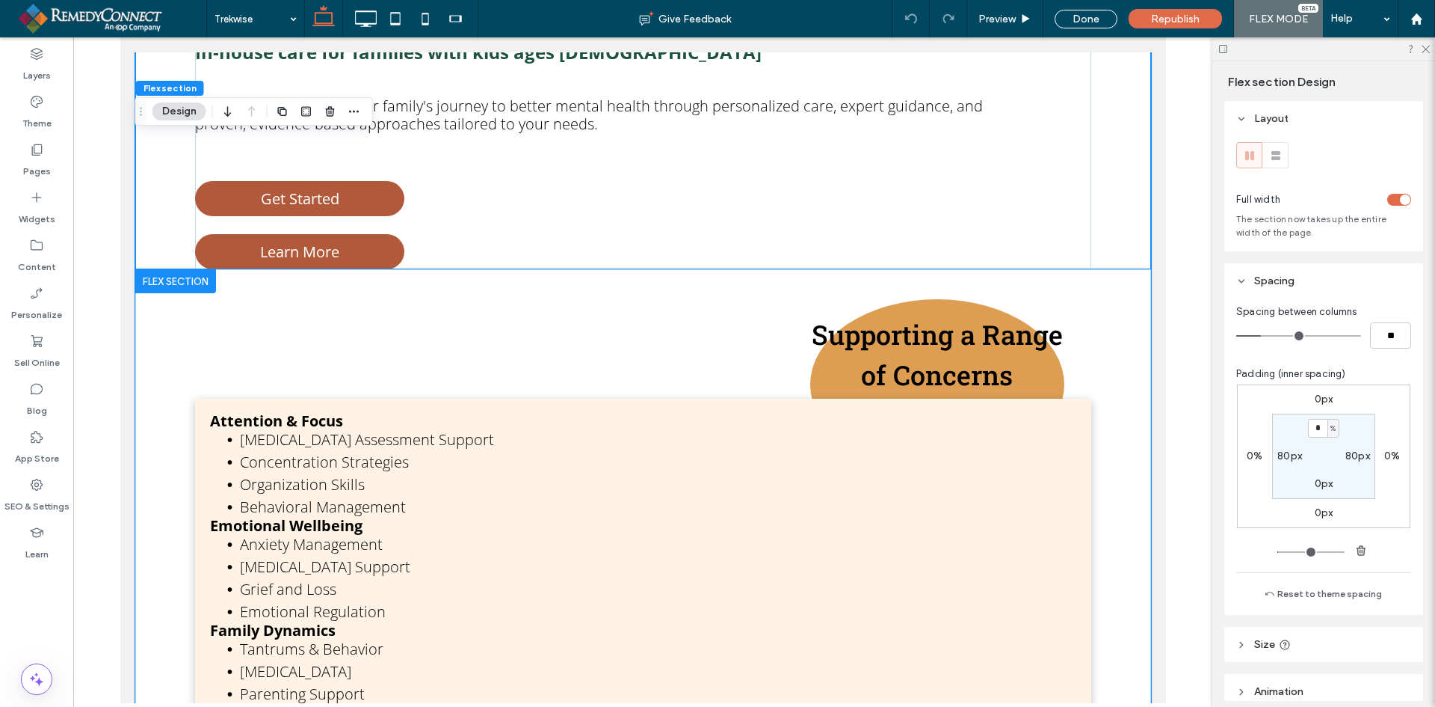
click at [163, 342] on div "Supporting a Range of Concerns Attention & Focus ADHD Assessment Support Concen…" at bounding box center [643, 520] width 1016 height 503
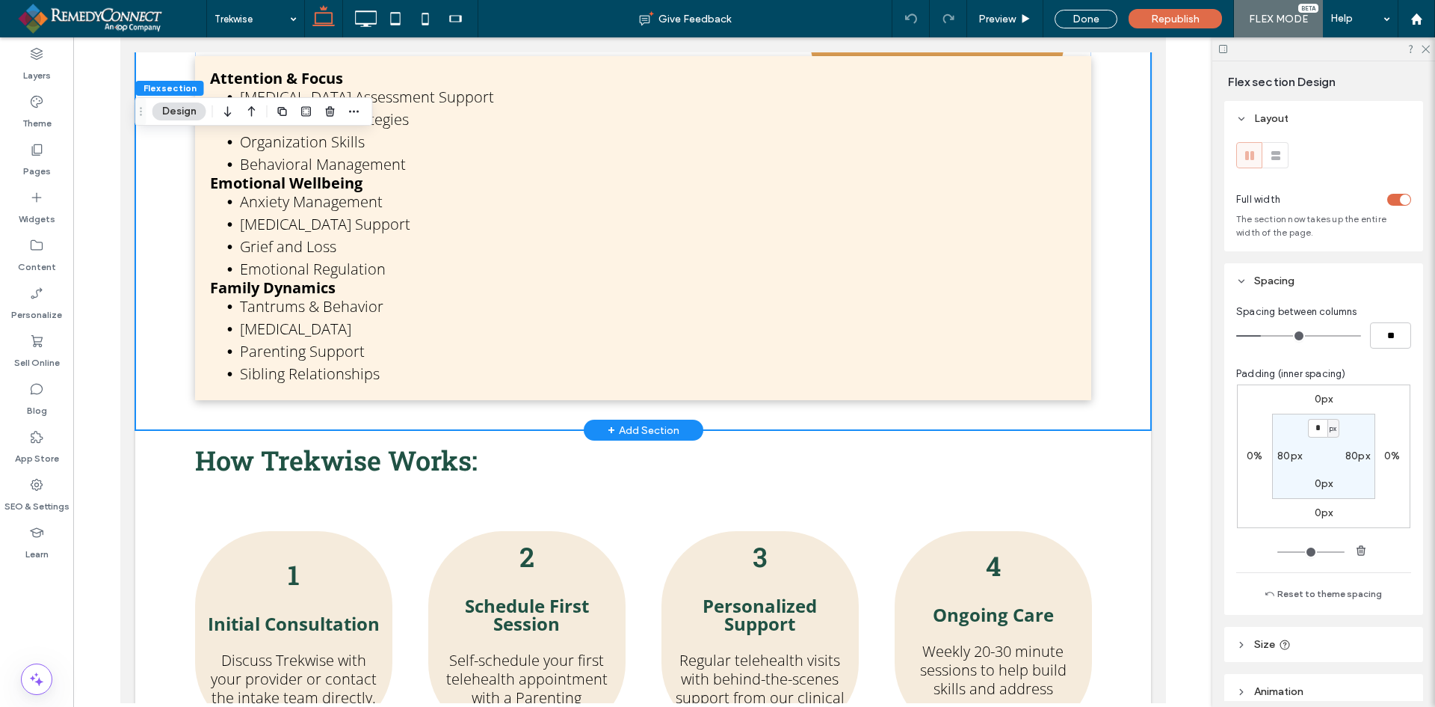
scroll to position [793, 0]
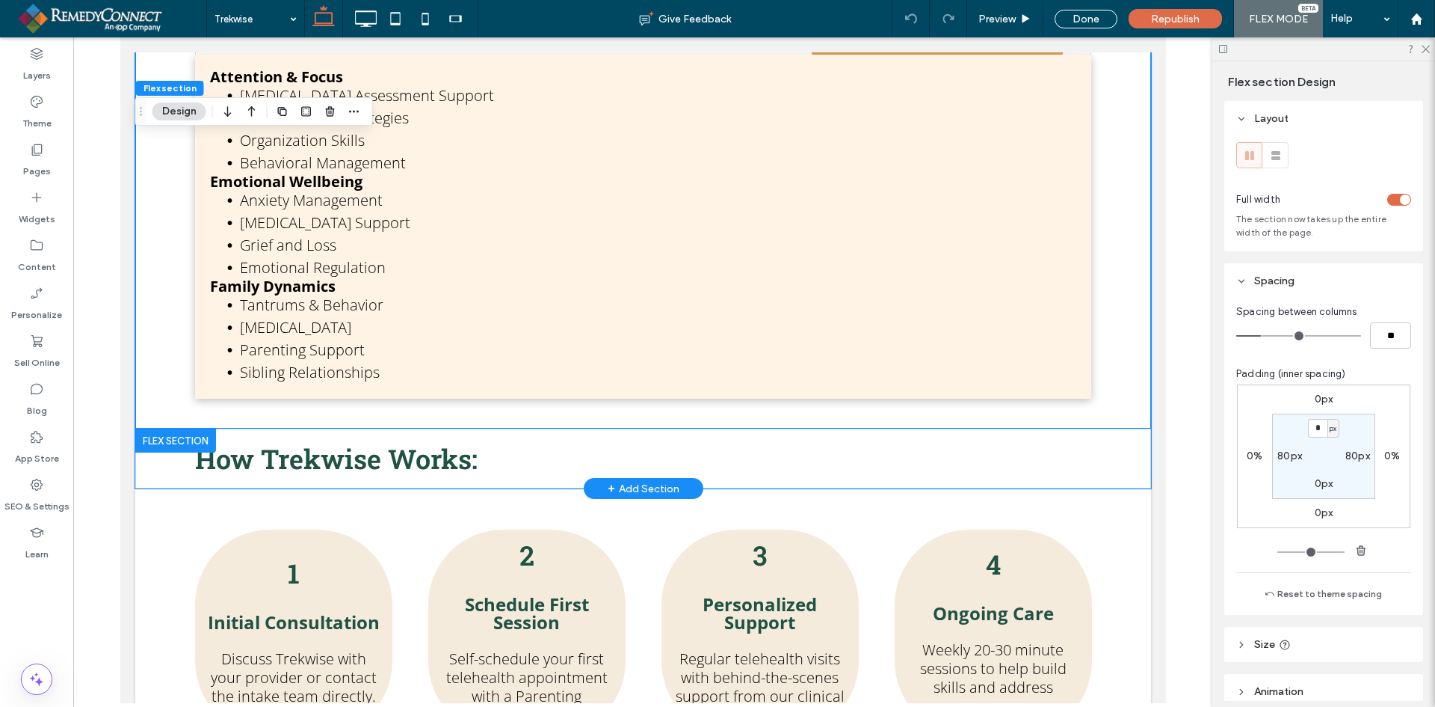
click at [157, 428] on div "How Trekwise Works:" at bounding box center [643, 458] width 1016 height 60
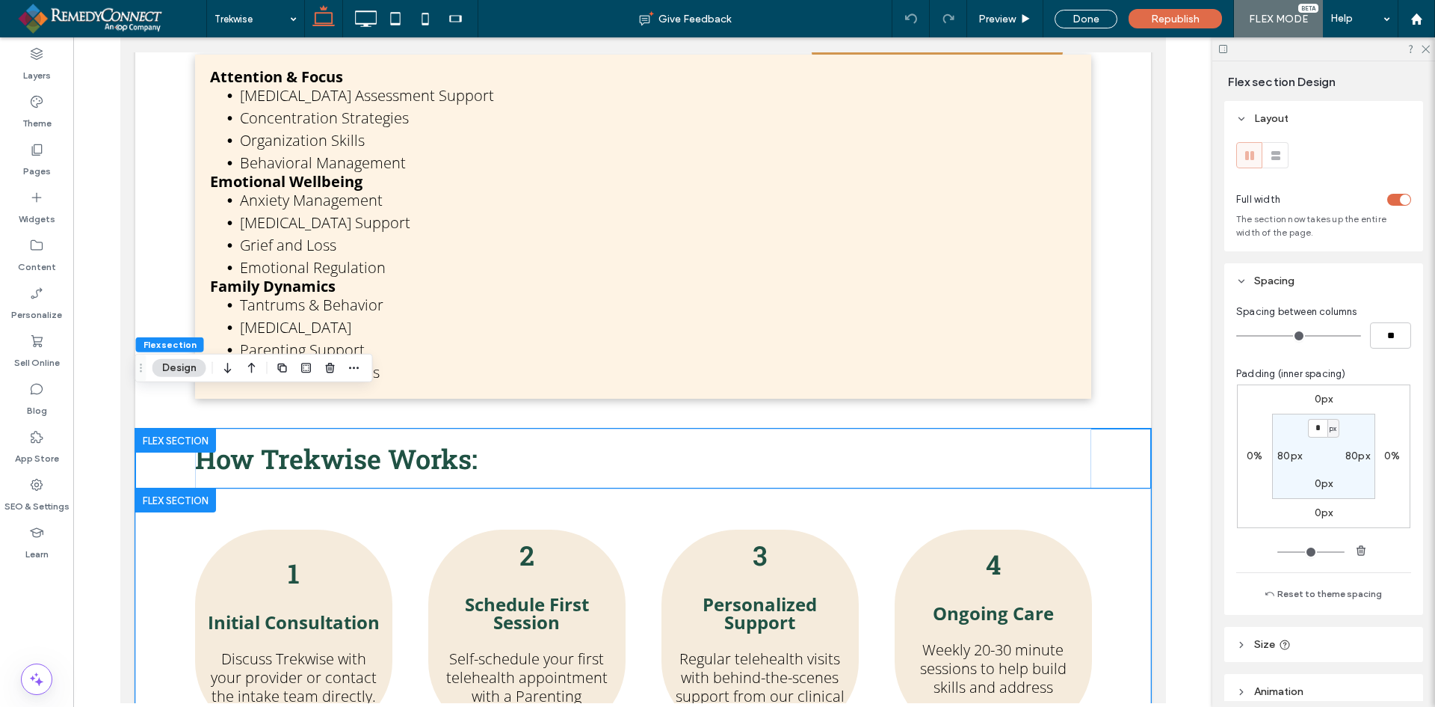
click at [161, 504] on div "1 Initial Consultation ﻿ Discuss Trekwise with your provider or contact the int…" at bounding box center [643, 632] width 1016 height 288
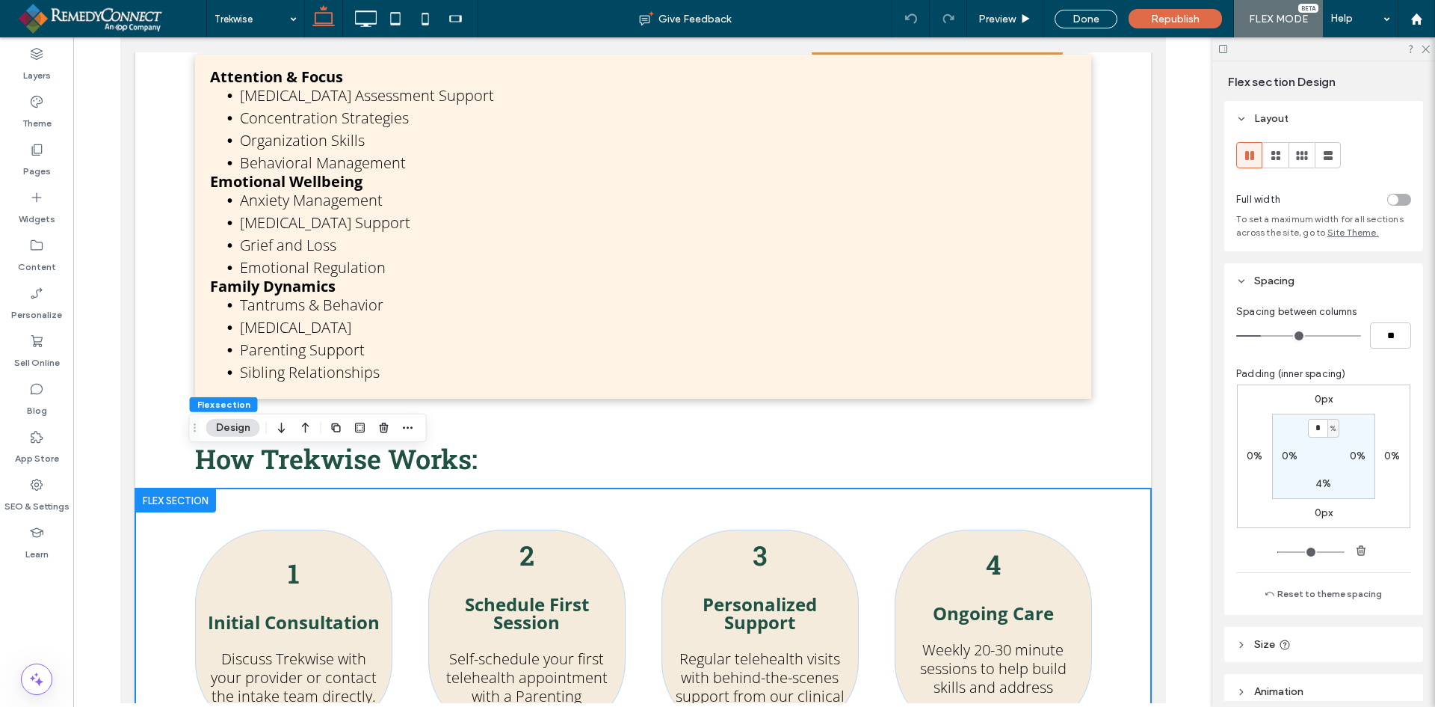
scroll to position [840, 0]
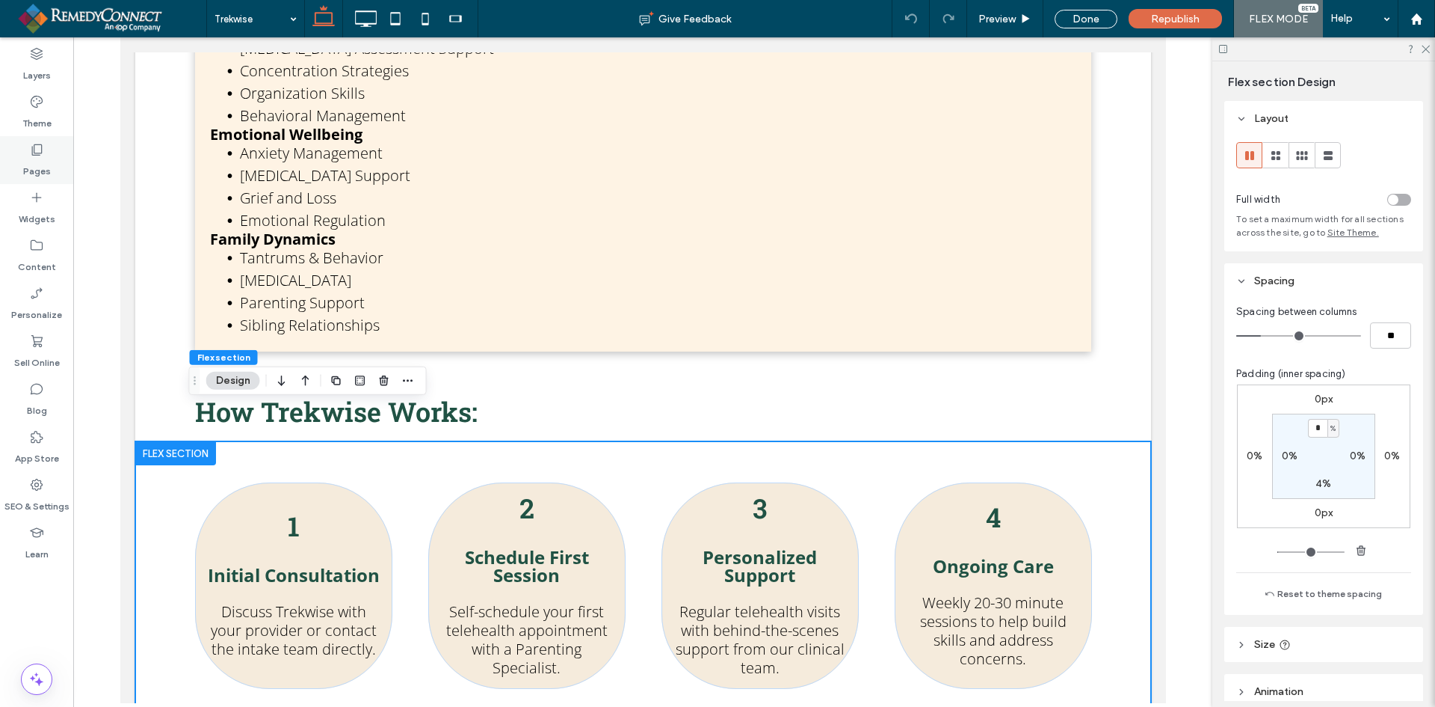
click at [46, 169] on label "Pages" at bounding box center [37, 167] width 28 height 21
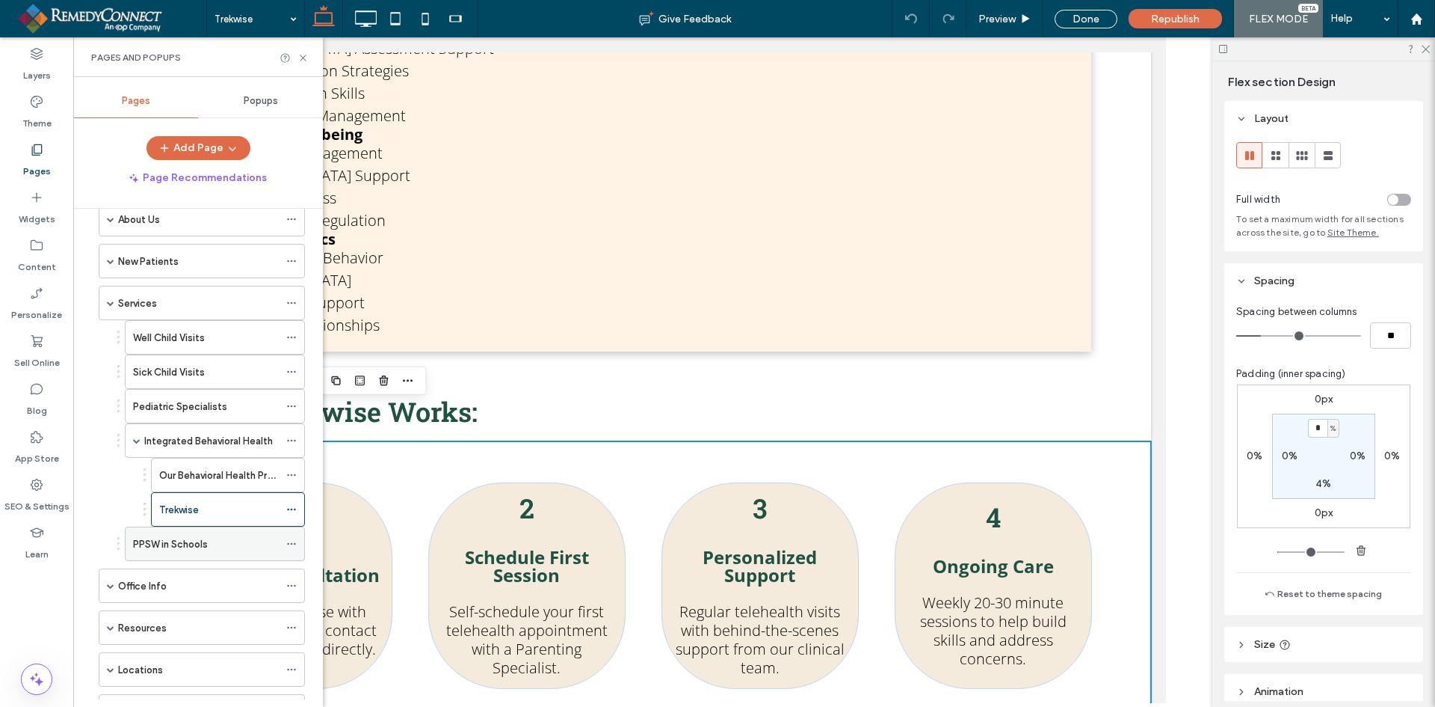
scroll to position [299, 0]
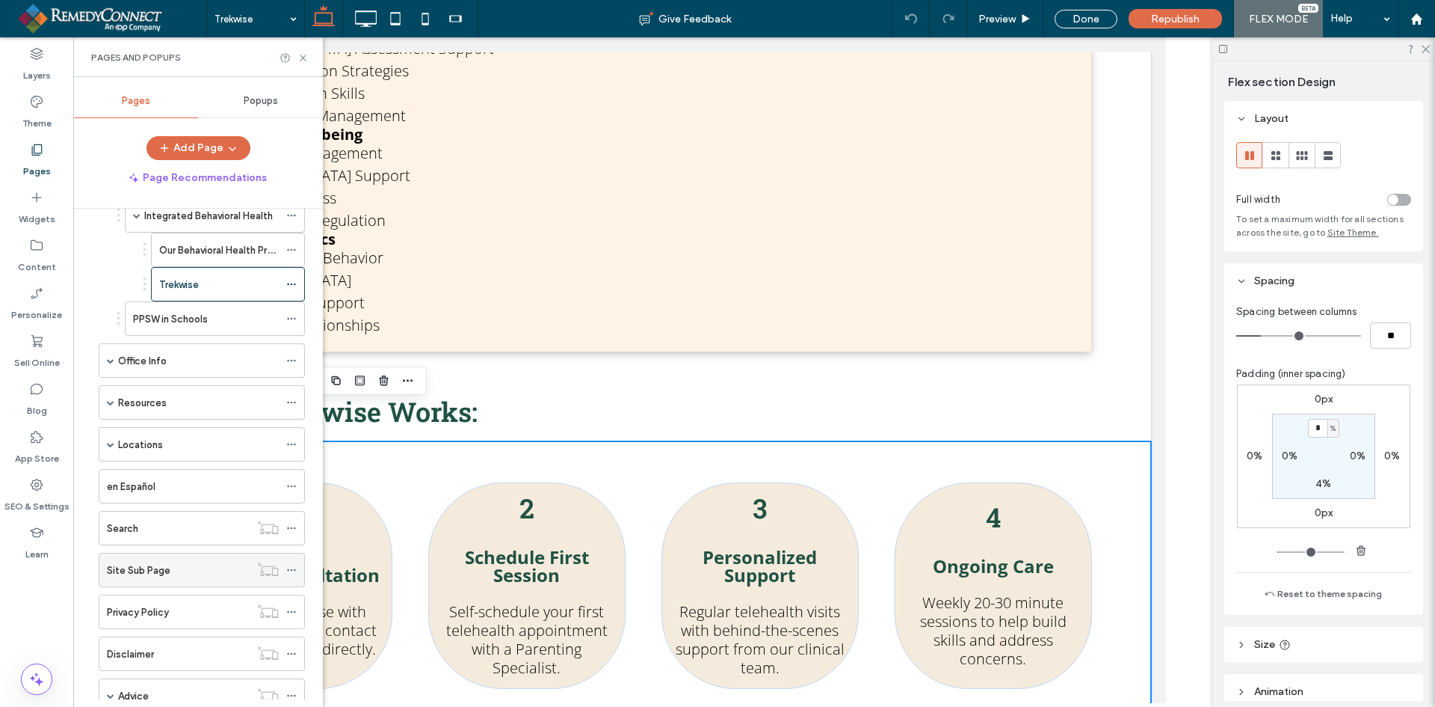
click at [161, 581] on div "Site Sub Page" at bounding box center [178, 569] width 143 height 33
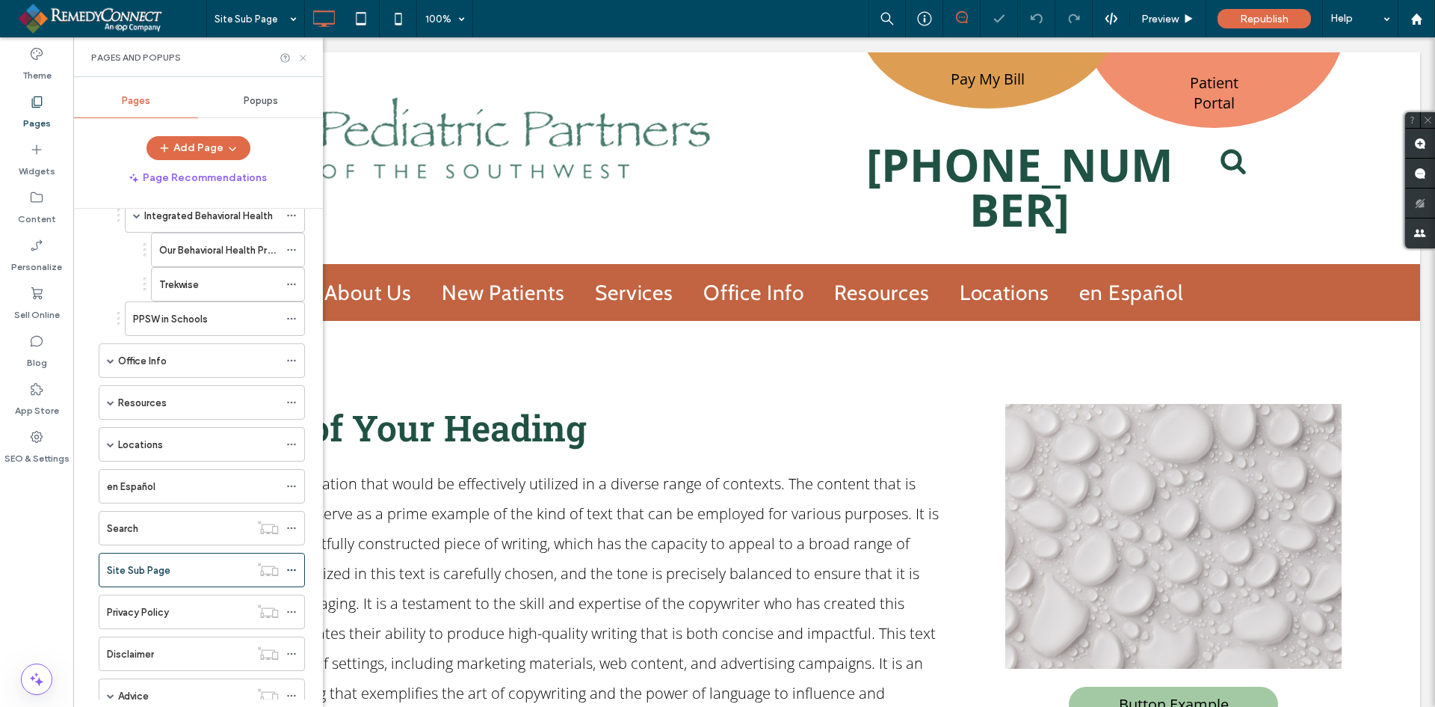
click at [307, 60] on icon at bounding box center [303, 57] width 11 height 11
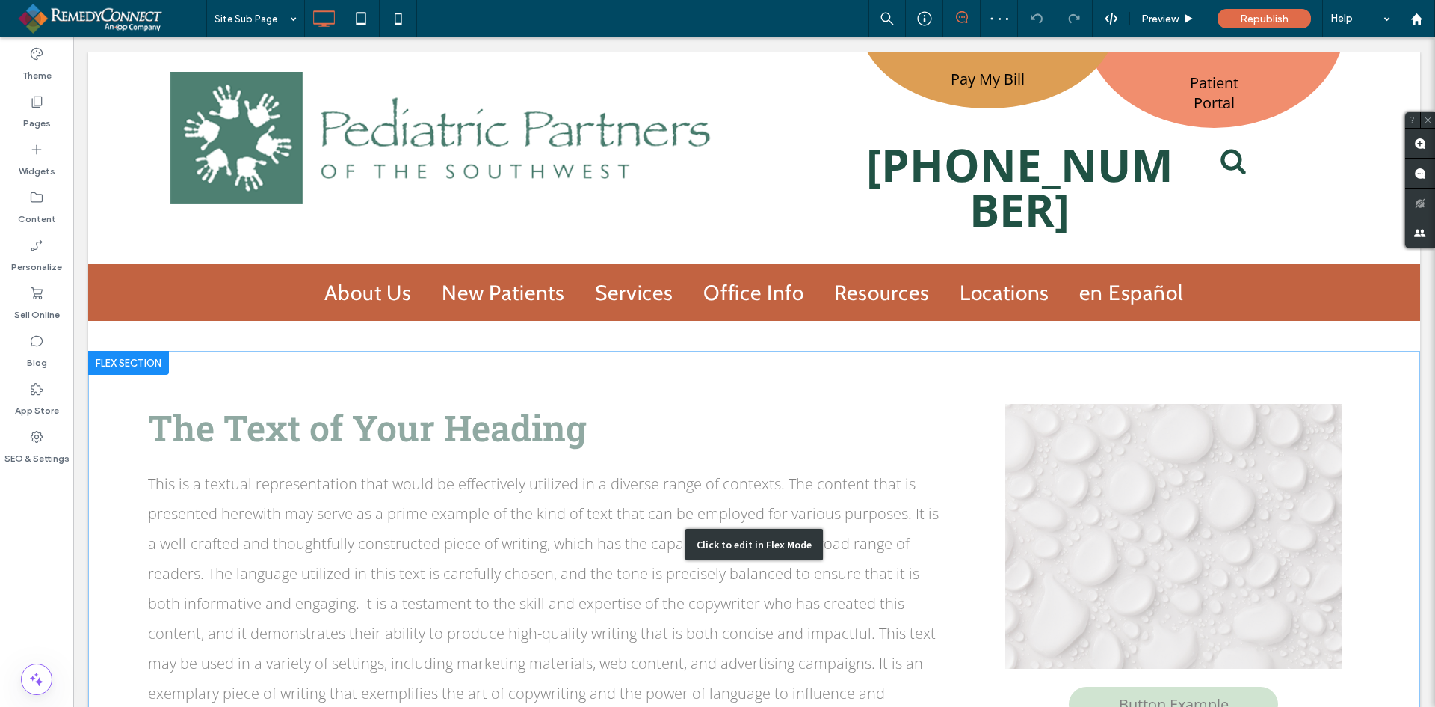
click at [116, 406] on div "Click to edit in Flex Mode" at bounding box center [754, 544] width 1332 height 387
